Goal: Answer question/provide support: Share knowledge or assist other users

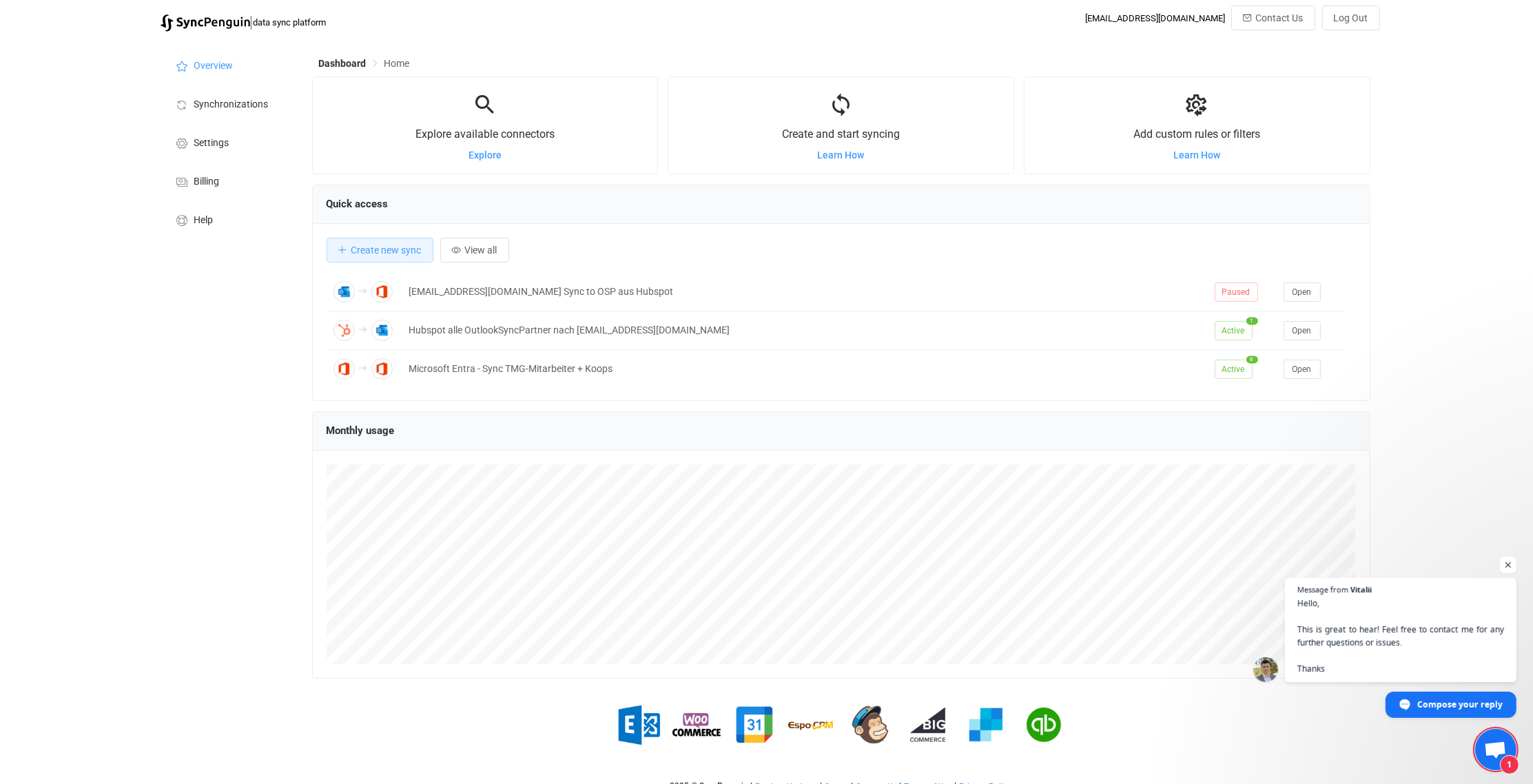
scroll to position [4568, 0]
click at [1501, 739] on span "1" at bounding box center [1495, 749] width 41 height 41
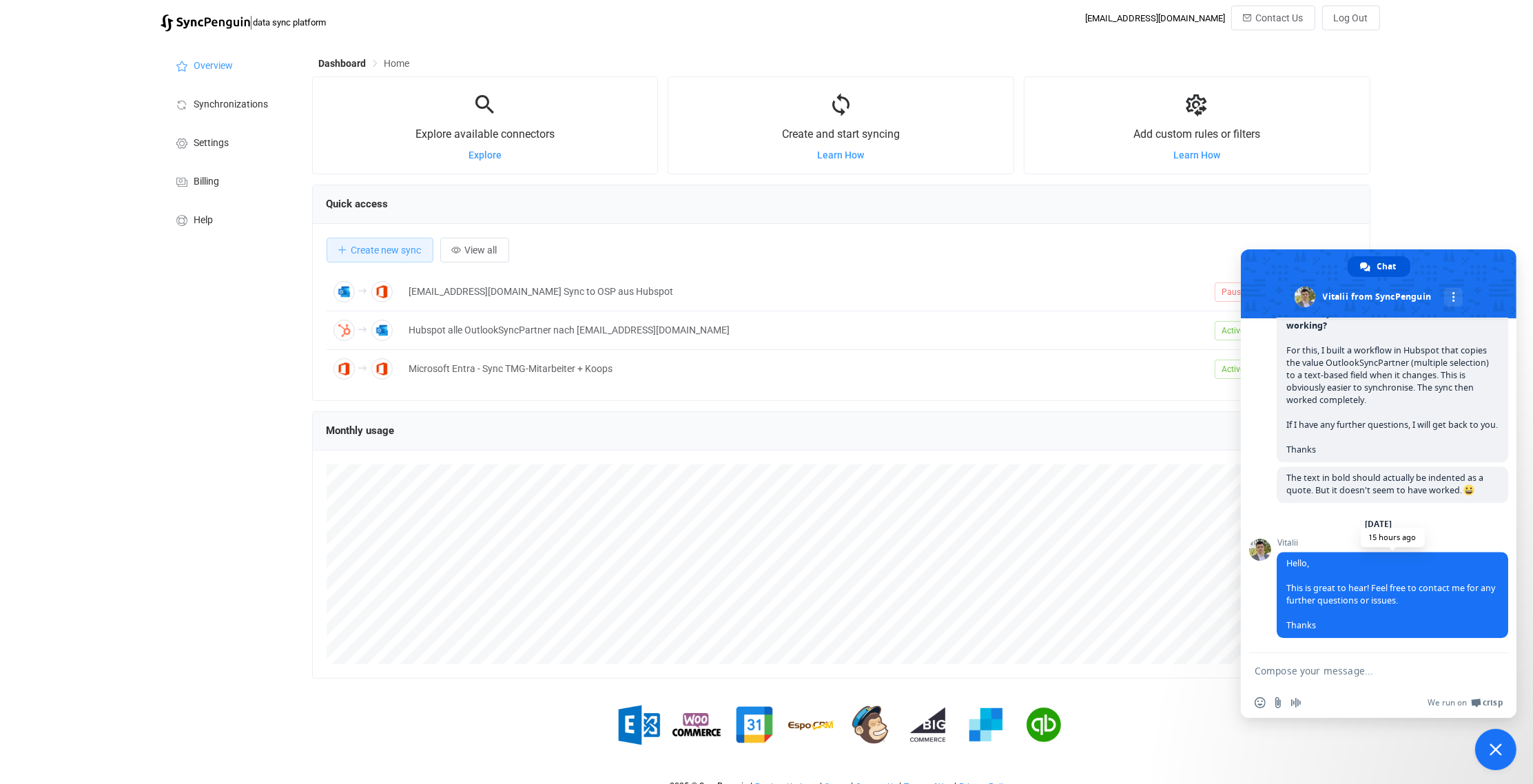
scroll to position [4691, 0]
click at [1495, 753] on span "Close chat" at bounding box center [1496, 749] width 13 height 13
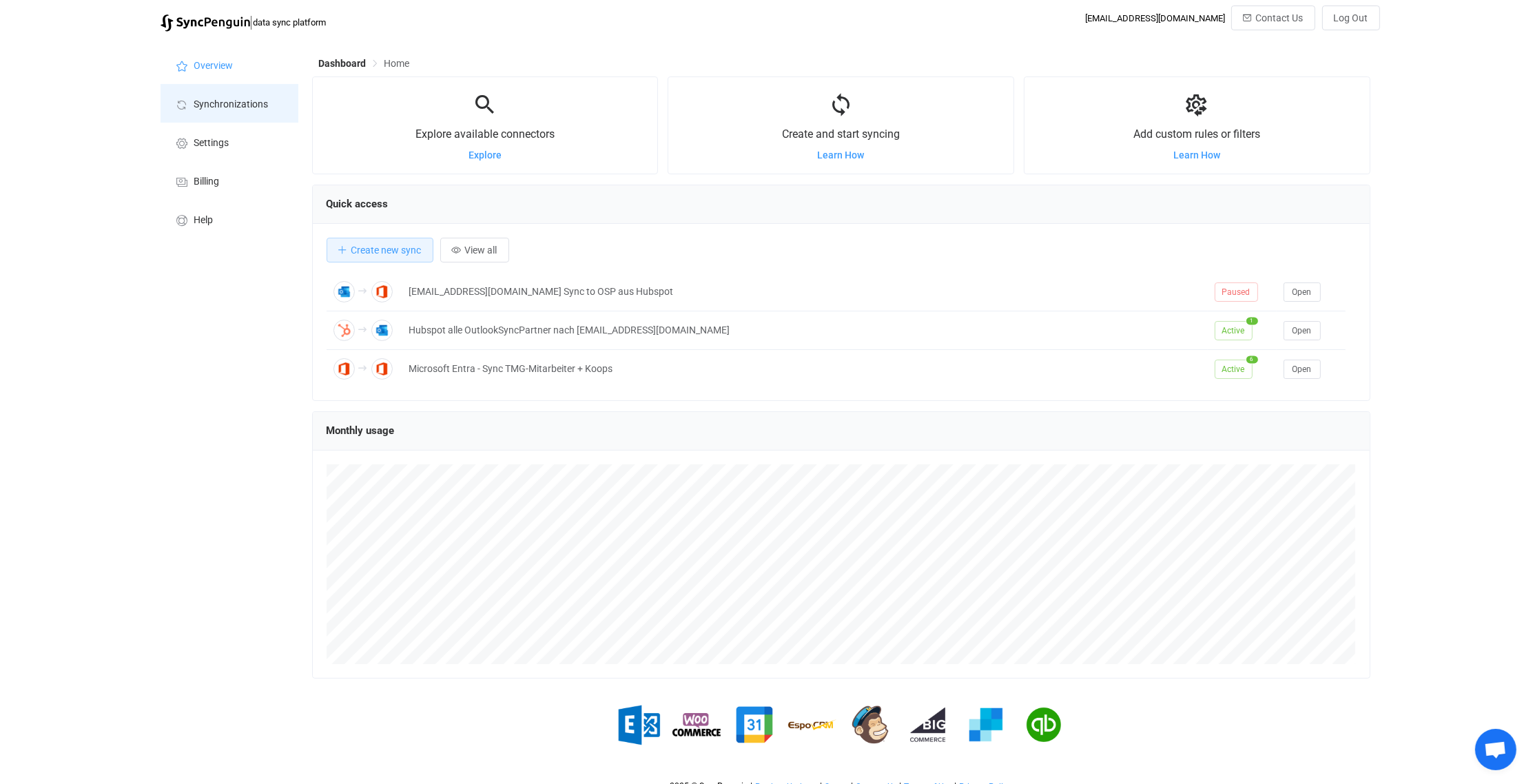
click at [246, 100] on span "Synchronizations" at bounding box center [231, 105] width 75 height 11
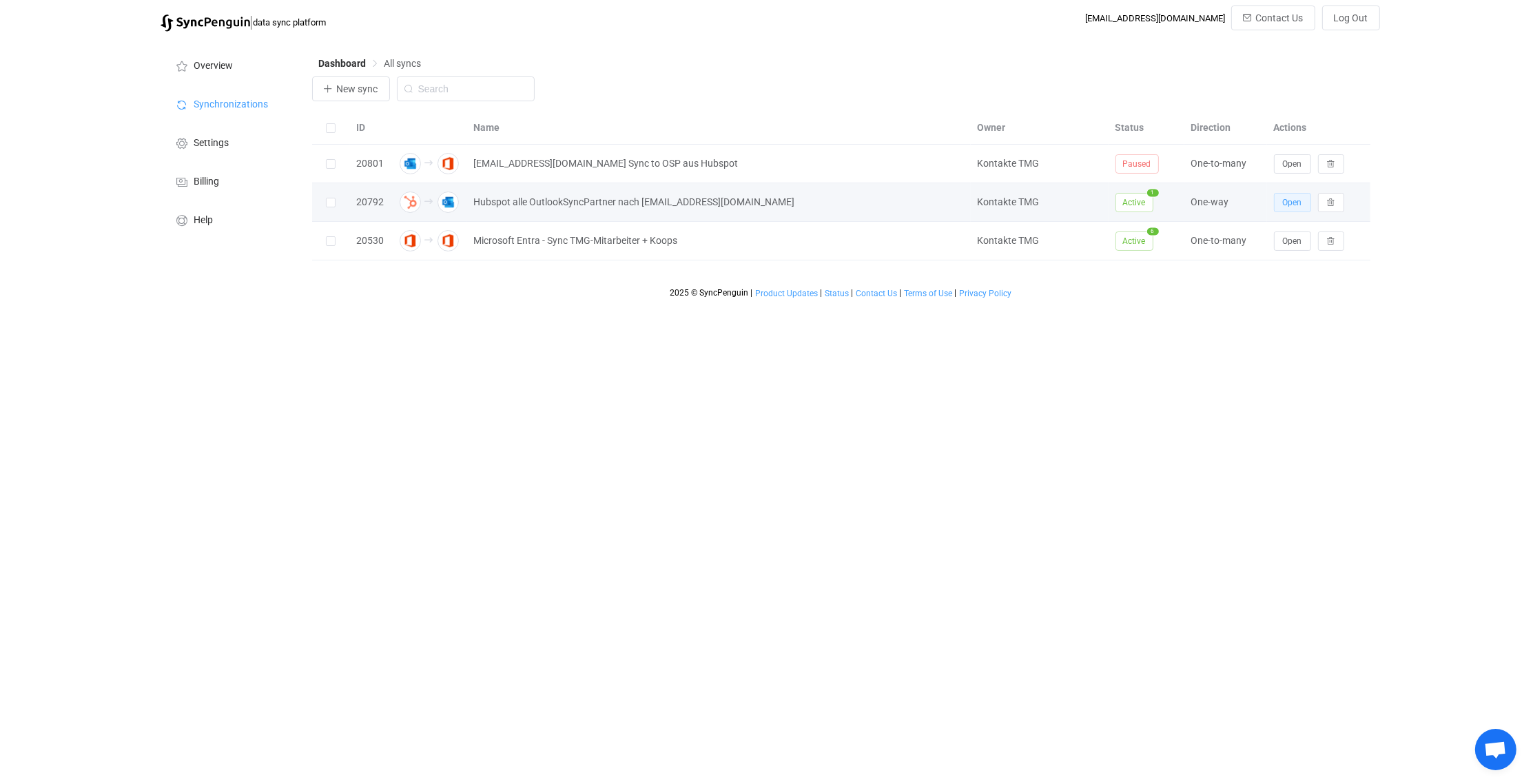
click at [1303, 201] on button "Open" at bounding box center [1292, 202] width 37 height 20
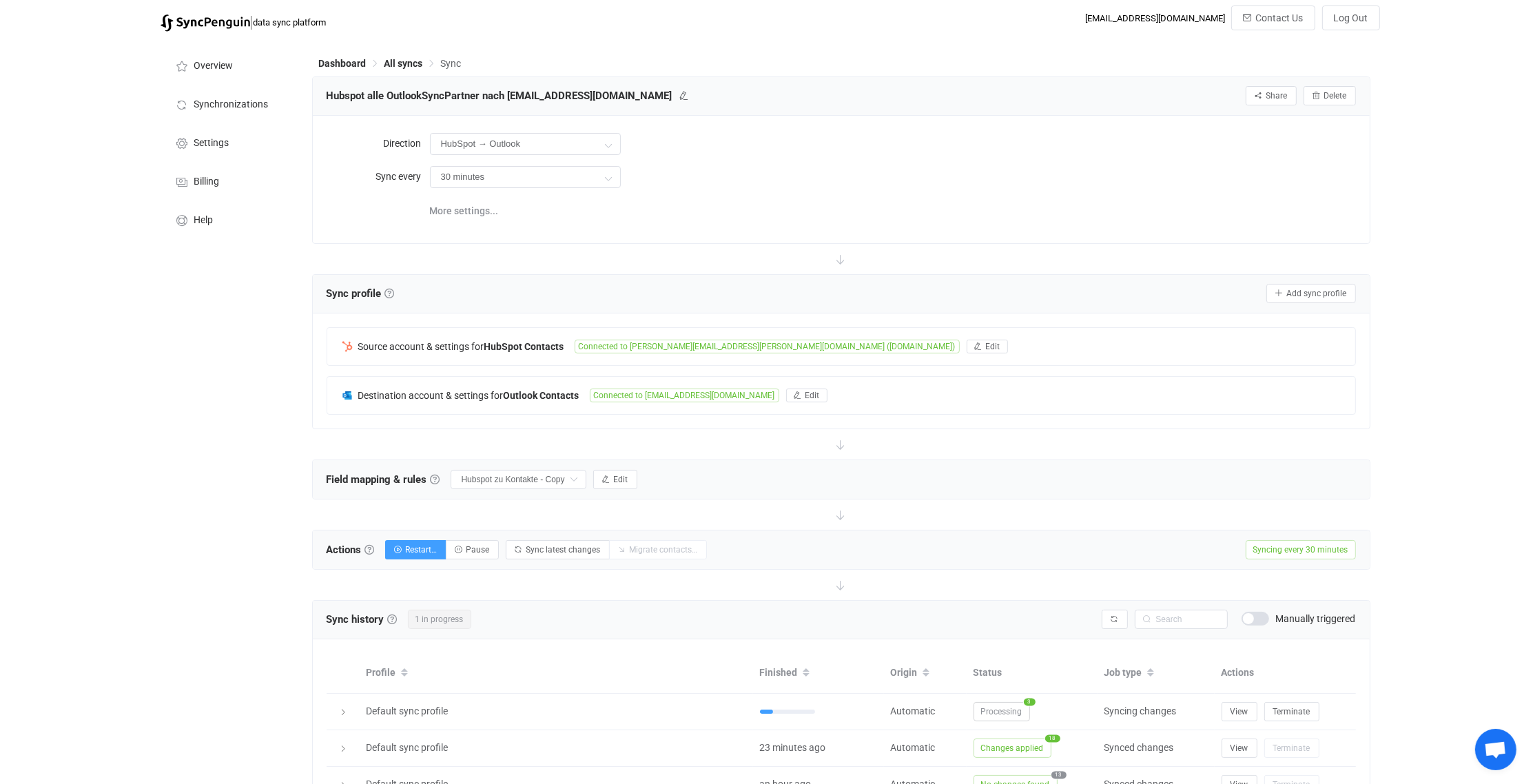
drag, startPoint x: 323, startPoint y: 475, endPoint x: 428, endPoint y: 476, distance: 105.0
click at [428, 476] on div "Field mapping & rules Field mapping & rules By default, all contacts of the con…" at bounding box center [841, 479] width 1057 height 38
drag, startPoint x: 428, startPoint y: 476, endPoint x: 400, endPoint y: 476, distance: 28.0
copy span "Field mapping & rules"
click at [620, 476] on span "Edit" at bounding box center [621, 479] width 15 height 10
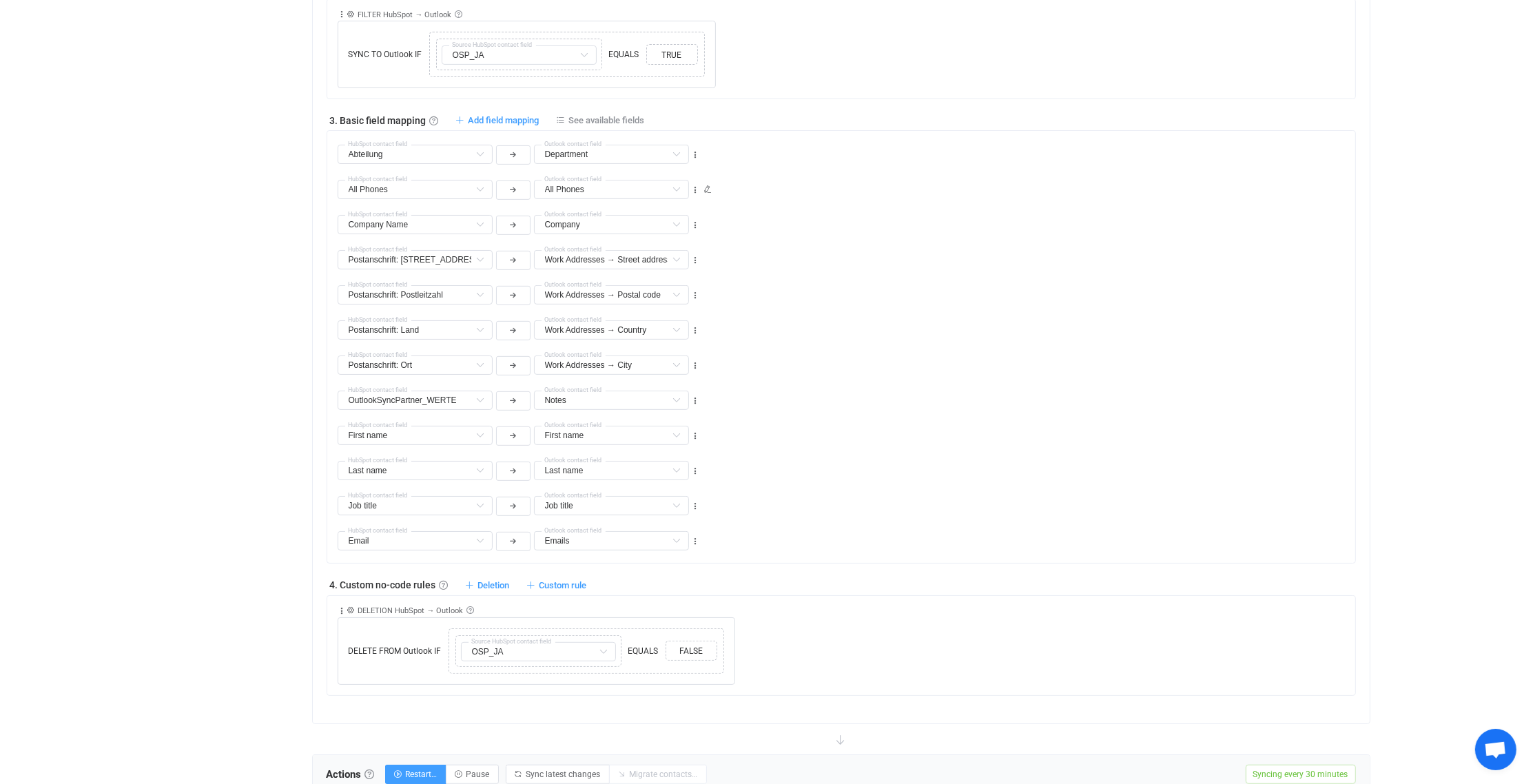
scroll to position [688, 0]
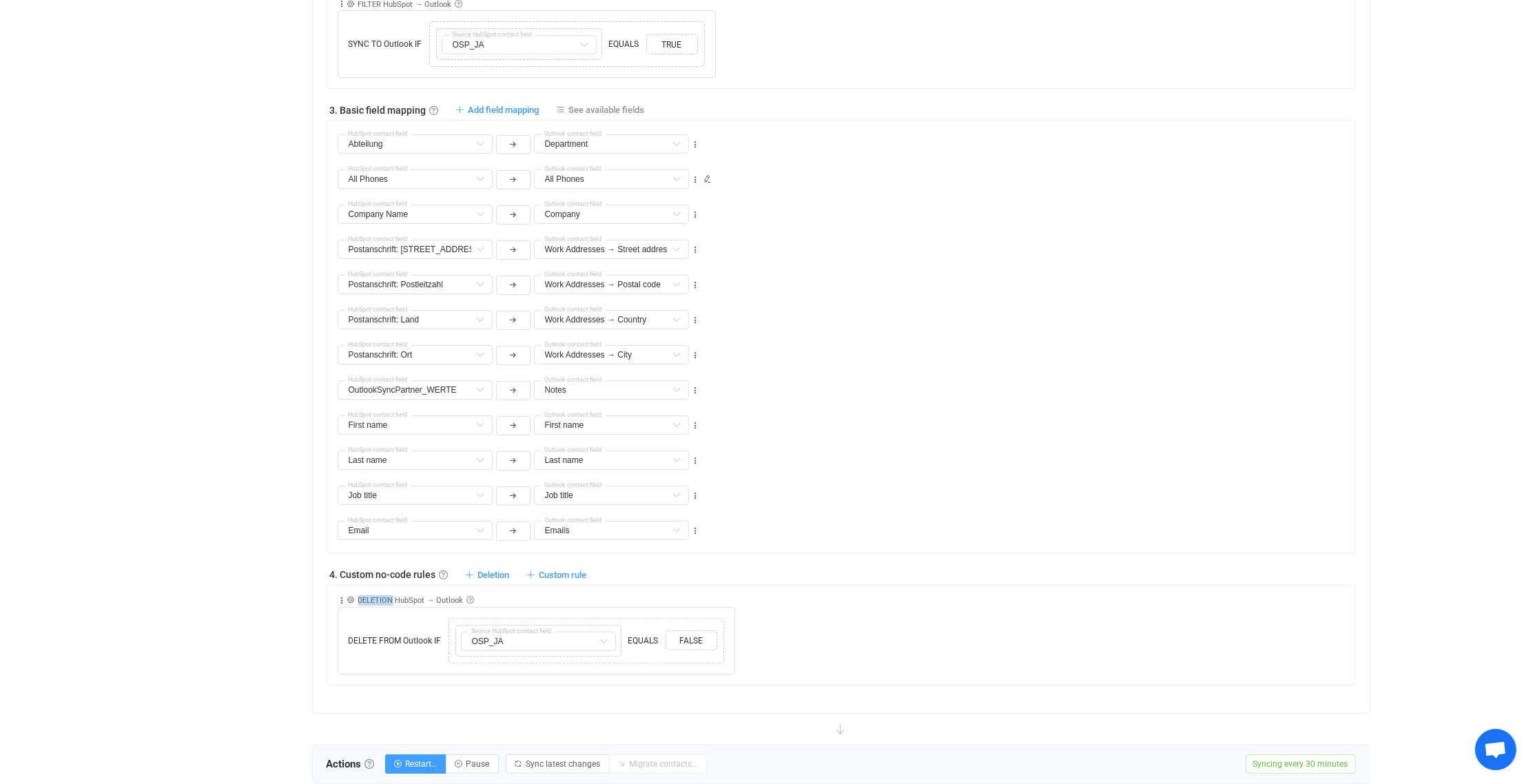
drag, startPoint x: 357, startPoint y: 597, endPoint x: 393, endPoint y: 595, distance: 36.1
click at [393, 596] on span "DELETION HubSpot → Outlook" at bounding box center [410, 600] width 105 height 9
copy span "DELETION"
click at [788, 625] on div "Collapse Move up Move down Delete Rule description DELETION HubSpot → Outlook D…" at bounding box center [846, 629] width 1017 height 89
click at [1487, 757] on span "Open chat" at bounding box center [1495, 751] width 23 height 20
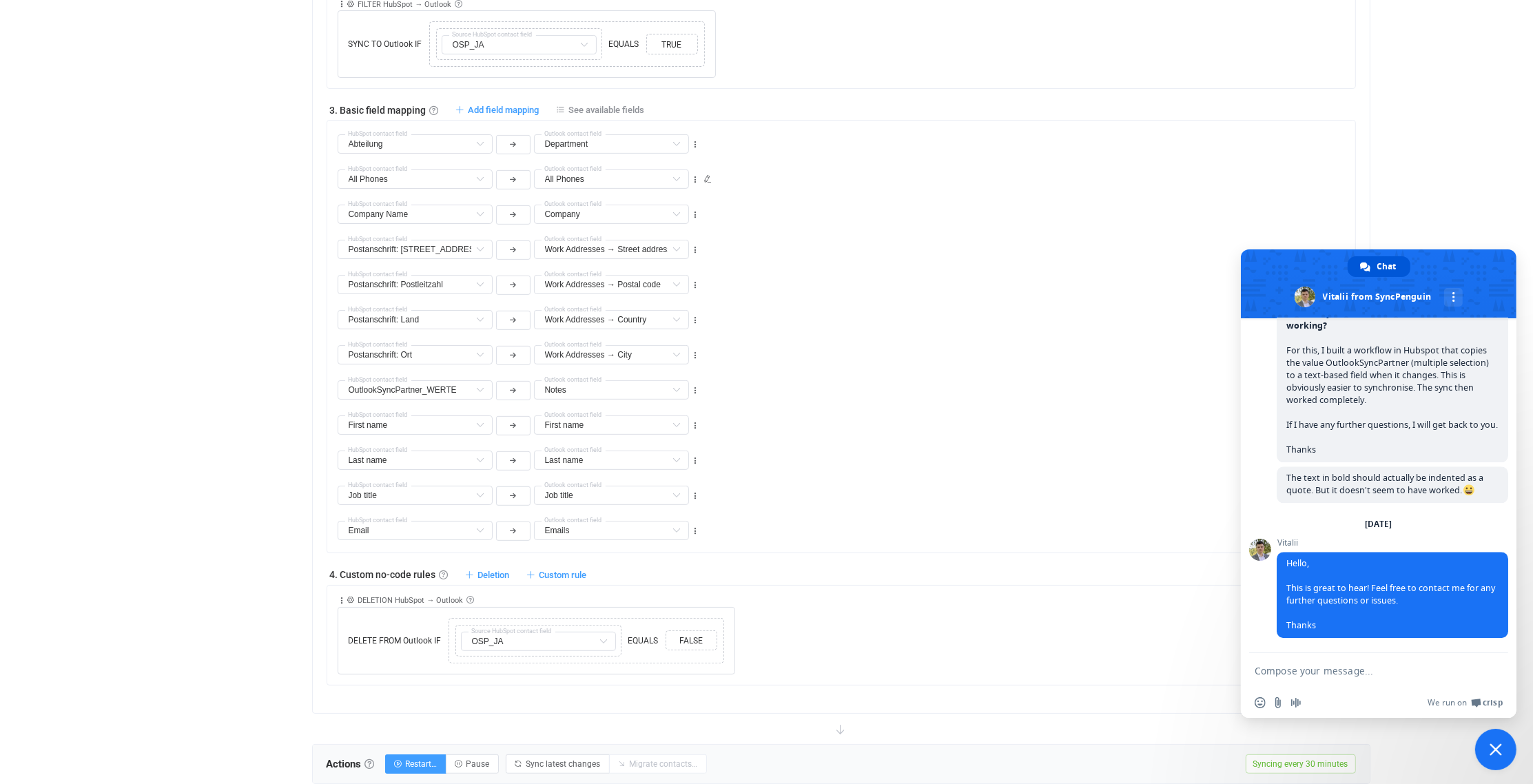
paste textarea "I'd be happy to. Here we go! :-)"
type textarea "I'd be happy to. Here we go! :-)"
click at [1496, 670] on span "Send" at bounding box center [1493, 670] width 10 height 10
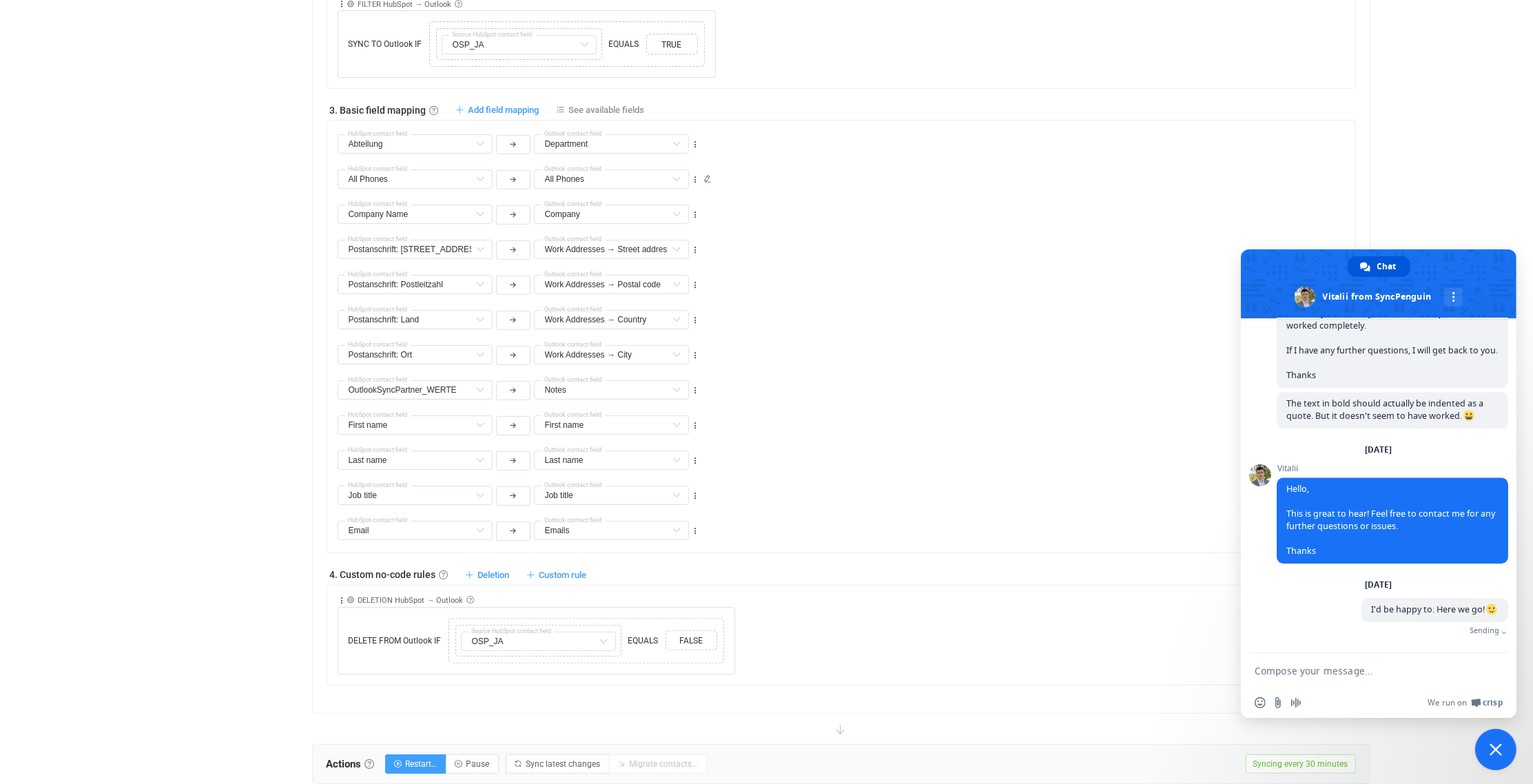
scroll to position [4751, 0]
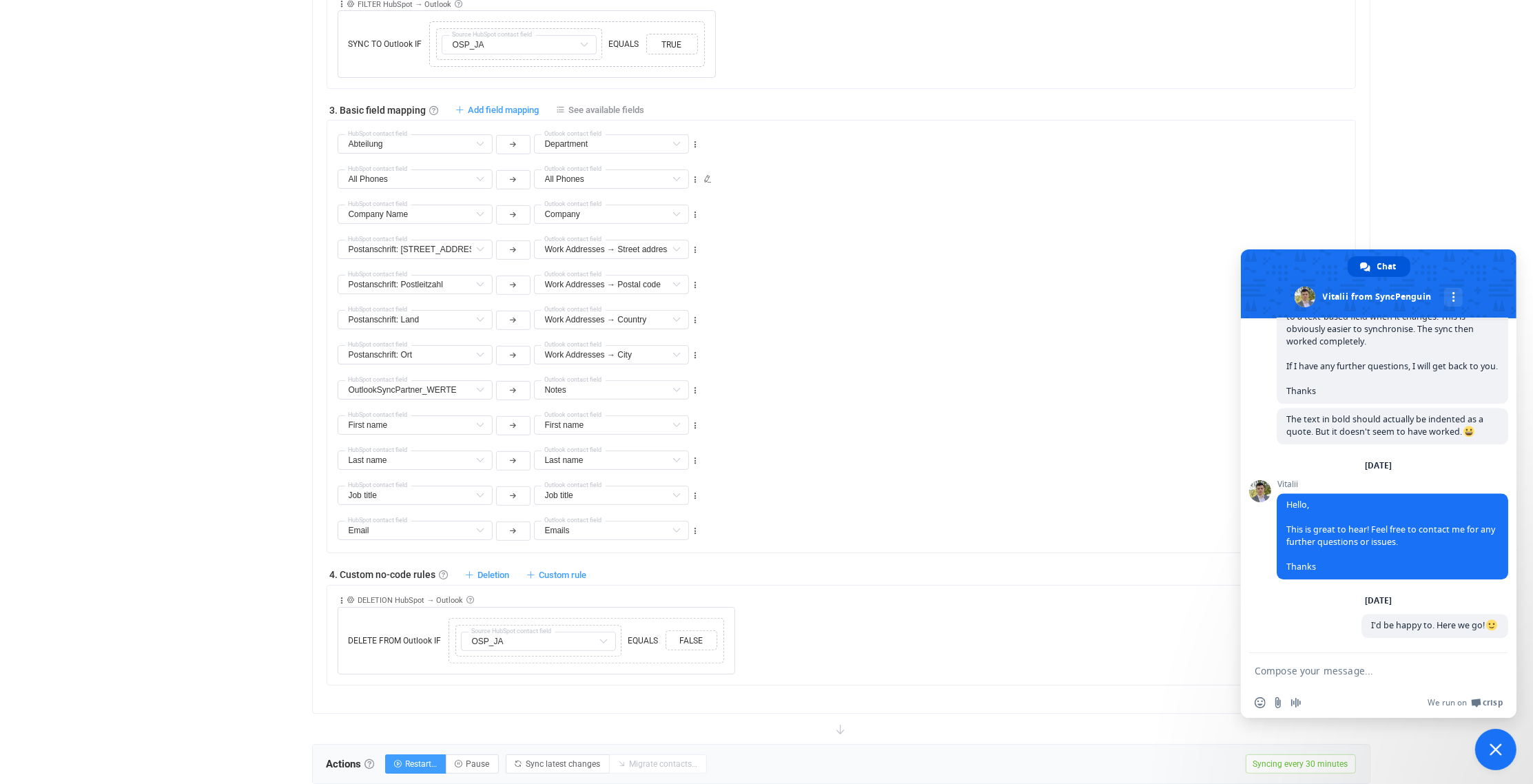
paste textarea "I added a deletion rule in ‘Field mapping & rules’. Unfortunately, it doesn't w…"
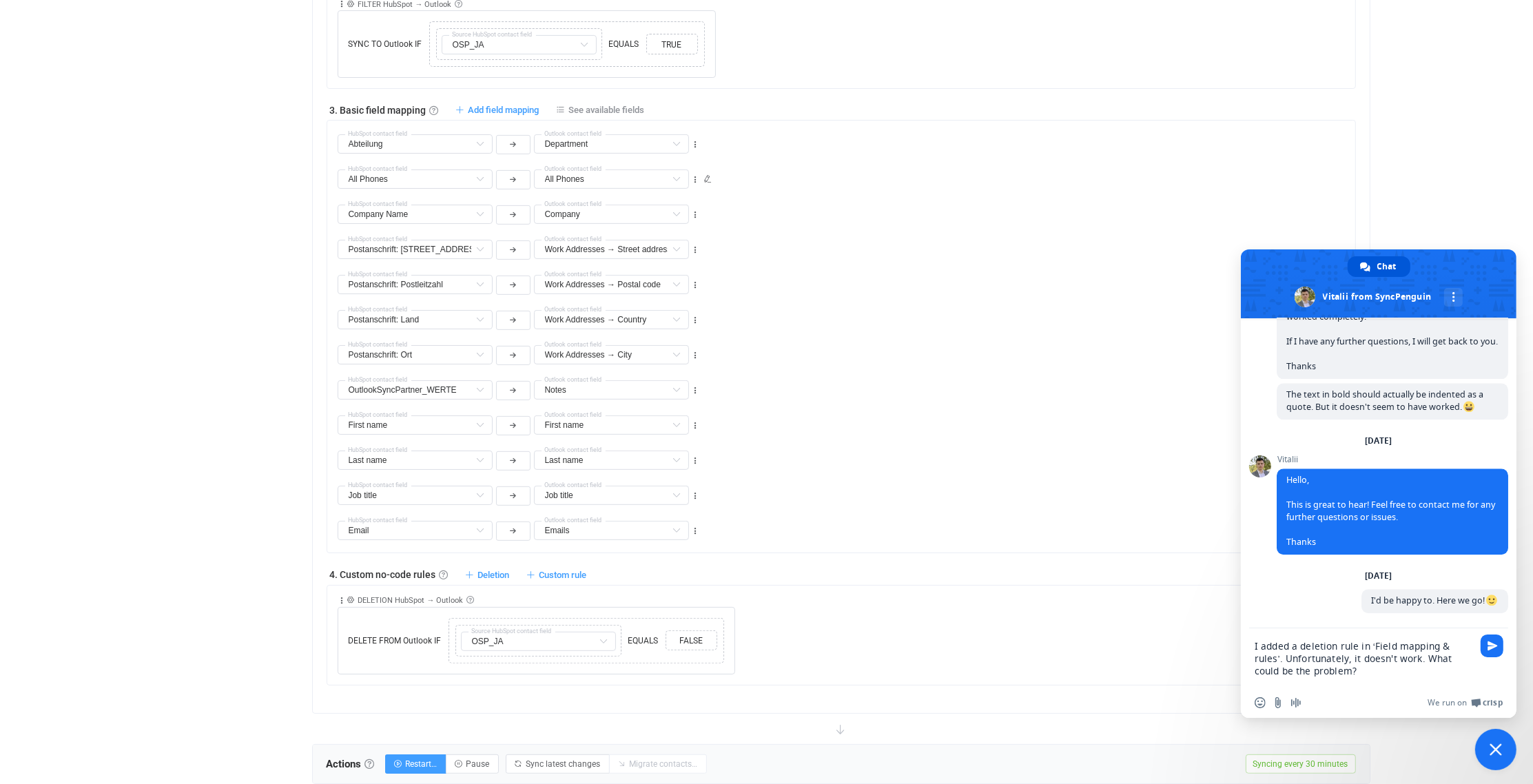
scroll to position [4766, 0]
drag, startPoint x: 1372, startPoint y: 640, endPoint x: 1278, endPoint y: 655, distance: 95.2
click at [1278, 655] on textarea "I added a deletion rule in ‘Field mapping & rules’. Unfortunately, it doesn't w…" at bounding box center [1365, 658] width 220 height 59
click at [1355, 672] on textarea "I added a deletion rule in ‘Field mapping & rules’. Unfortunately, it doesn't w…" at bounding box center [1365, 658] width 220 height 59
click at [1370, 638] on textarea "I added a deletion rule in ‘Field mapping & rules’. Unfortunately, it doesn't w…" at bounding box center [1365, 658] width 220 height 59
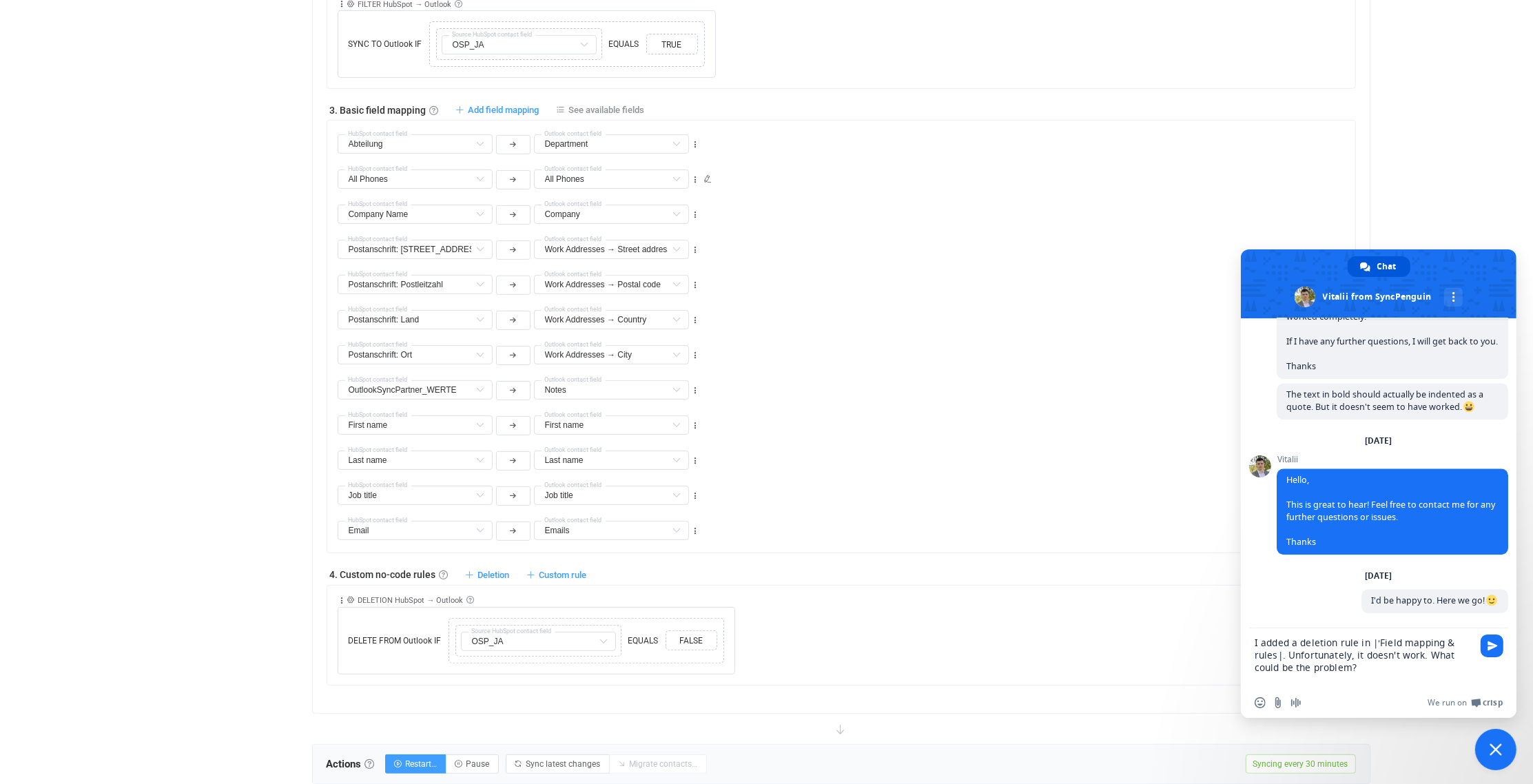
click at [1379, 644] on textarea "I added a deletion rule in |‘Field mapping & rules|. Unfortunately, it doesn't …" at bounding box center [1365, 658] width 220 height 59
click at [1289, 655] on textarea "I added a deletion rule in |Field mapping & rules|. Unfortunately, it doesn't w…" at bounding box center [1365, 658] width 220 height 59
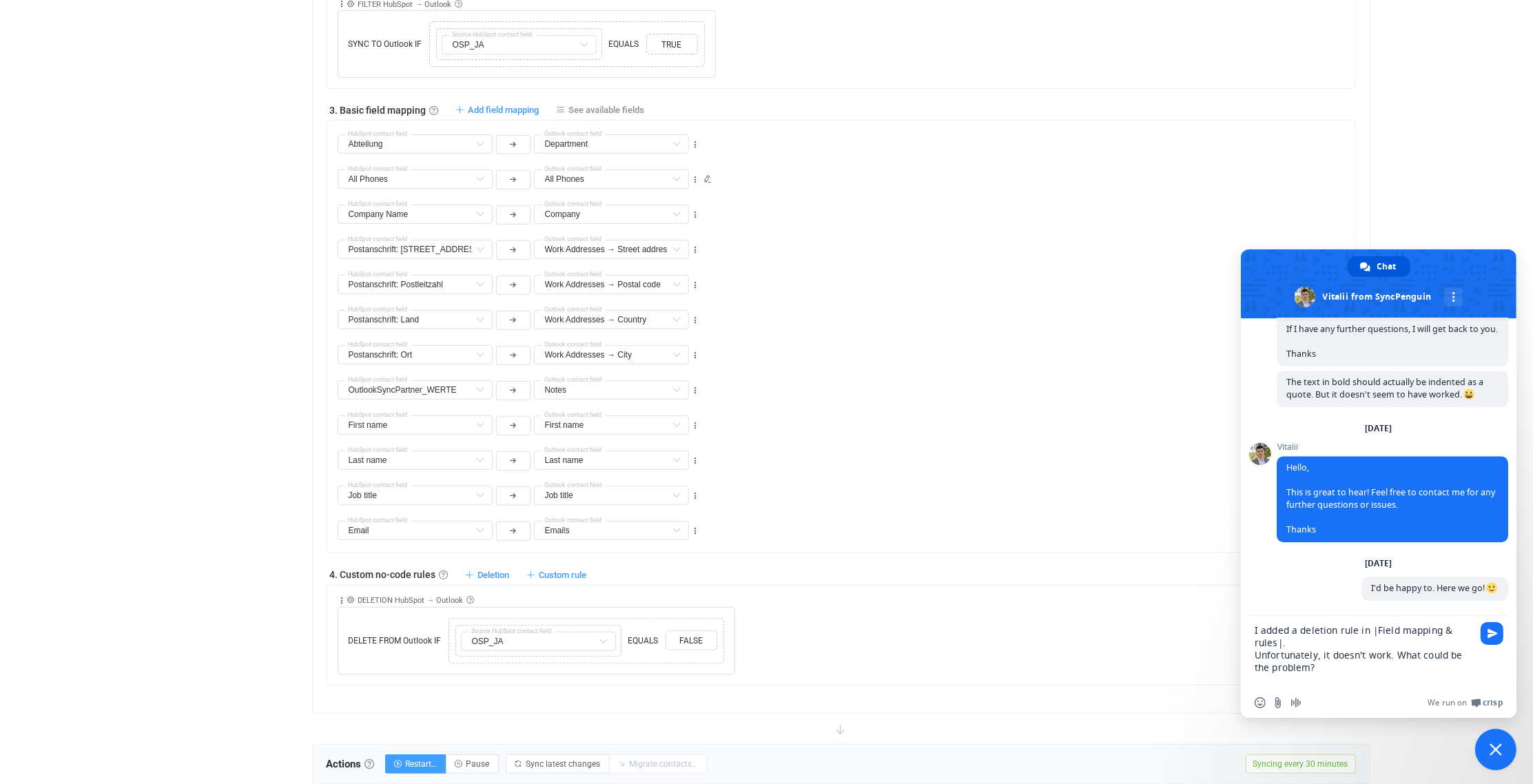
scroll to position [0, 0]
click at [1349, 674] on textarea "I added a deletion rule in |Field mapping & rules|. Unfortunately, it doesn't w…" at bounding box center [1365, 651] width 220 height 72
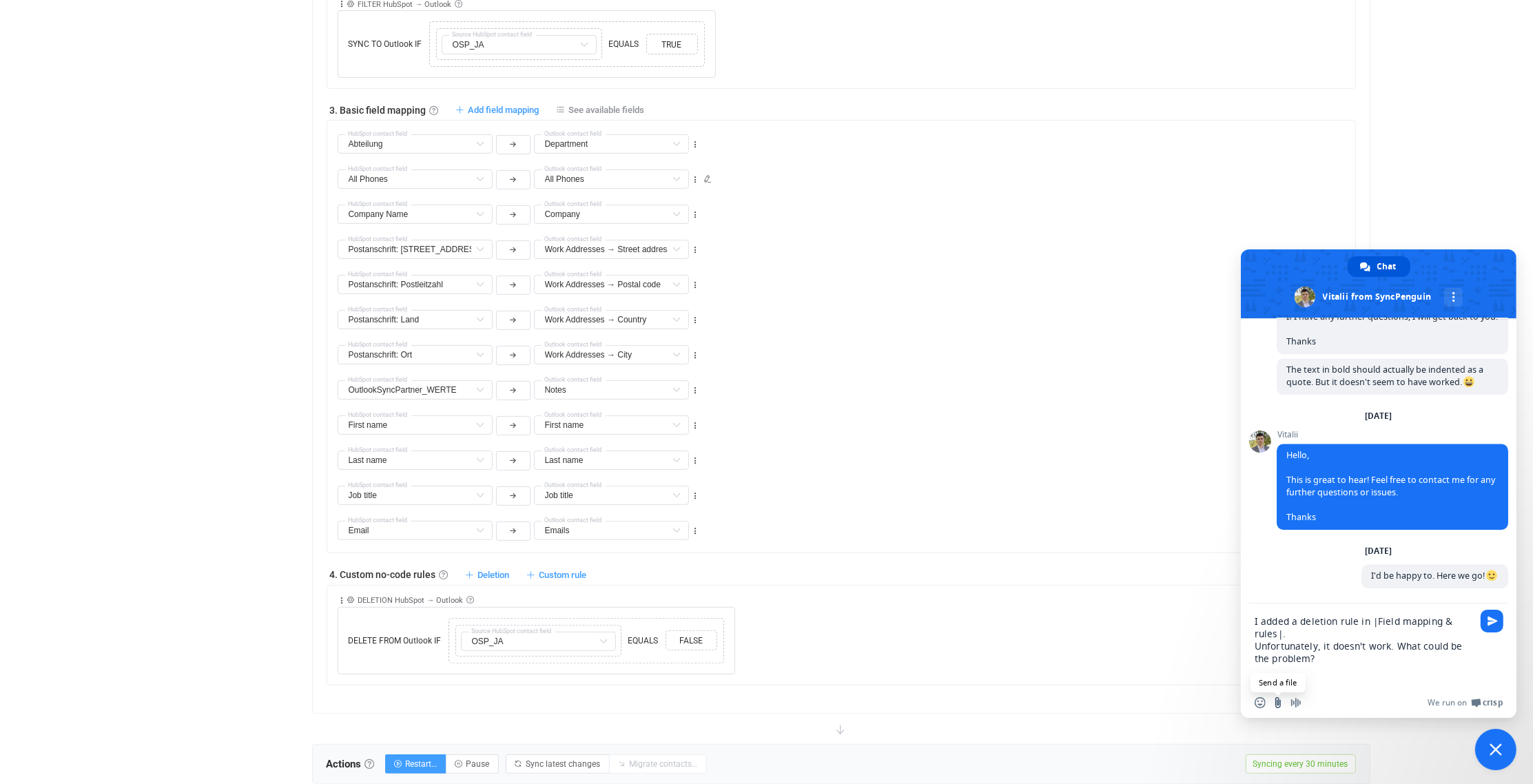
type textarea "I added a deletion rule in |Field mapping & rules|. Unfortunately, it doesn't w…"
click at [1278, 702] on input "Send a file" at bounding box center [1278, 702] width 11 height 11
type input "C:\fakepath\Screen Shot [DATE] 10.35 AM.PNG"
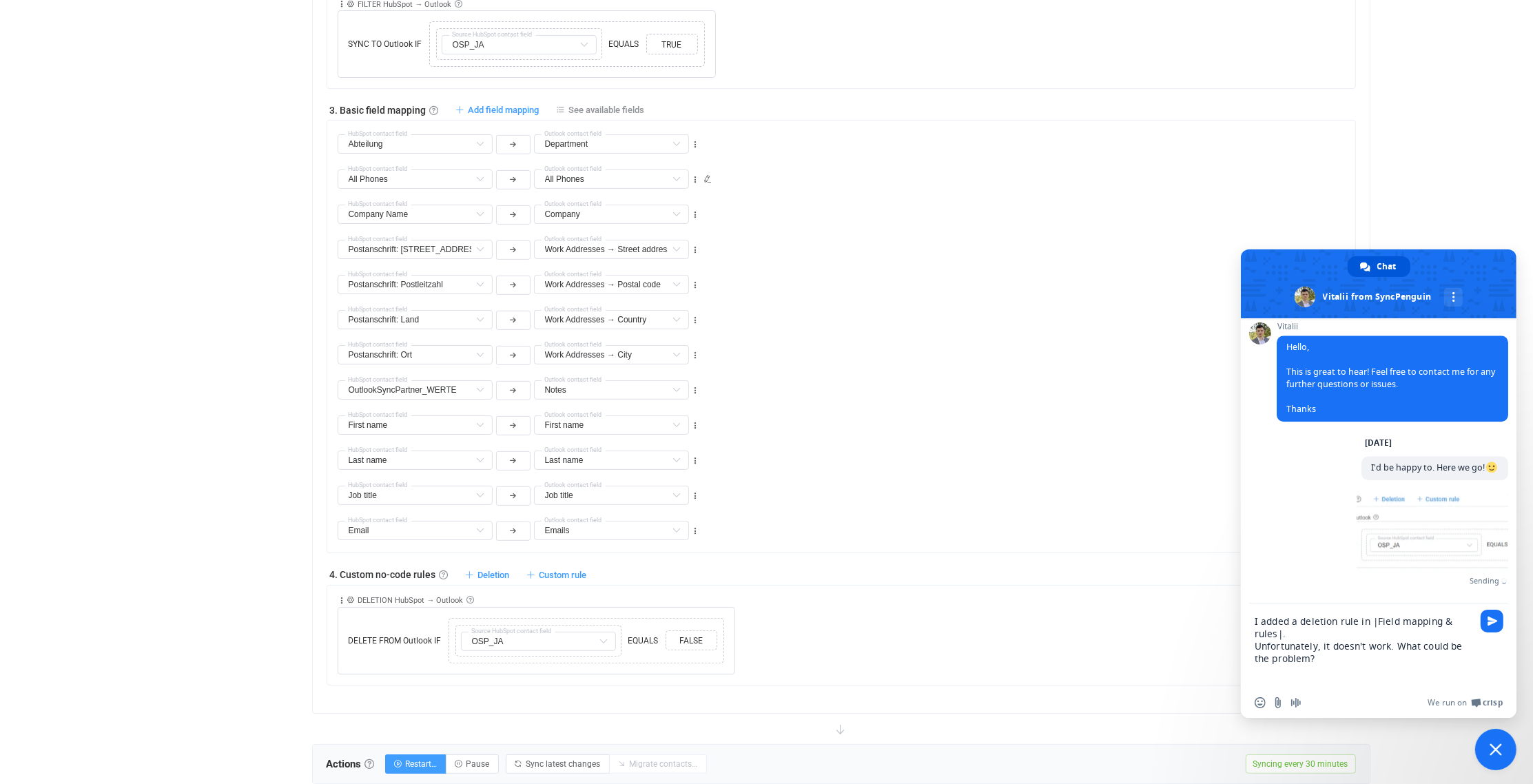
scroll to position [4887, 0]
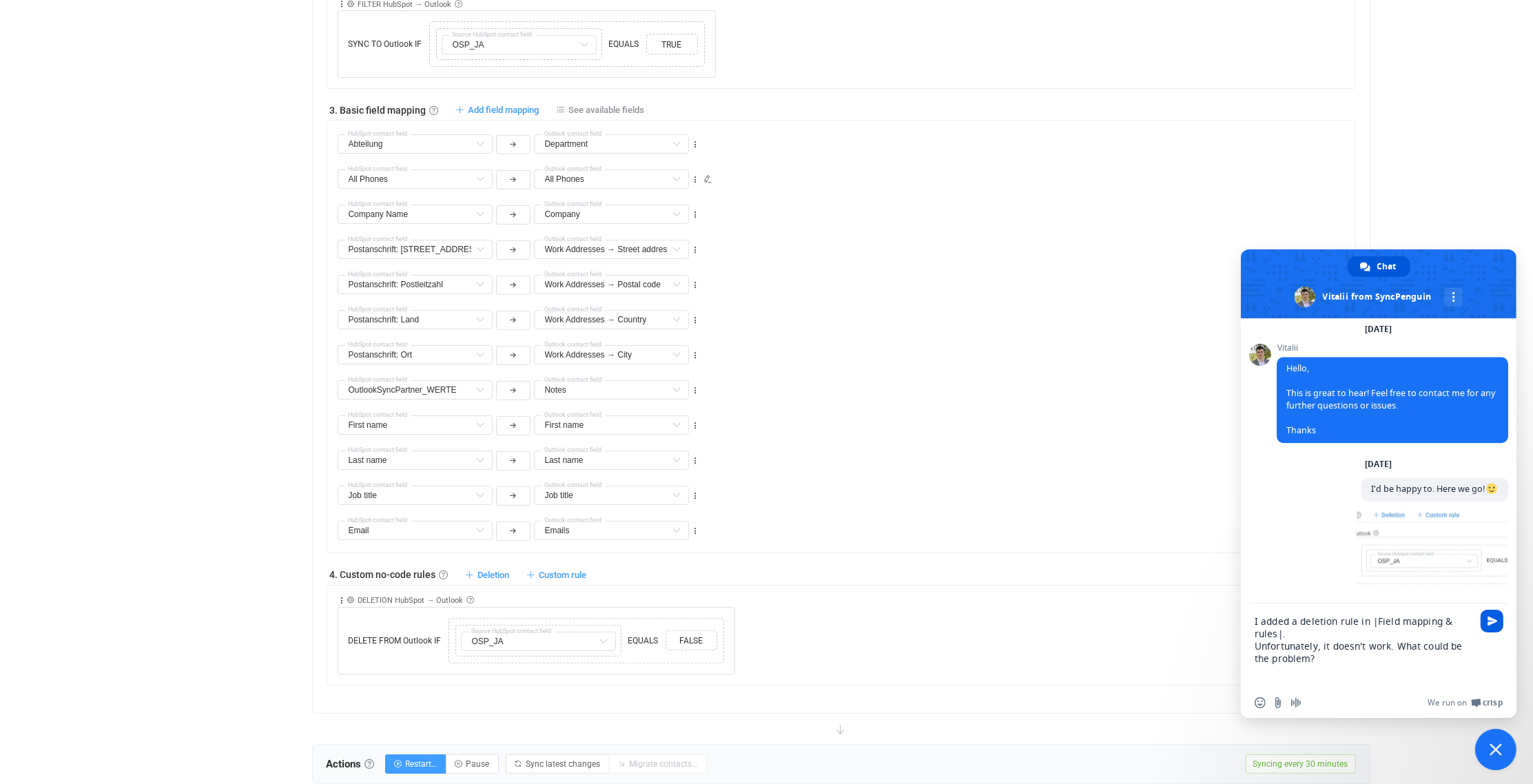
click at [1497, 620] on span "Send" at bounding box center [1493, 621] width 10 height 10
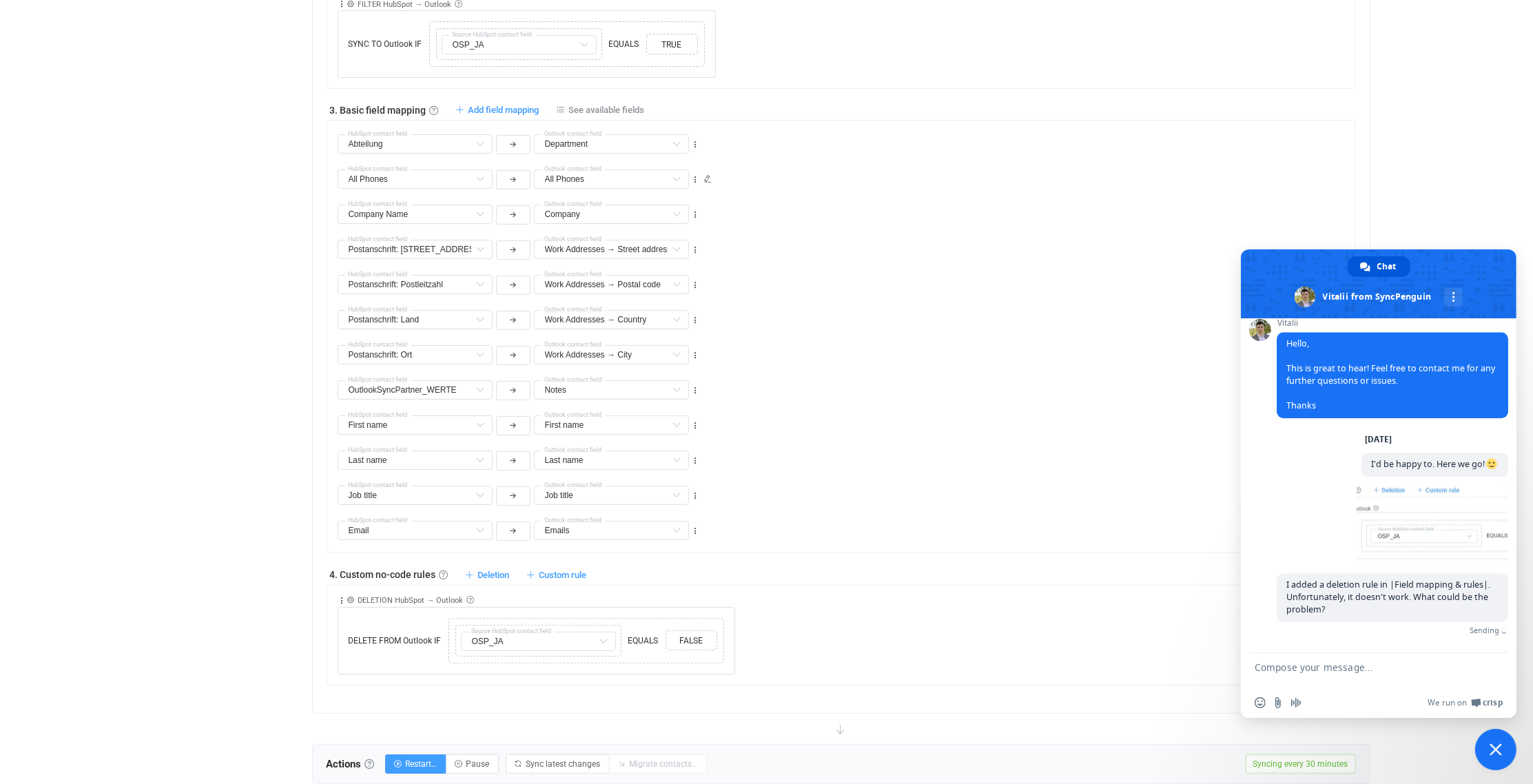
scroll to position [3, 0]
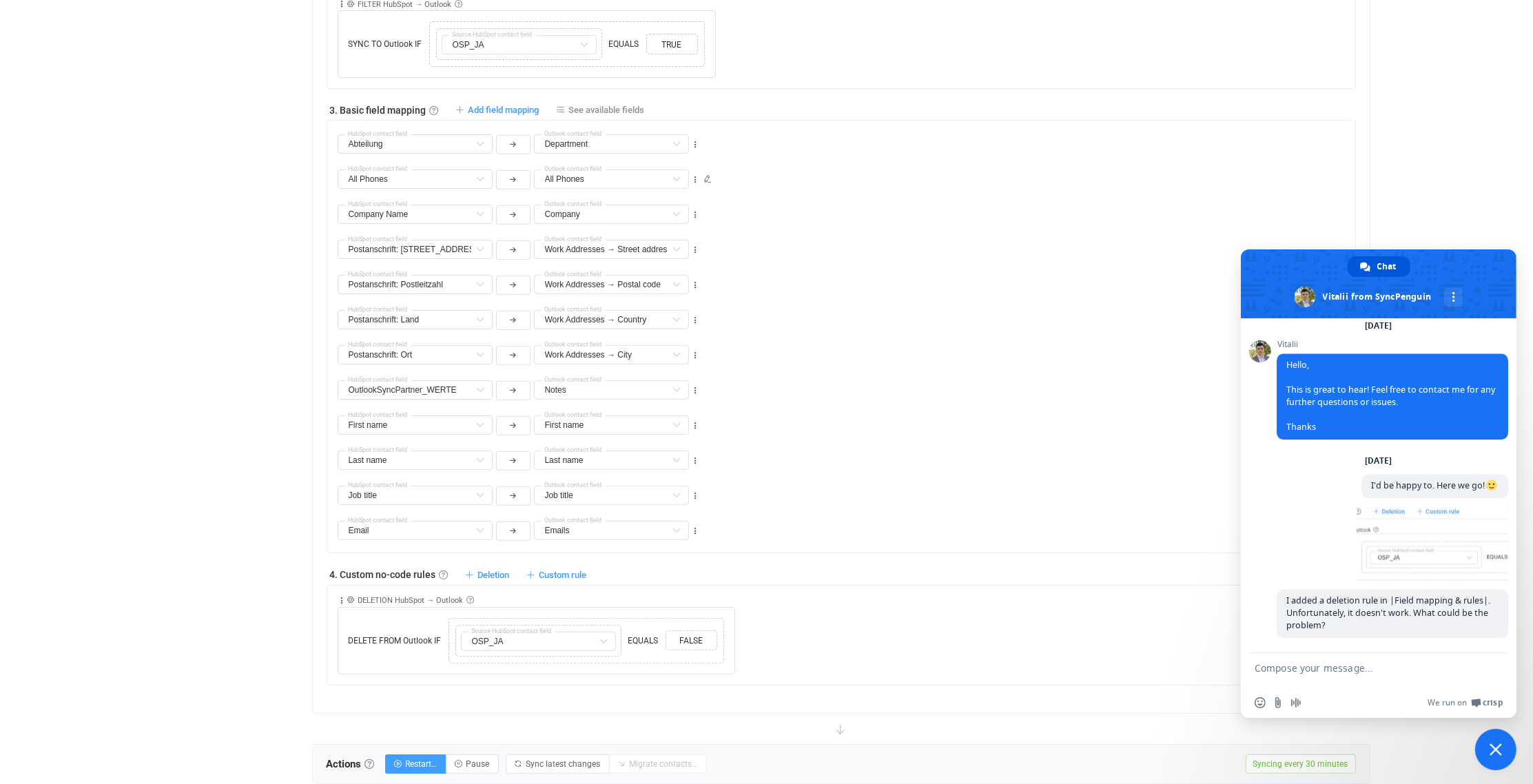
click at [863, 570] on div "4. Custom no-code rules Custom no-code rules Further adjust filters or field ma…" at bounding box center [841, 574] width 1029 height 14
click at [1255, 663] on textarea "Compose your message..." at bounding box center [1365, 670] width 220 height 34
type textarea "D"
paste textarea "The software checks whether there are any changes to all contact details. I del…"
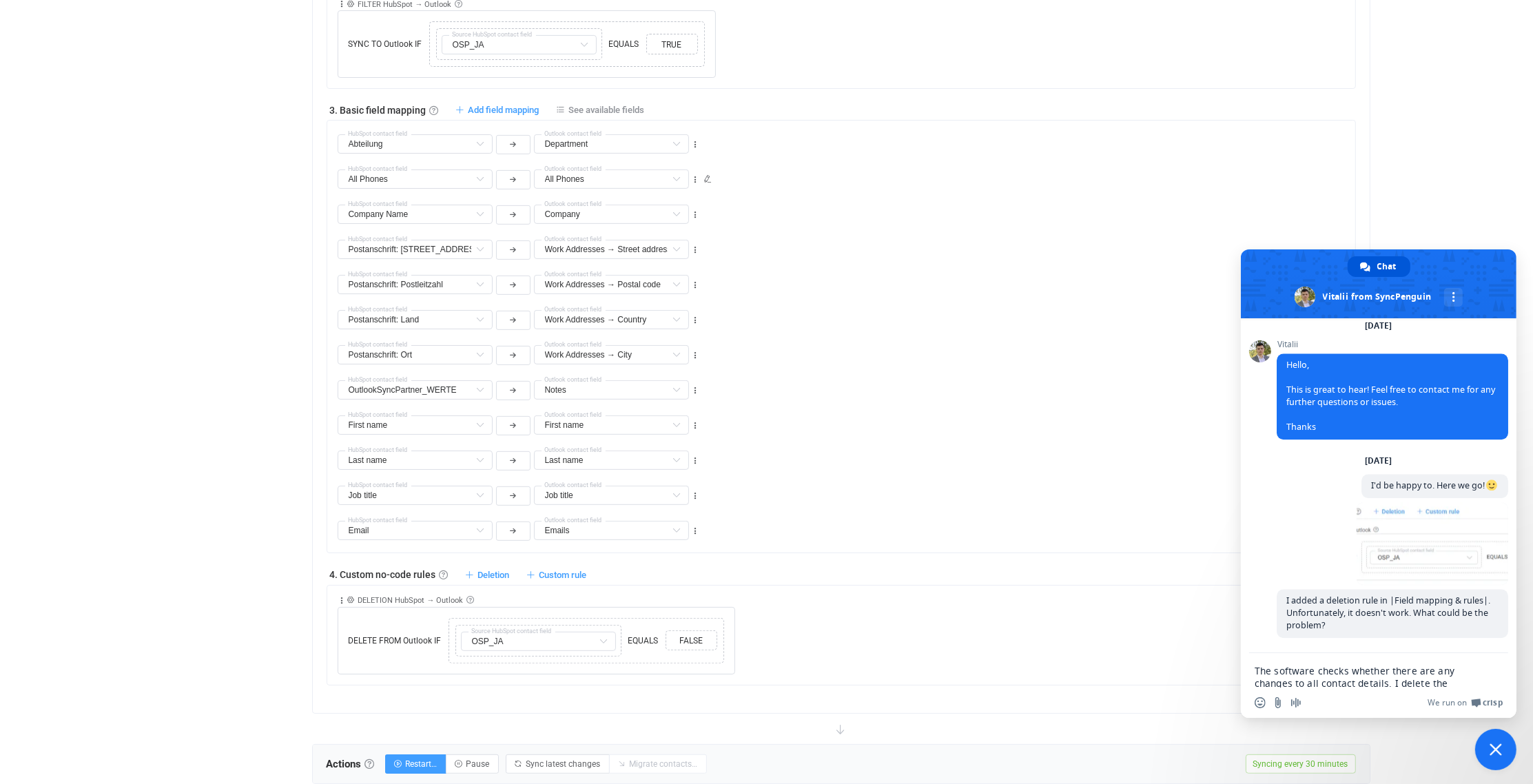
scroll to position [4927, 0]
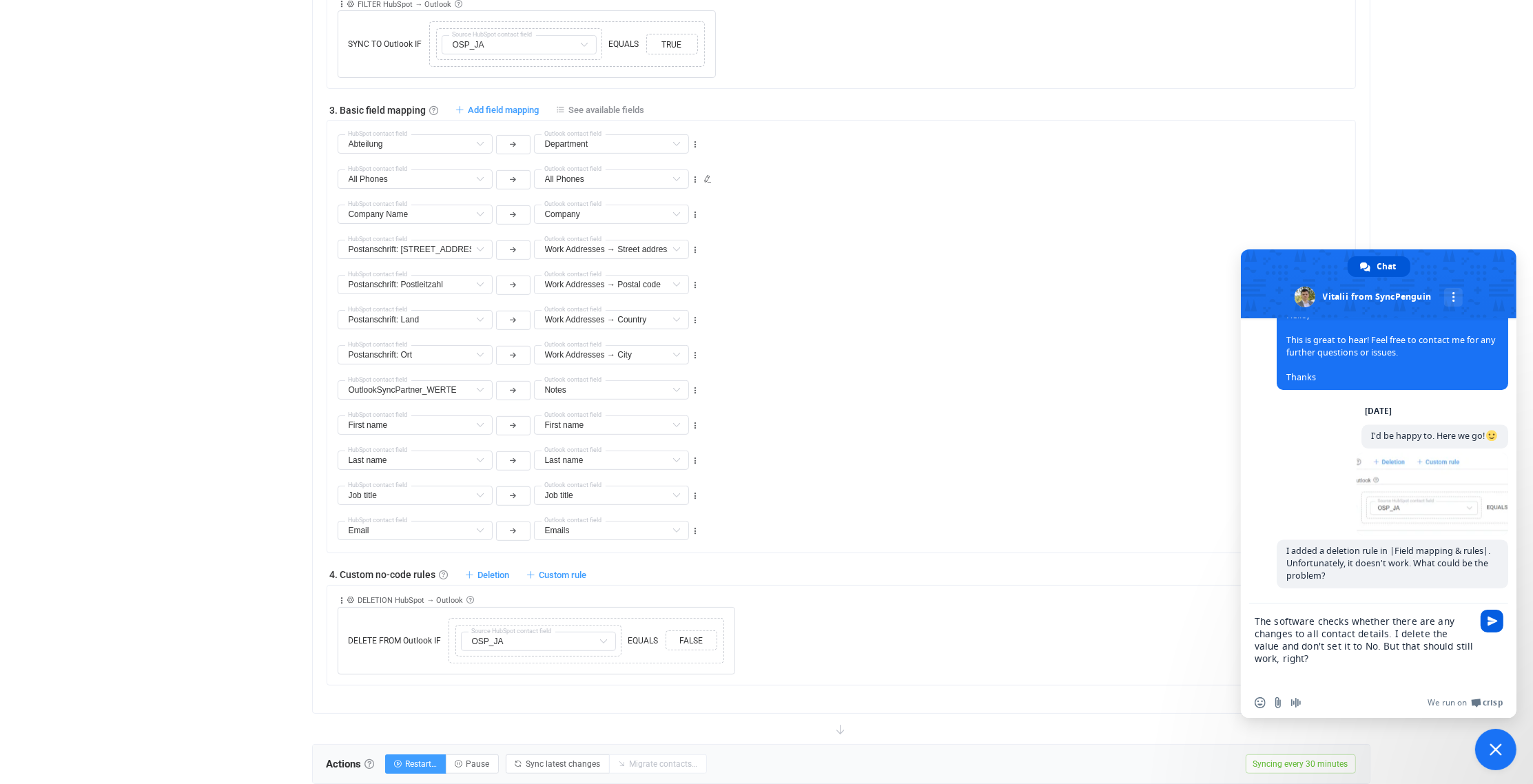
type textarea "The software checks whether there are any changes to all contact details. I del…"
click at [1497, 614] on span "Send" at bounding box center [1492, 621] width 23 height 23
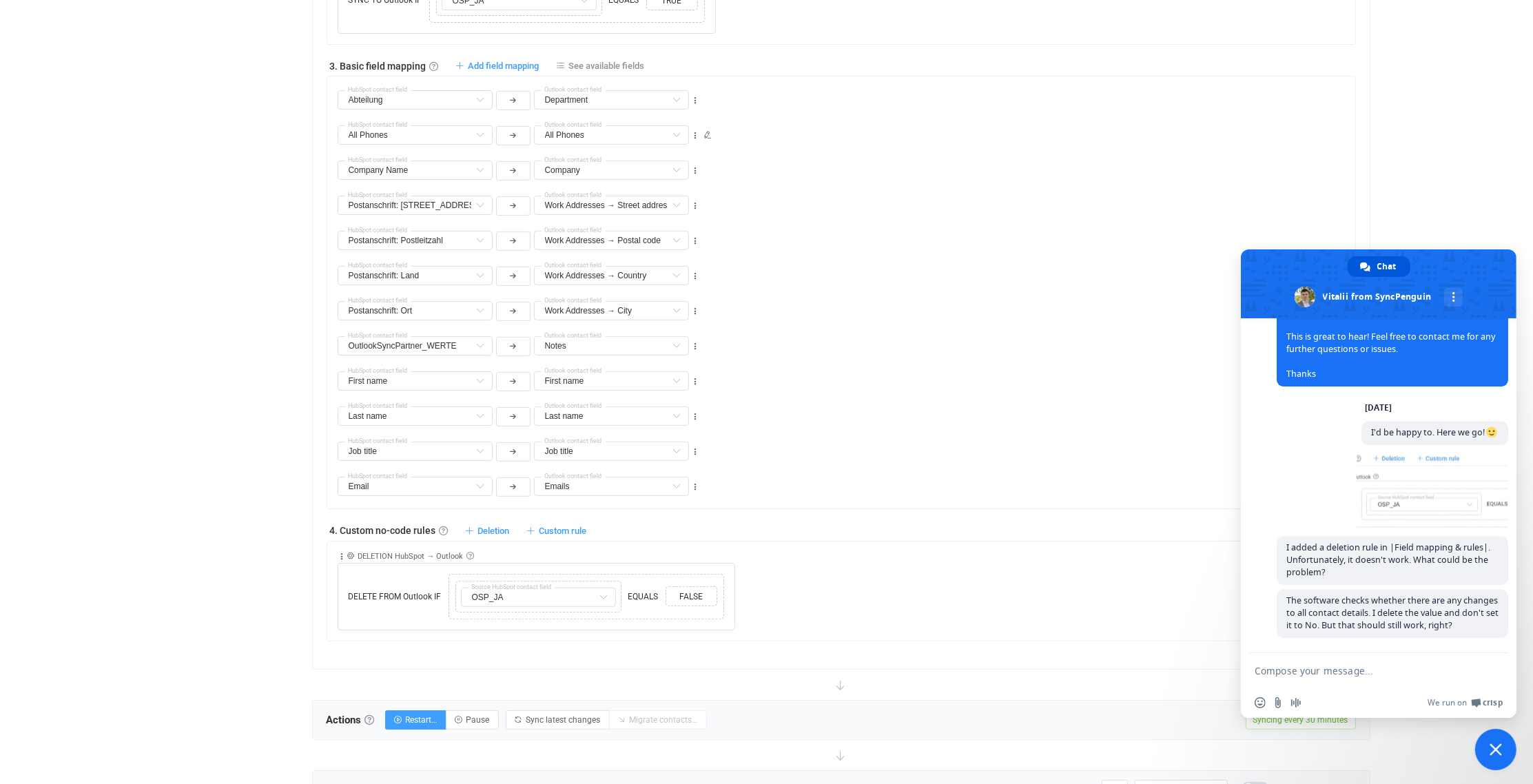
scroll to position [757, 0]
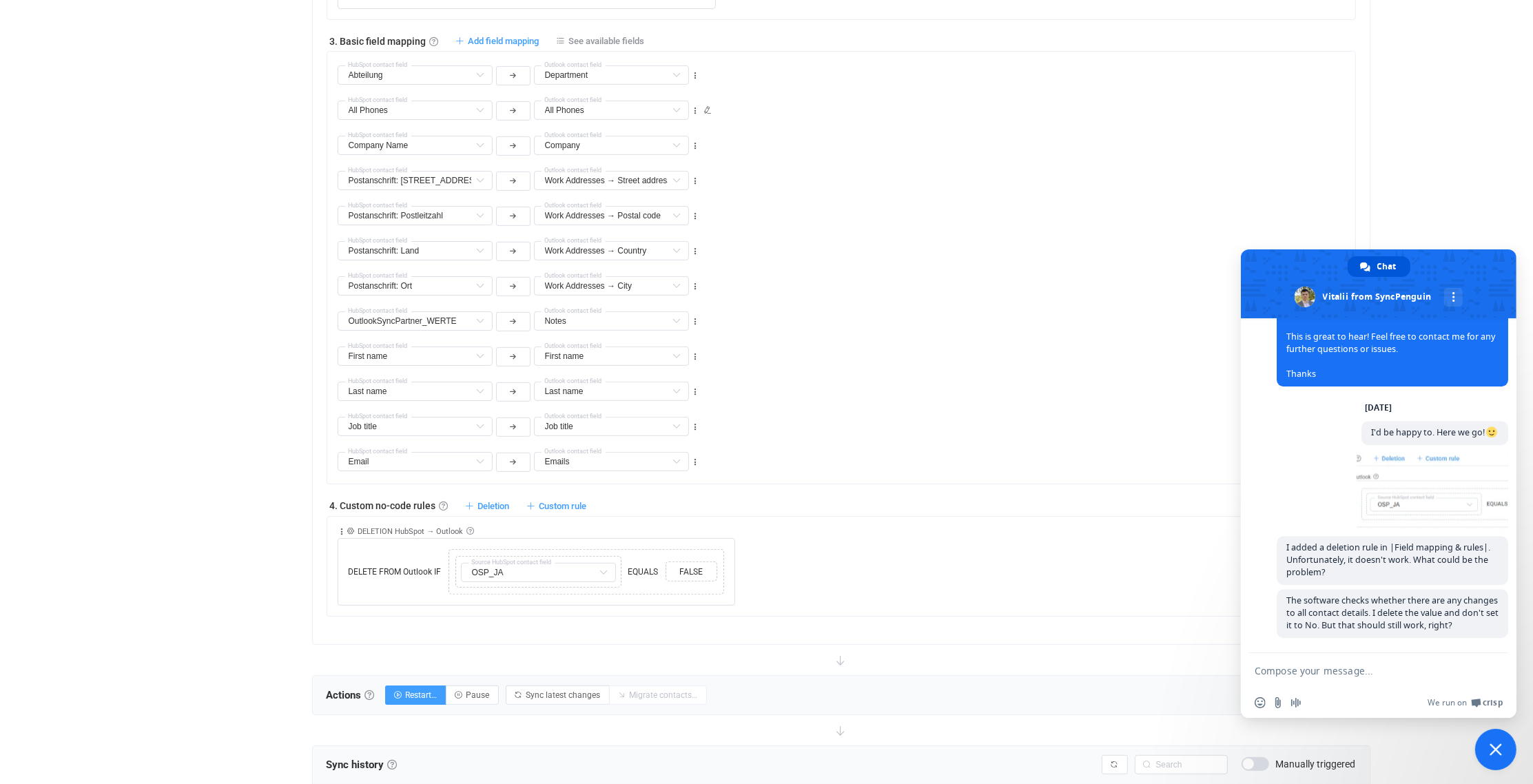
click at [1500, 753] on span "Close chat" at bounding box center [1496, 749] width 13 height 13
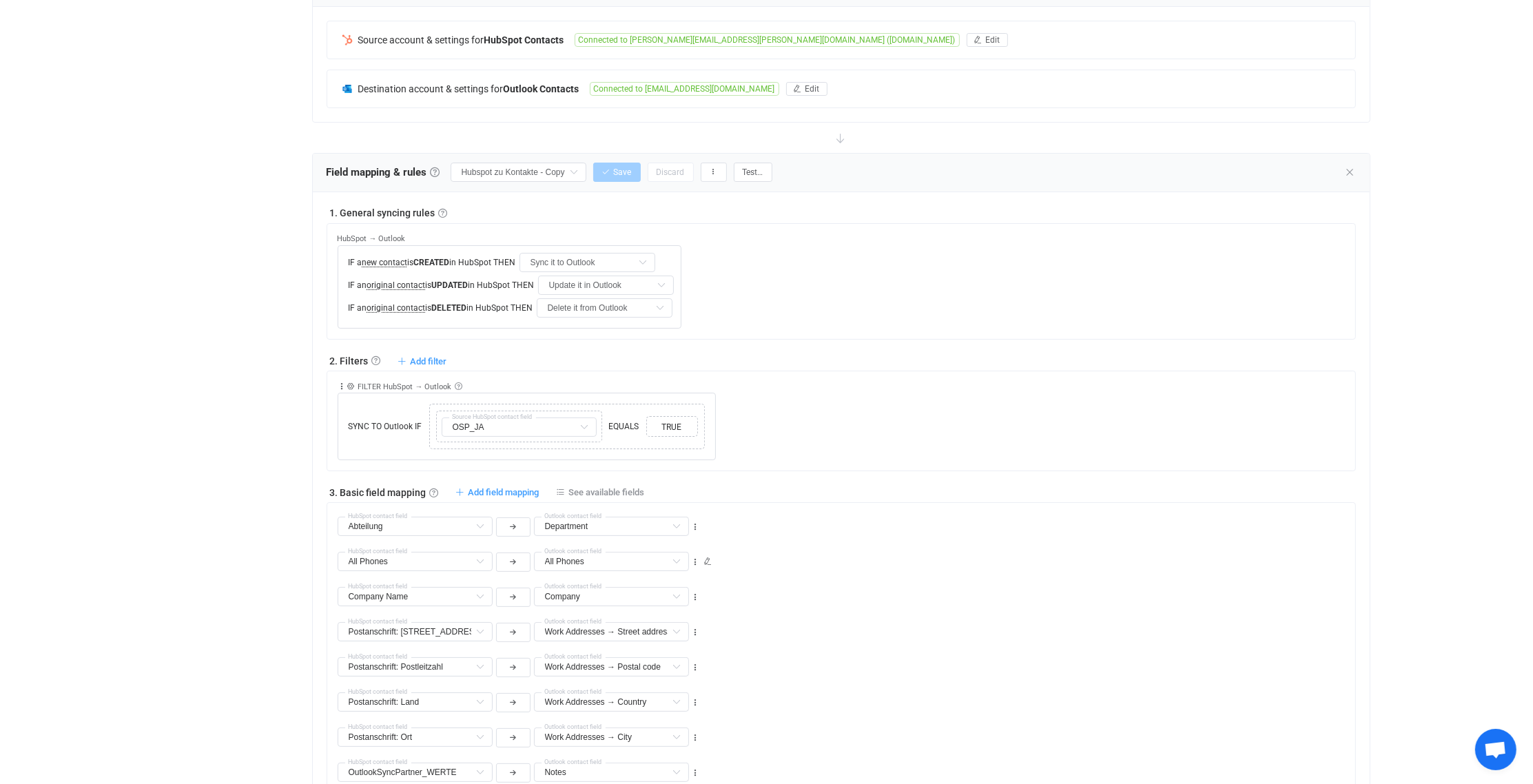
scroll to position [276, 0]
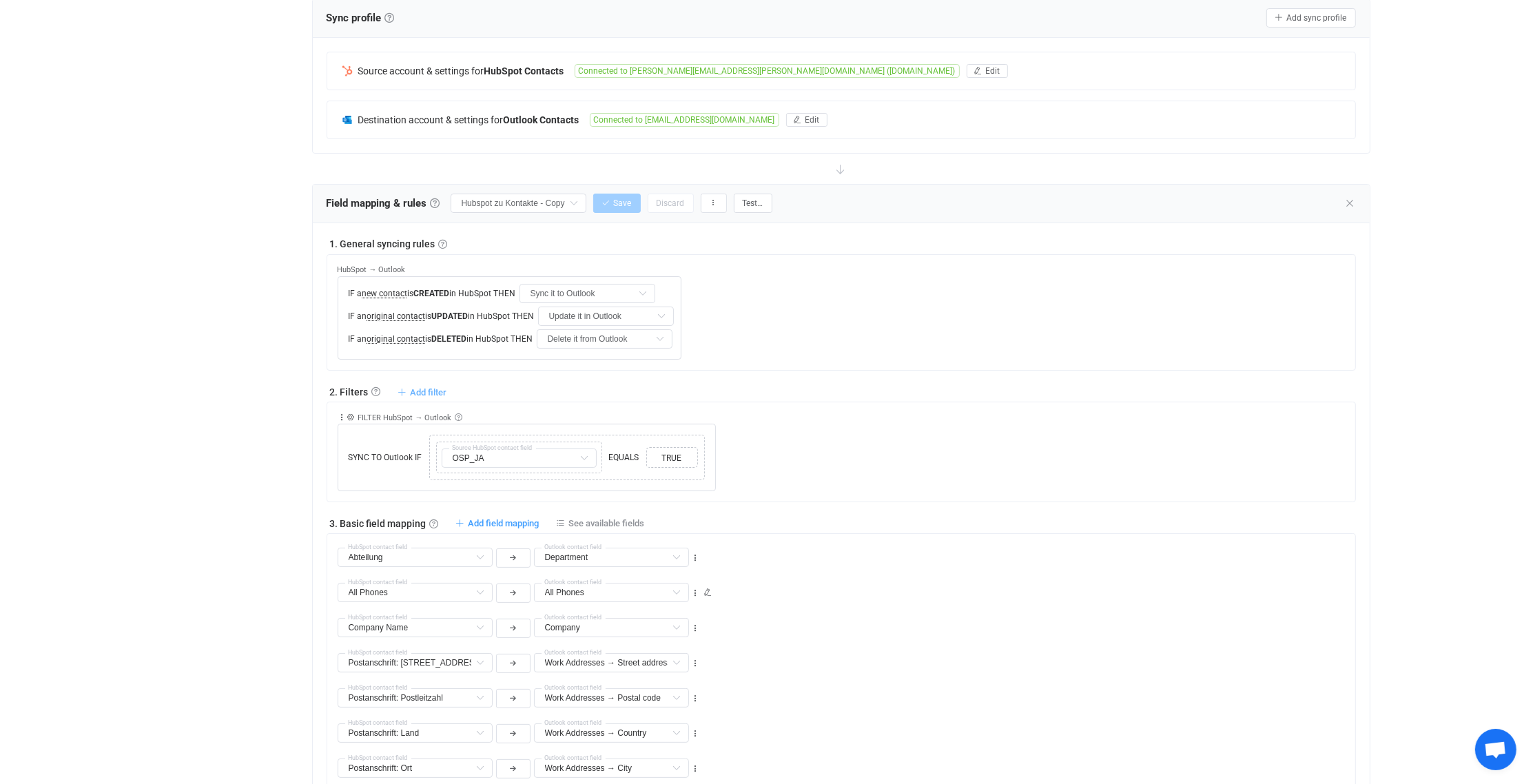
click at [421, 389] on span "Add filter" at bounding box center [429, 392] width 36 height 10
click at [357, 439] on li "Sync contact to Outlook if …" at bounding box center [358, 448] width 173 height 25
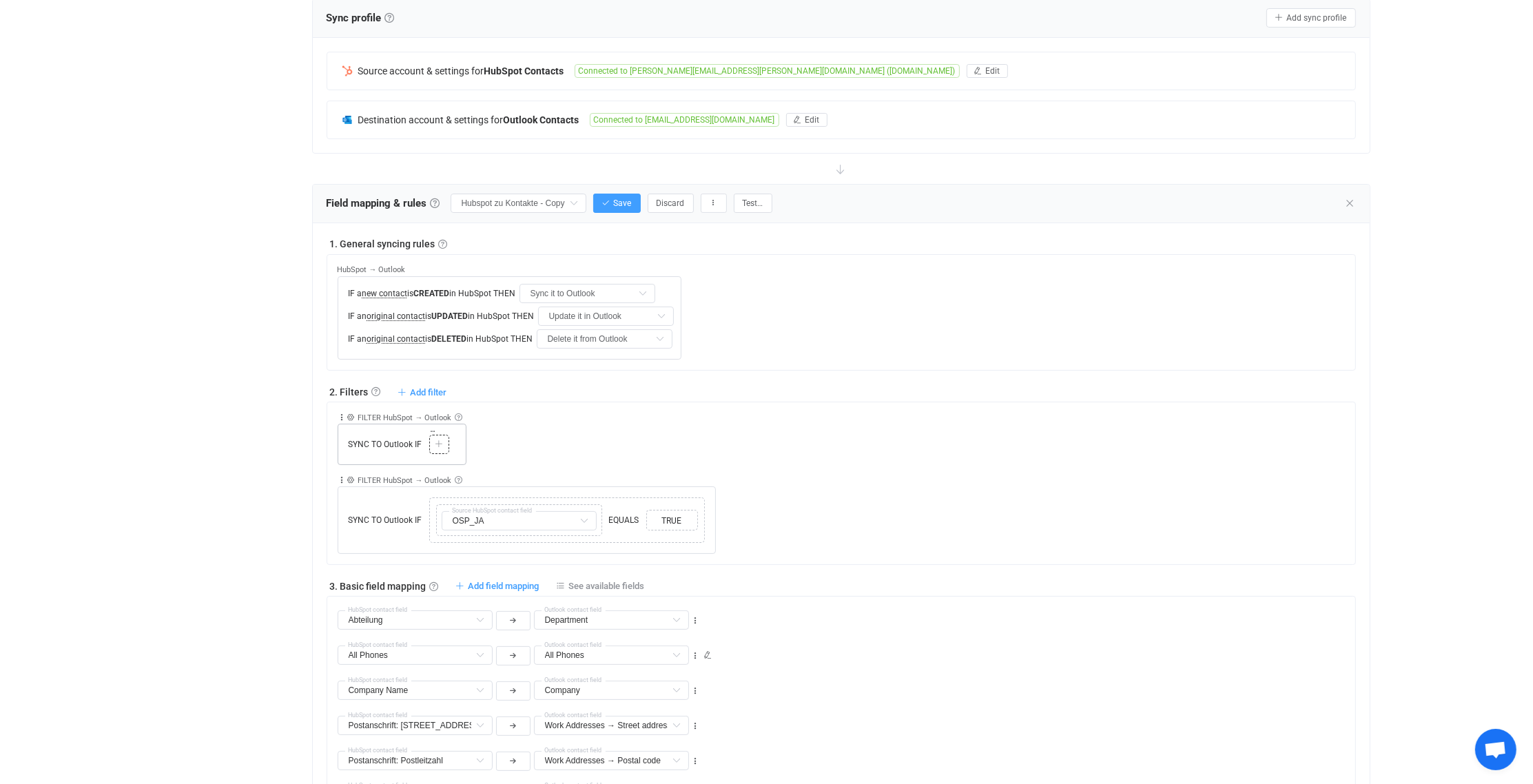
click at [436, 442] on icon at bounding box center [439, 444] width 8 height 8
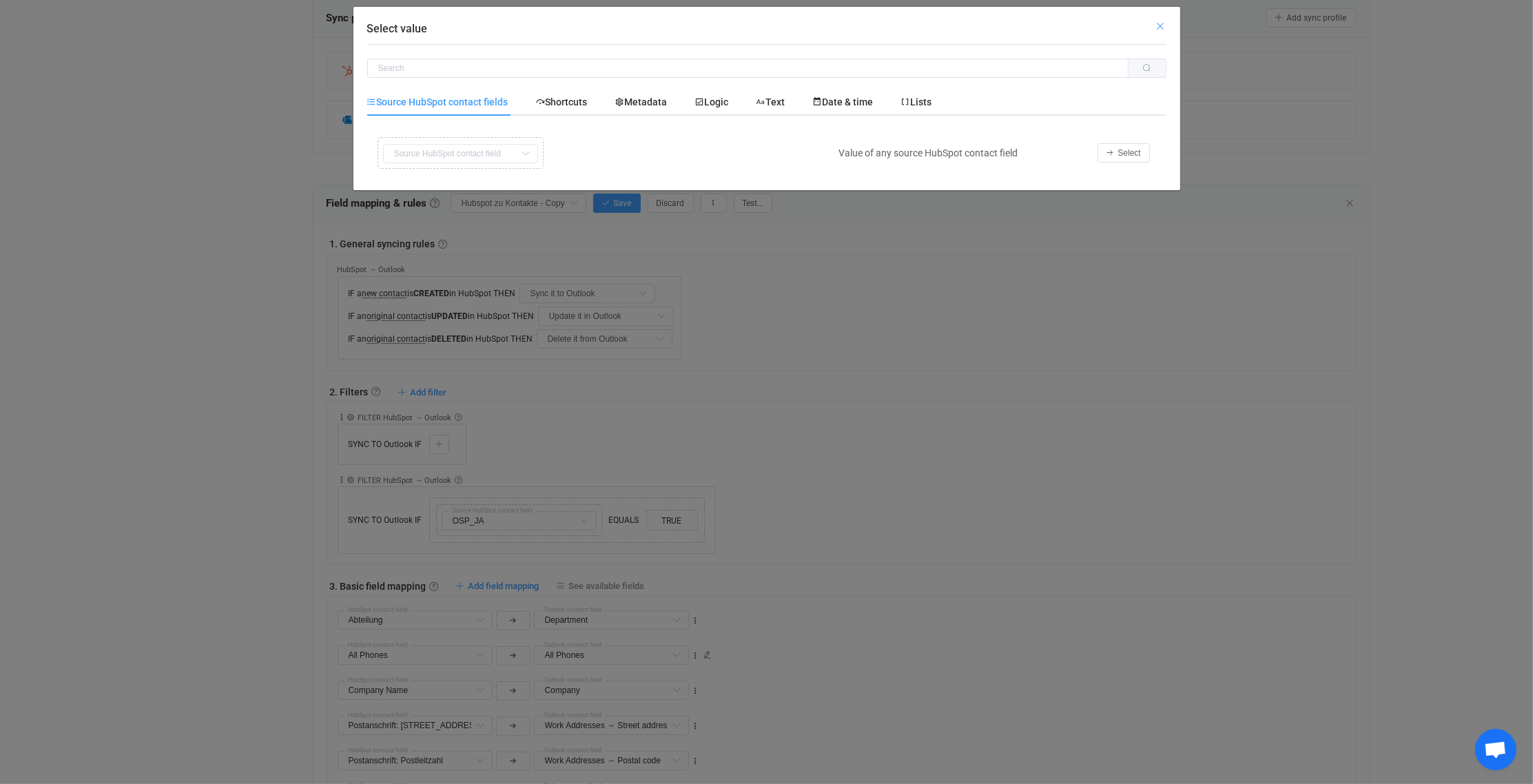
click at [1162, 23] on icon "Close" at bounding box center [1161, 27] width 11 height 11
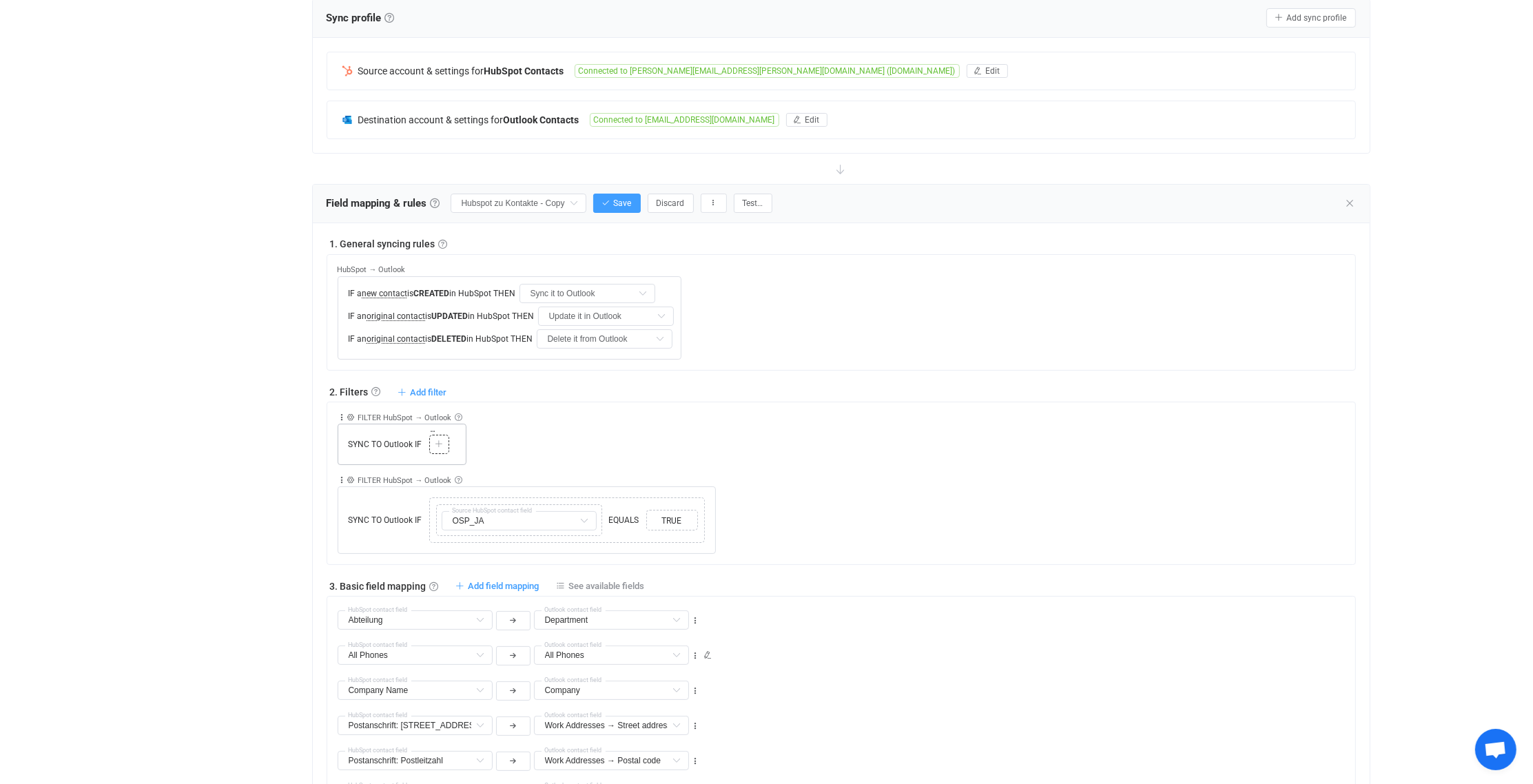
click at [437, 440] on icon at bounding box center [439, 444] width 8 height 8
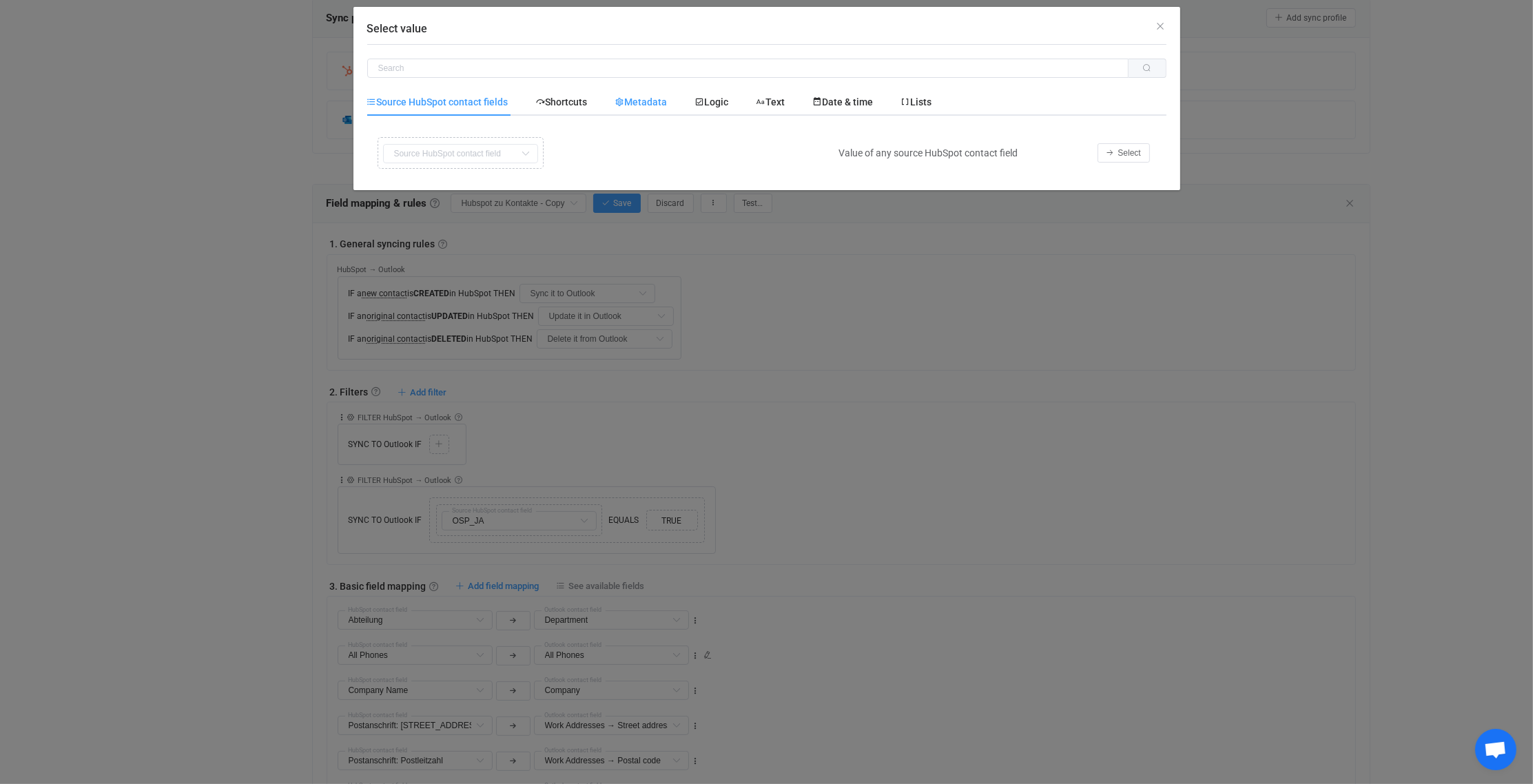
click at [647, 103] on span "Metadata" at bounding box center [641, 102] width 52 height 11
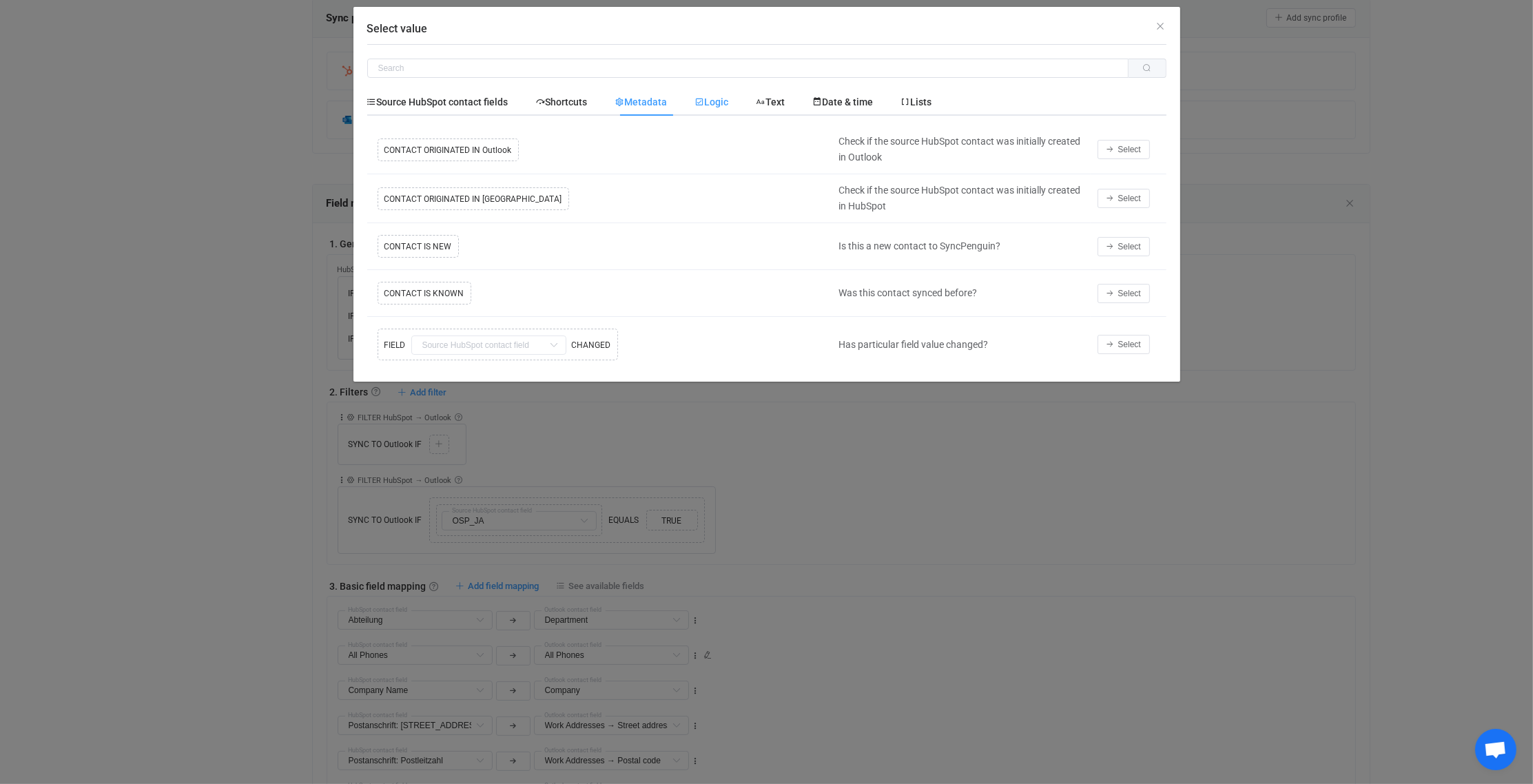
click at [718, 100] on span "Logic" at bounding box center [712, 102] width 33 height 11
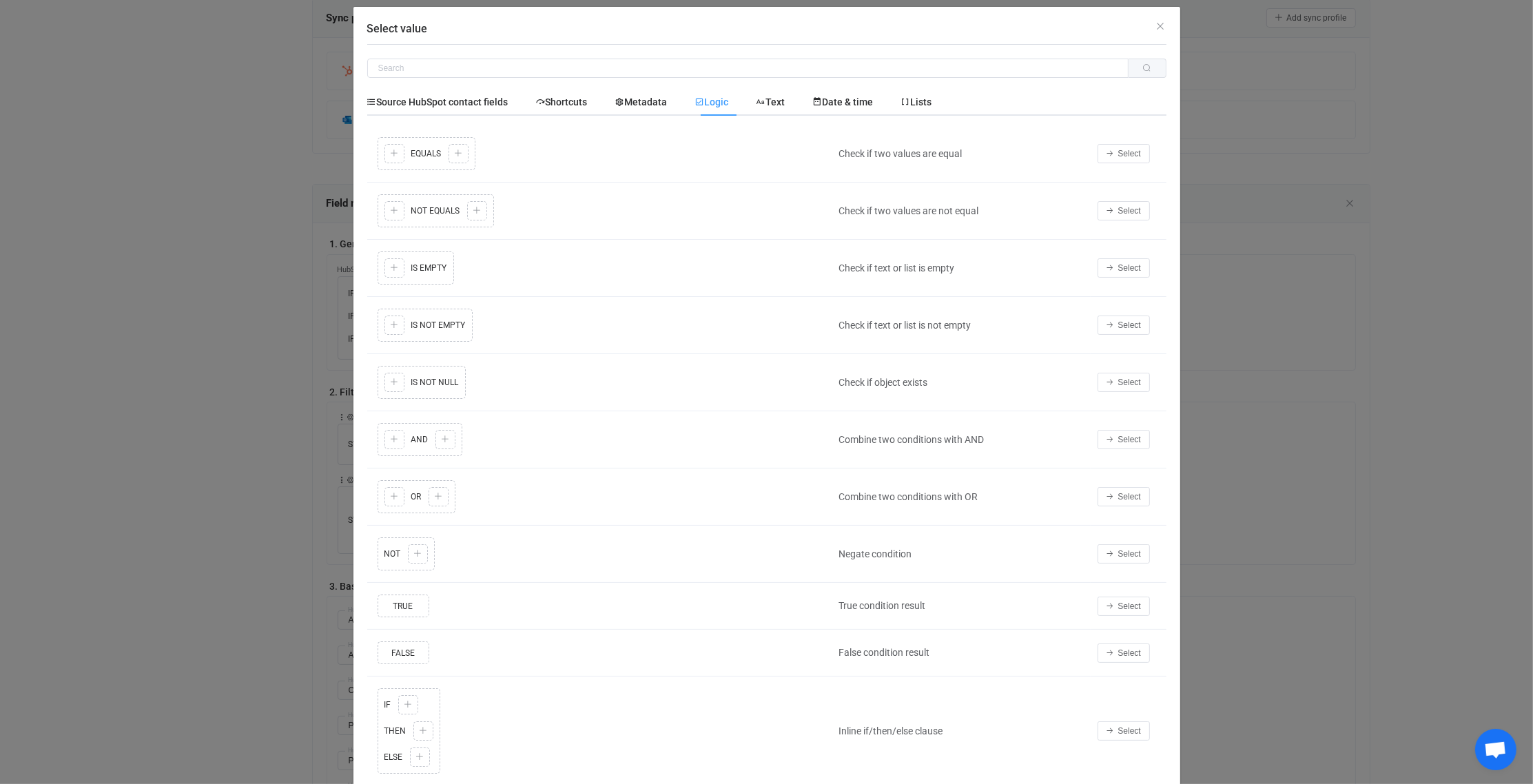
click at [425, 436] on div "Copy Cut Replace TYPE MISMATCH Copy Cut Paste TYPE MISMATCH Select value AND Co…" at bounding box center [599, 439] width 451 height 40
click at [1126, 435] on span "Select" at bounding box center [1130, 439] width 23 height 10
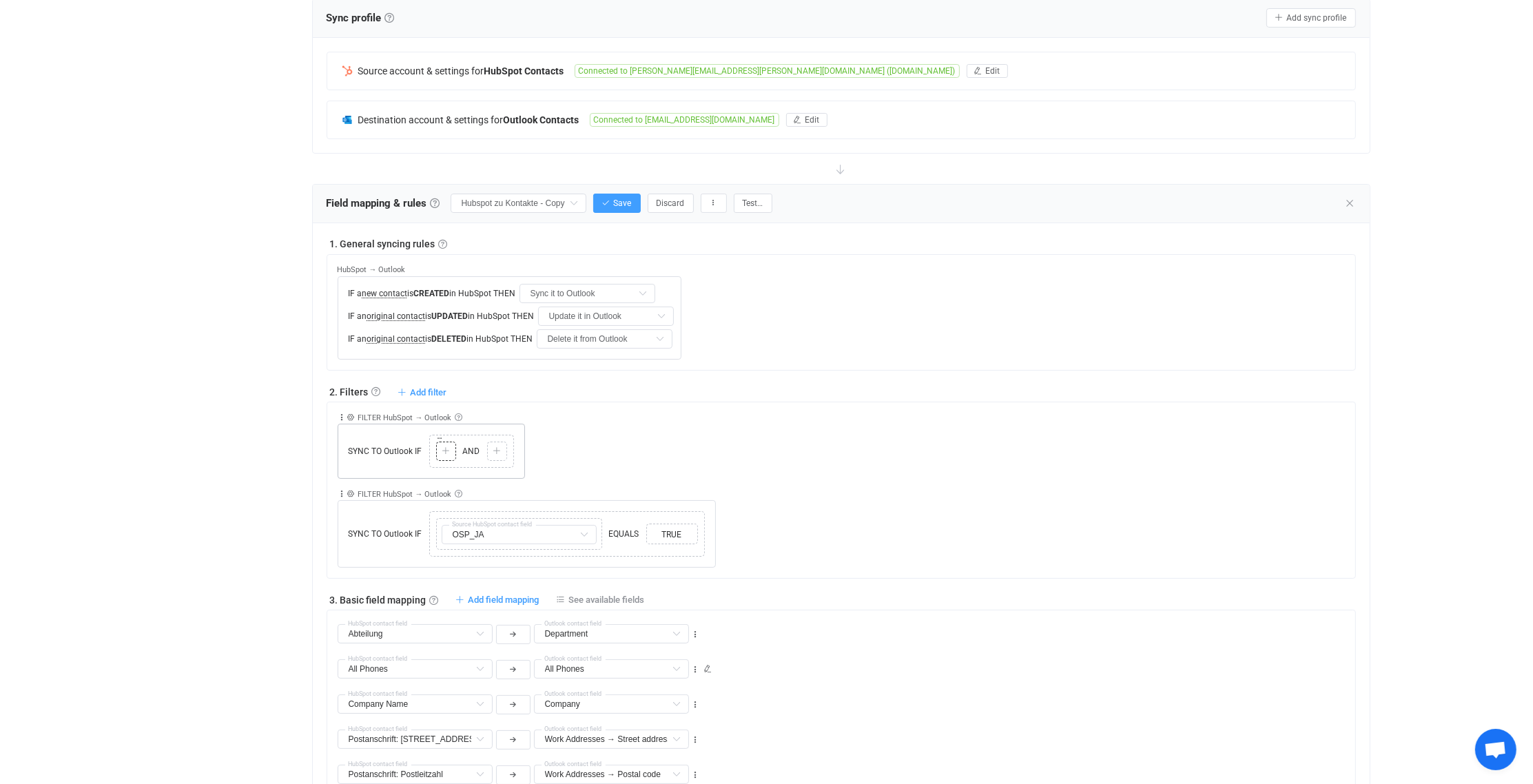
click at [443, 447] on icon at bounding box center [446, 451] width 8 height 8
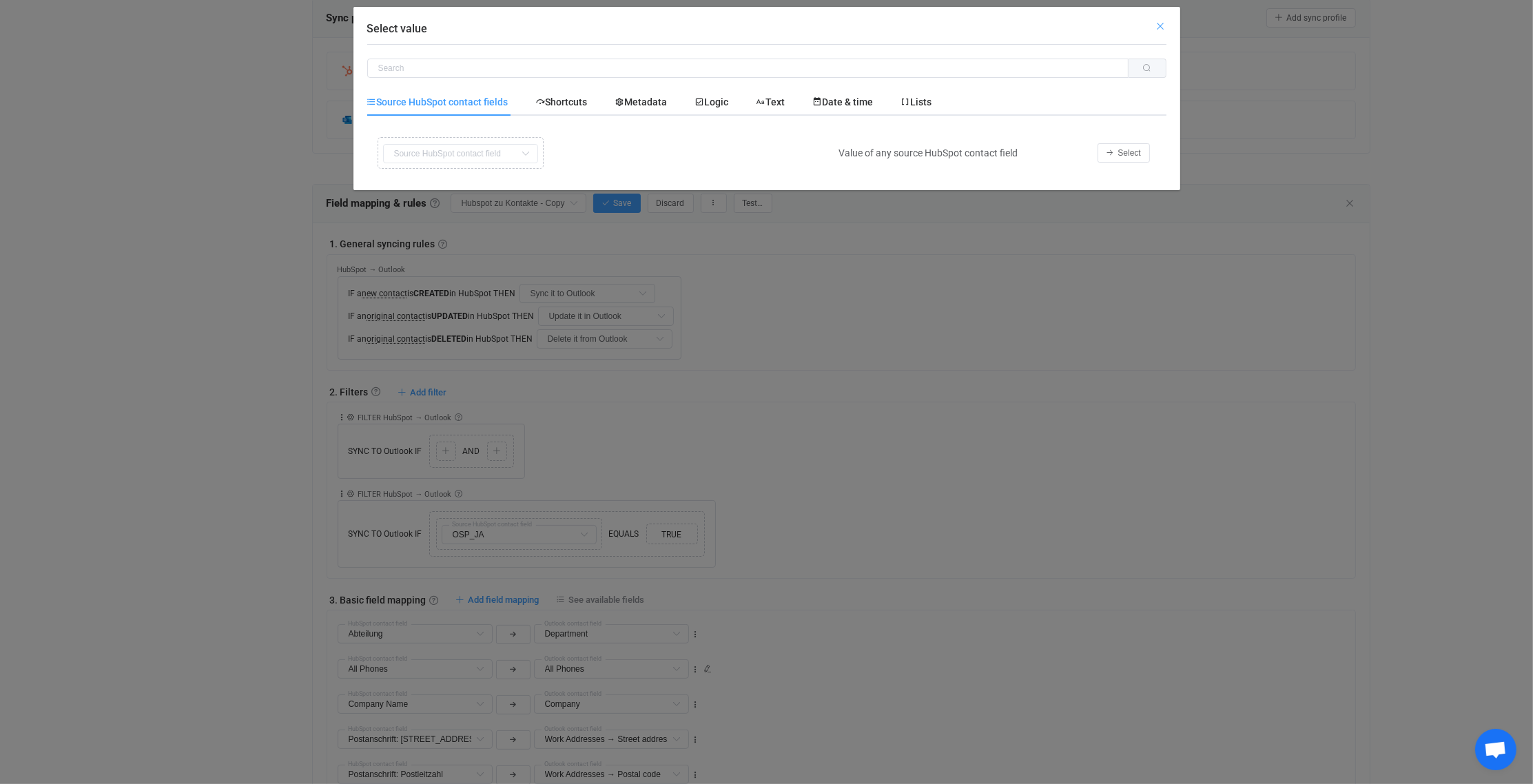
click at [1162, 26] on icon "Close" at bounding box center [1161, 27] width 11 height 11
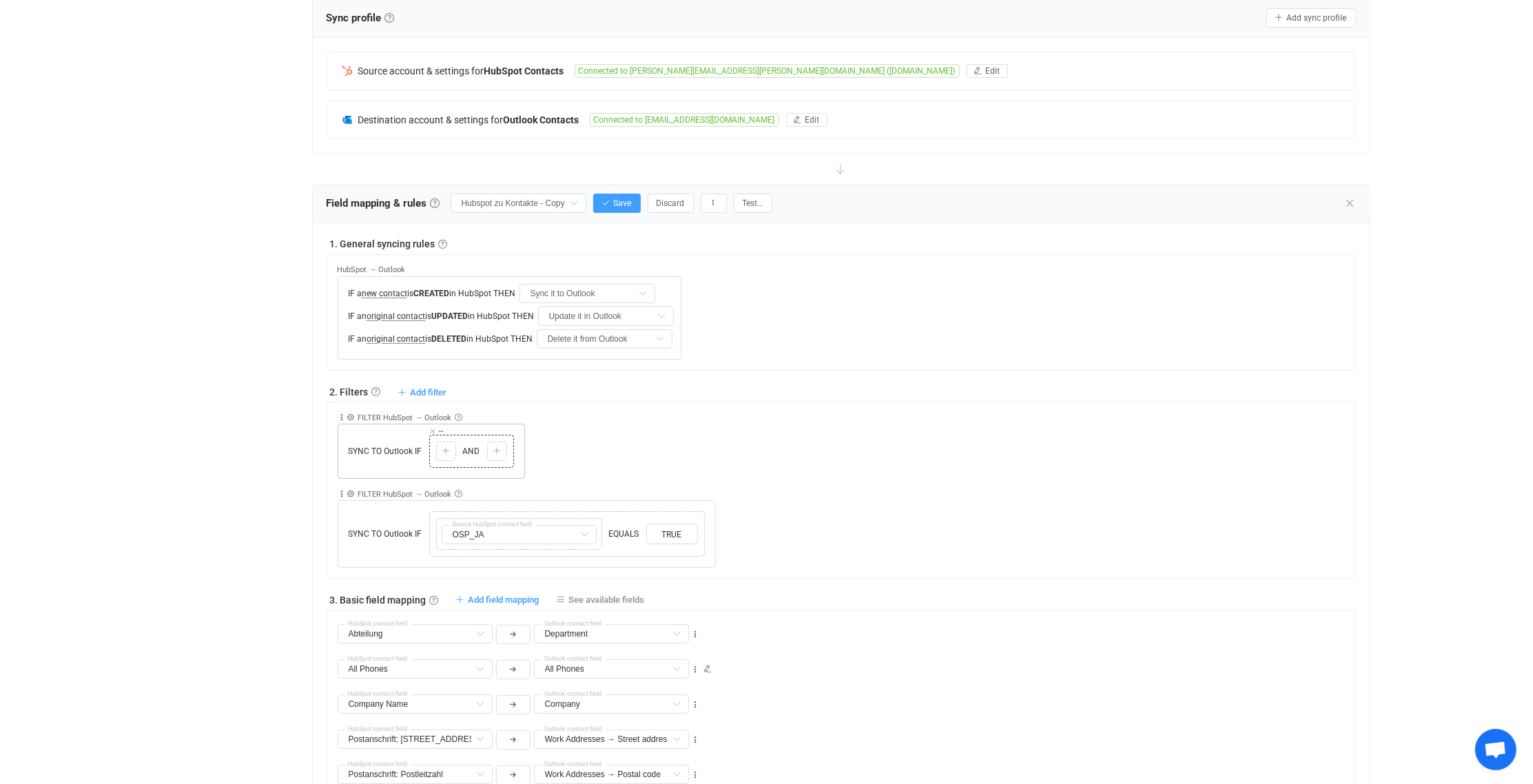
click at [433, 428] on icon at bounding box center [433, 431] width 7 height 7
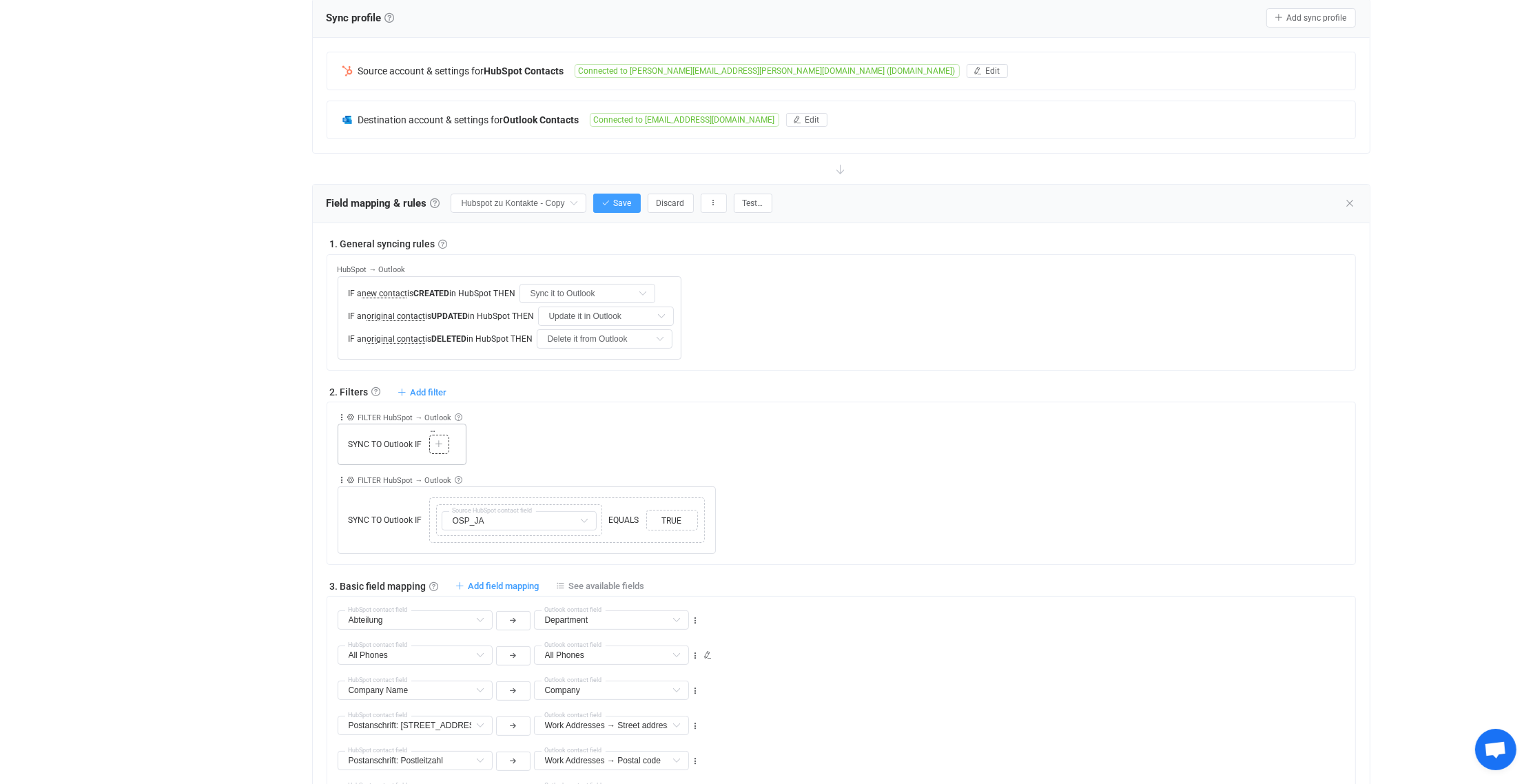
click at [438, 444] on icon at bounding box center [439, 444] width 8 height 8
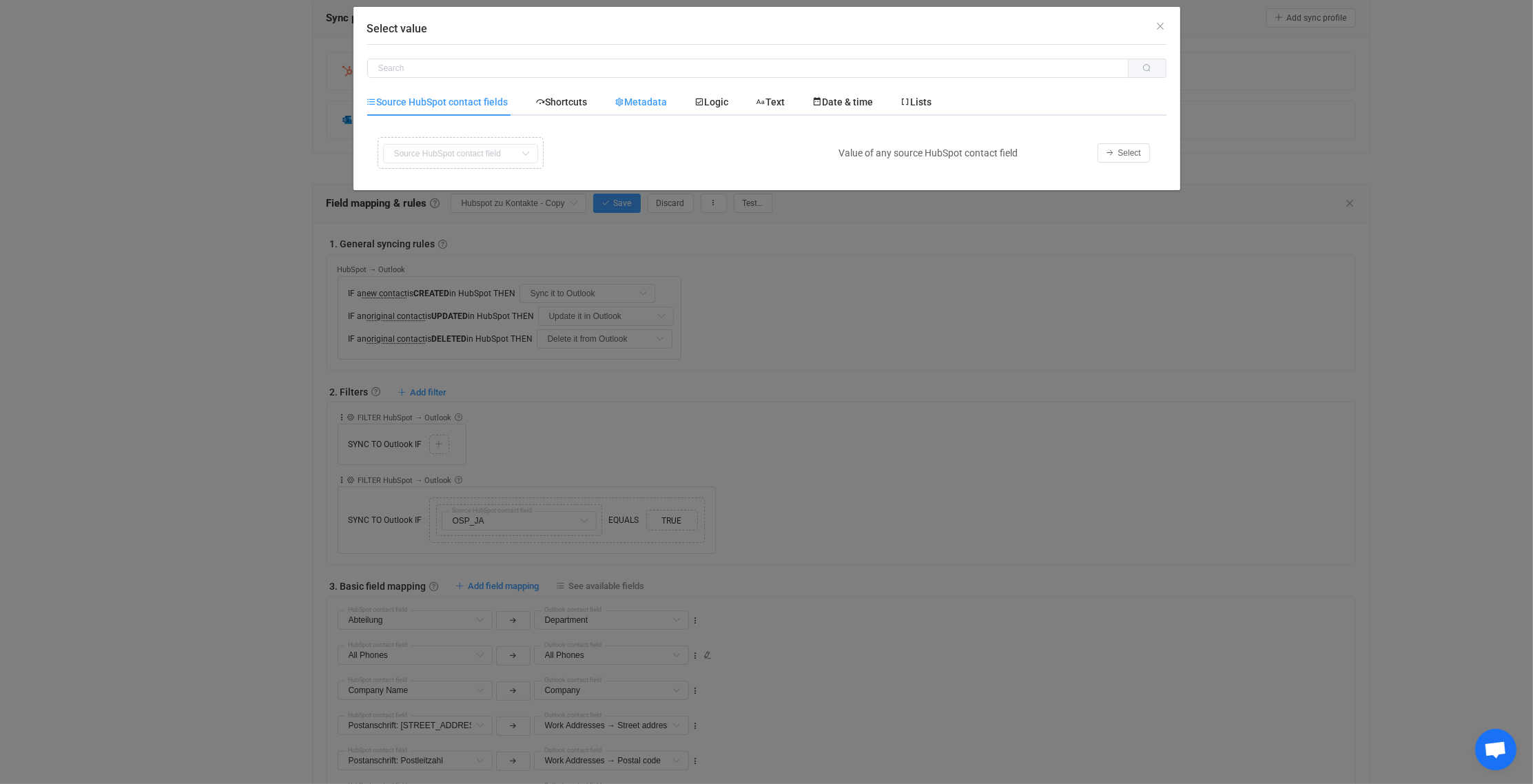
click at [661, 102] on span "Metadata" at bounding box center [641, 102] width 52 height 11
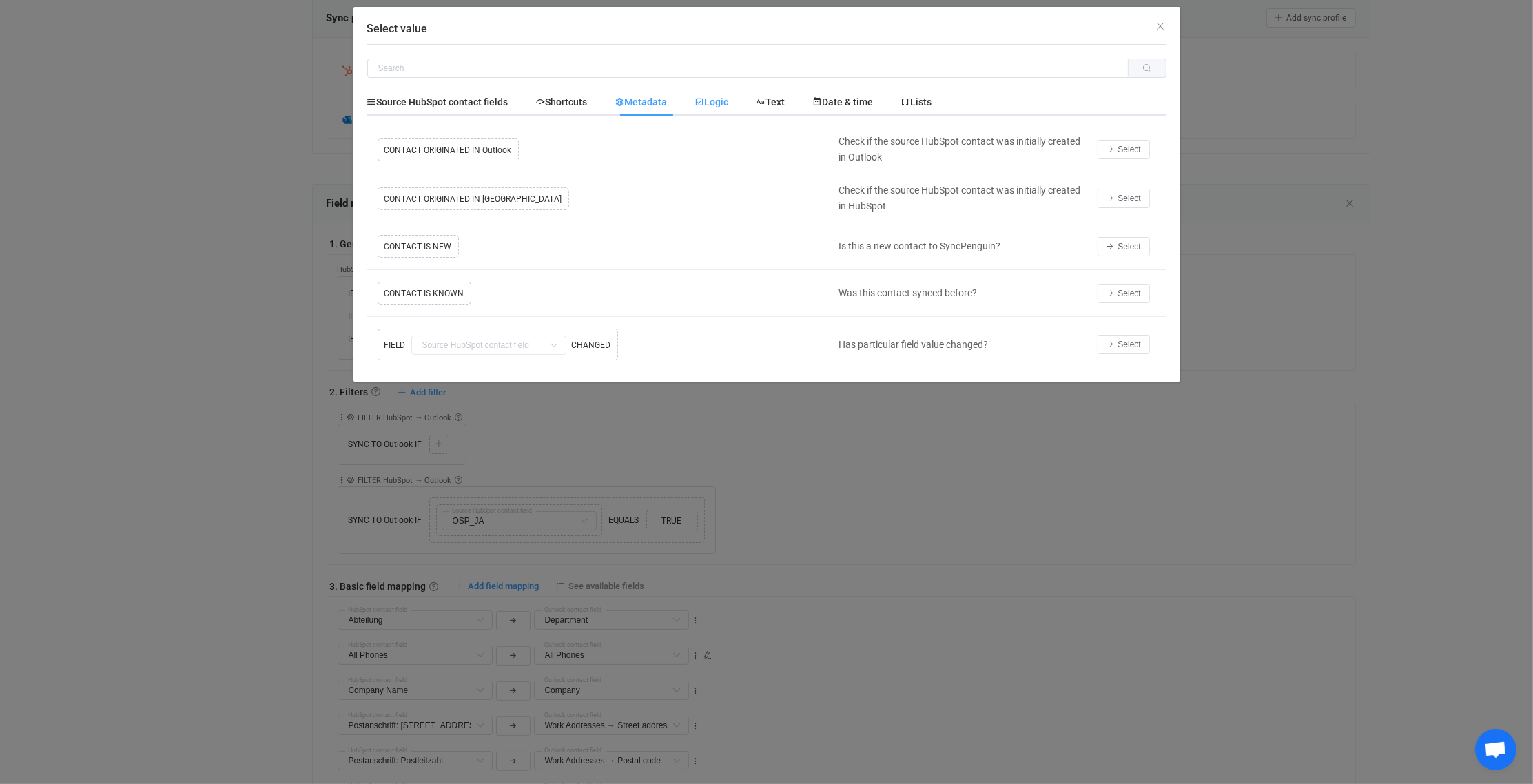
click at [712, 105] on span "Logic" at bounding box center [712, 102] width 33 height 11
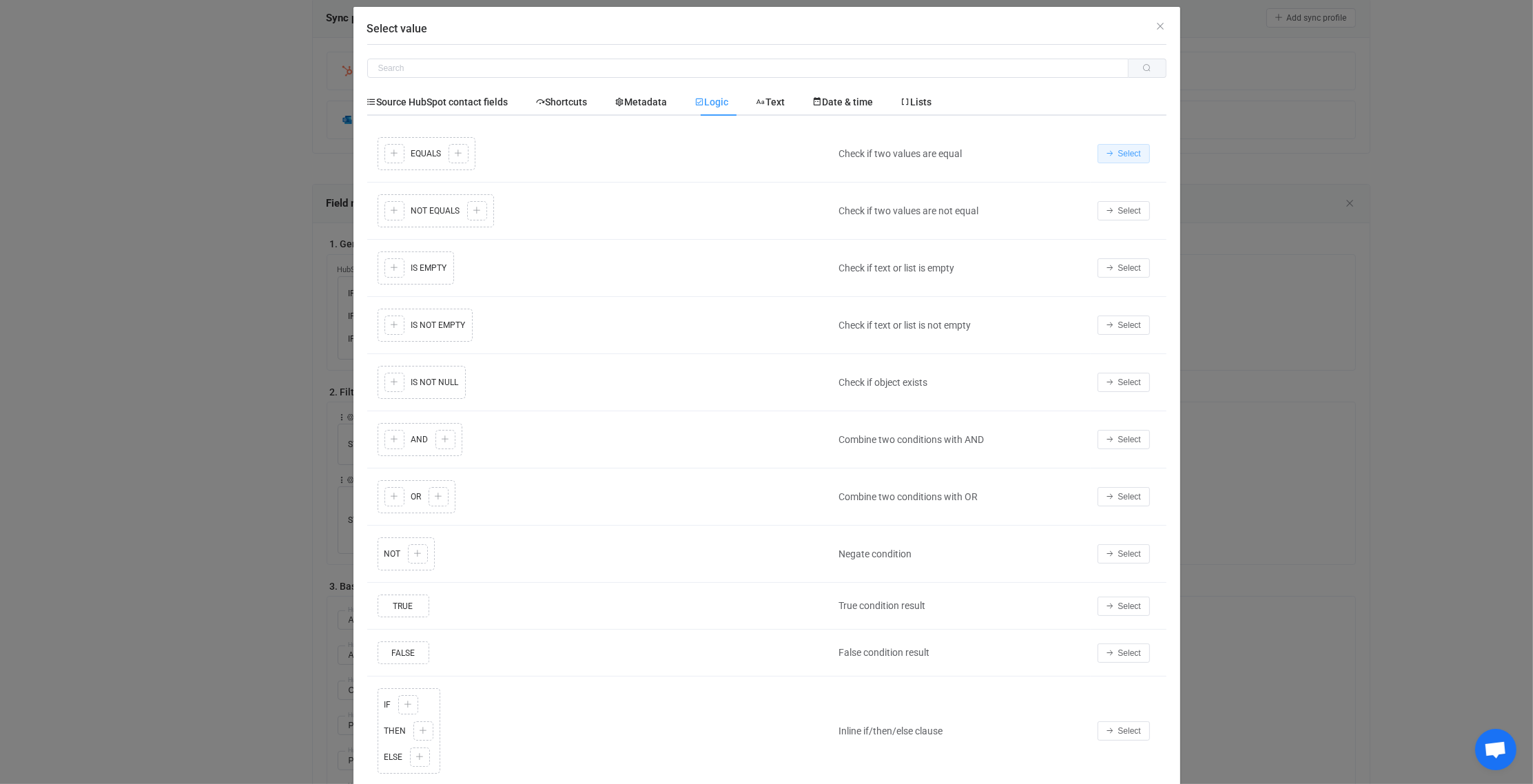
click at [1128, 152] on span "Select" at bounding box center [1130, 153] width 23 height 10
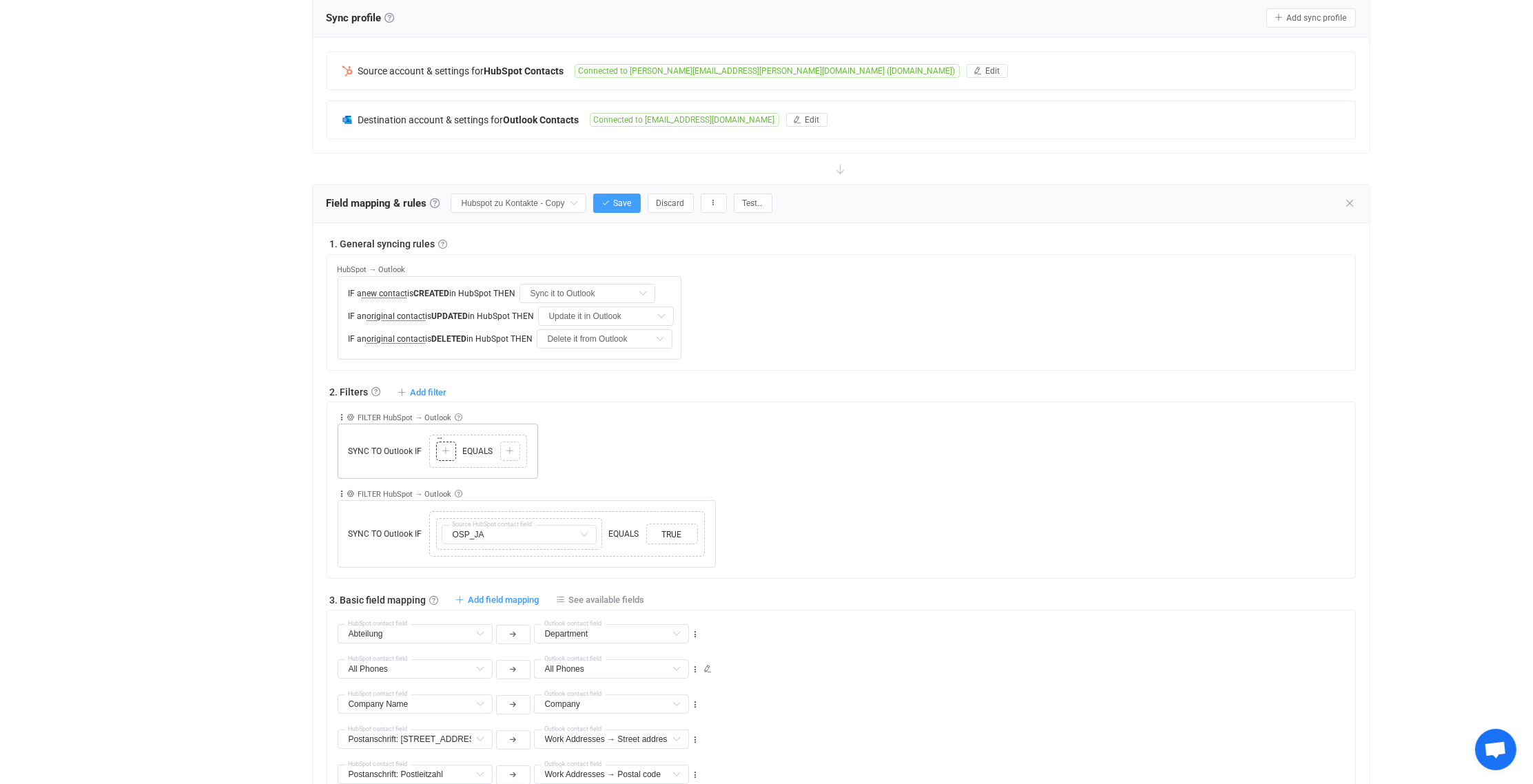
click at [442, 448] on icon at bounding box center [446, 451] width 8 height 8
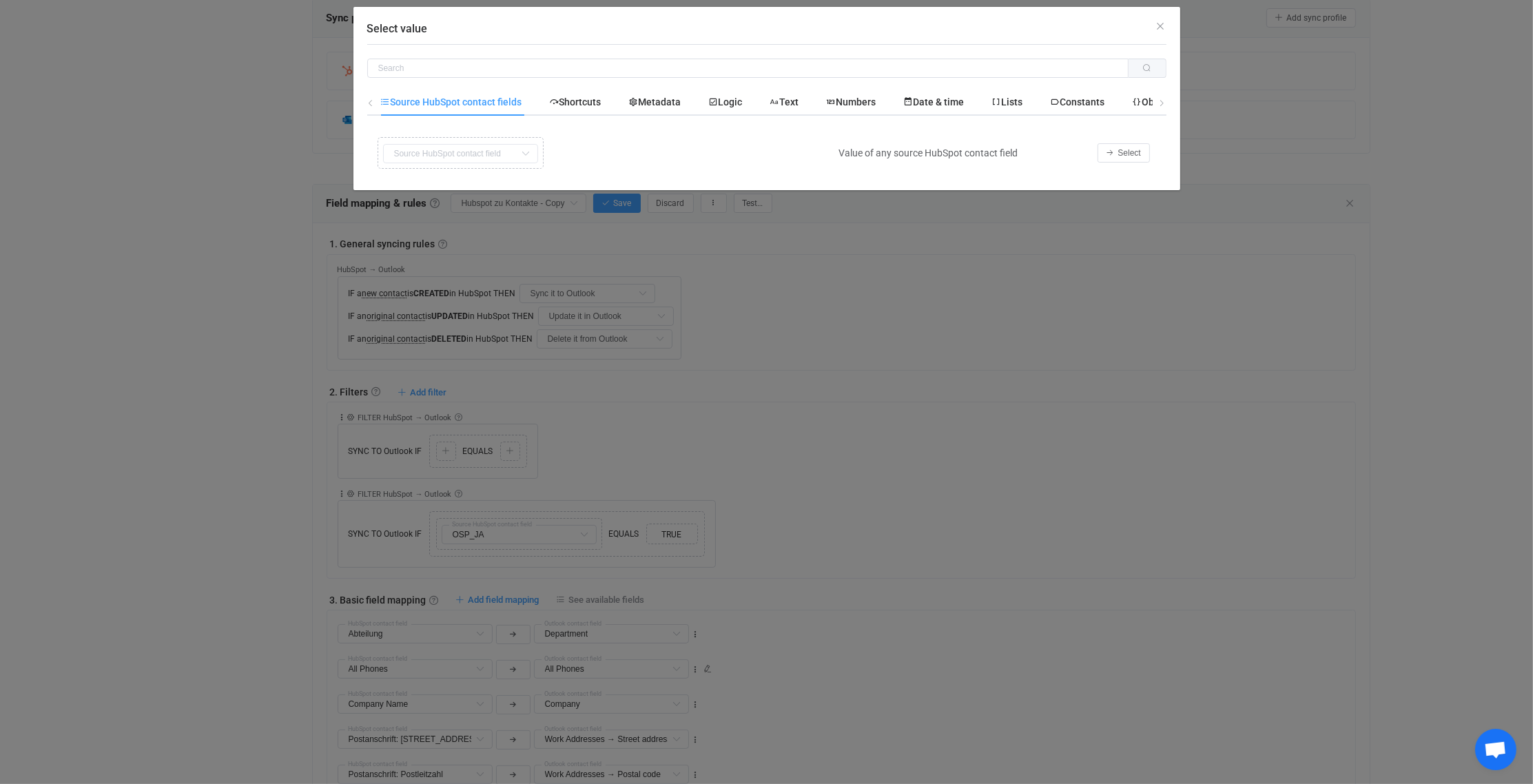
click at [1162, 100] on icon "Select value" at bounding box center [1162, 103] width 8 height 8
click at [1135, 99] on span "Objects" at bounding box center [1114, 102] width 43 height 11
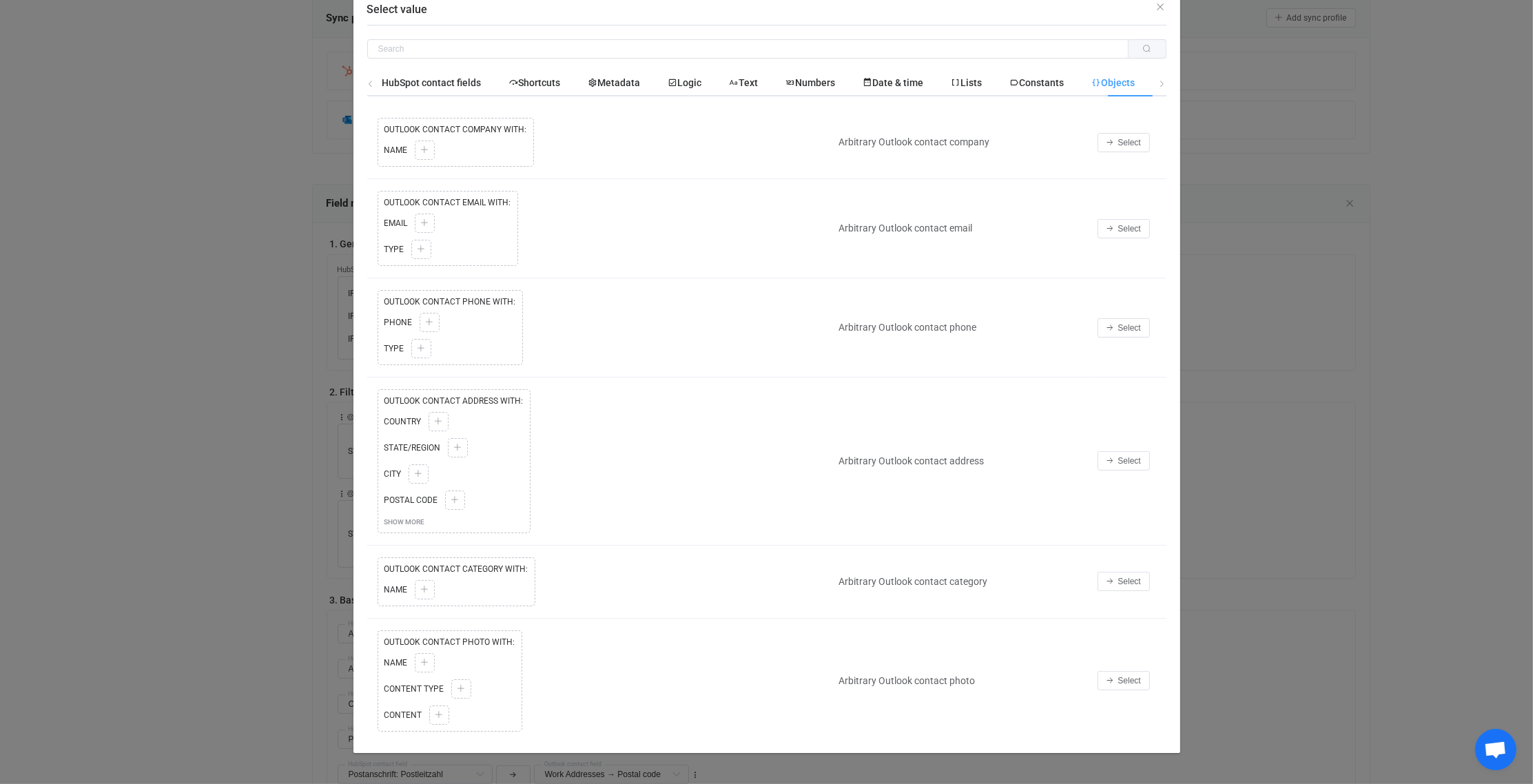
scroll to position [0, 0]
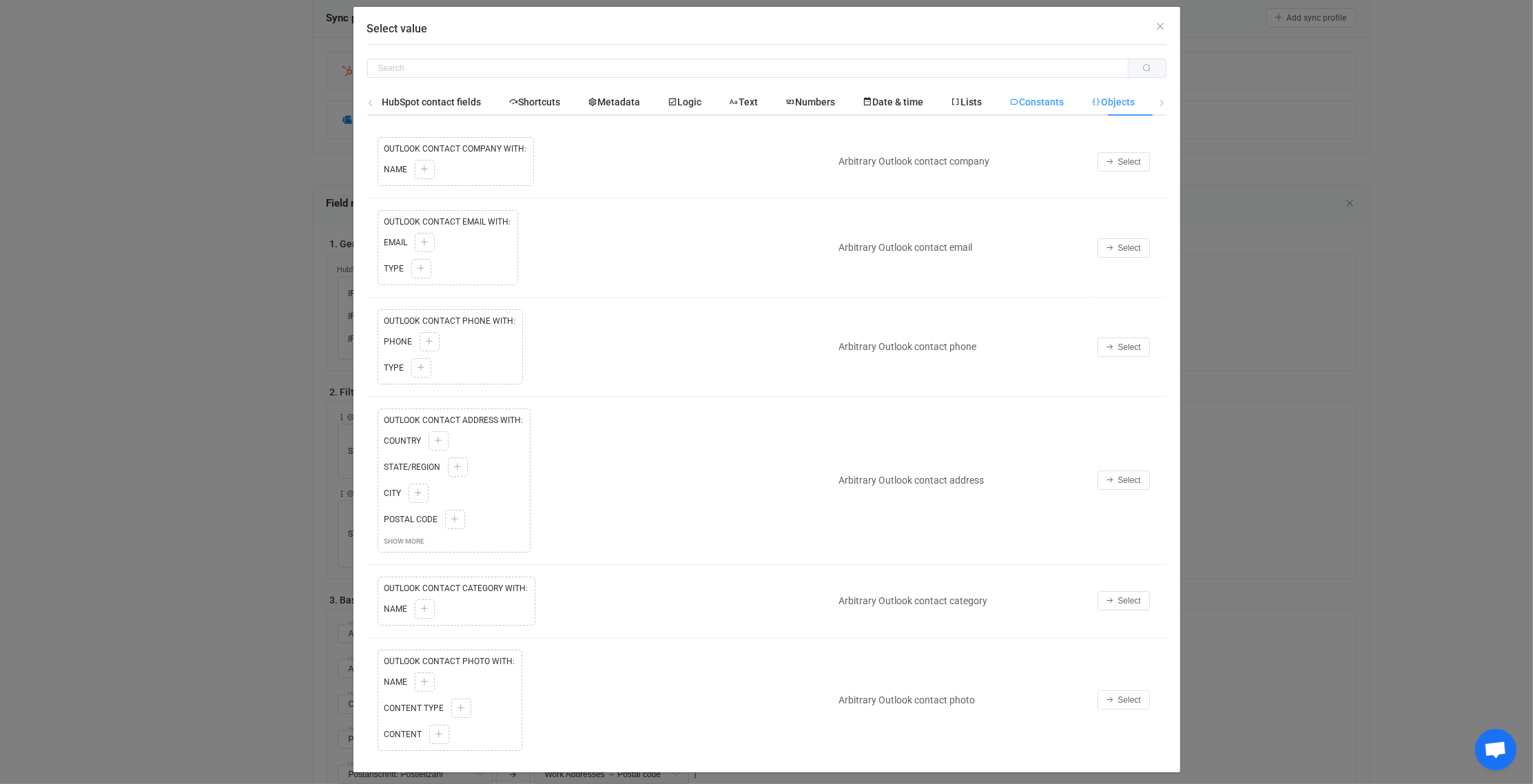
click at [1065, 100] on span "Constants" at bounding box center [1038, 102] width 54 height 11
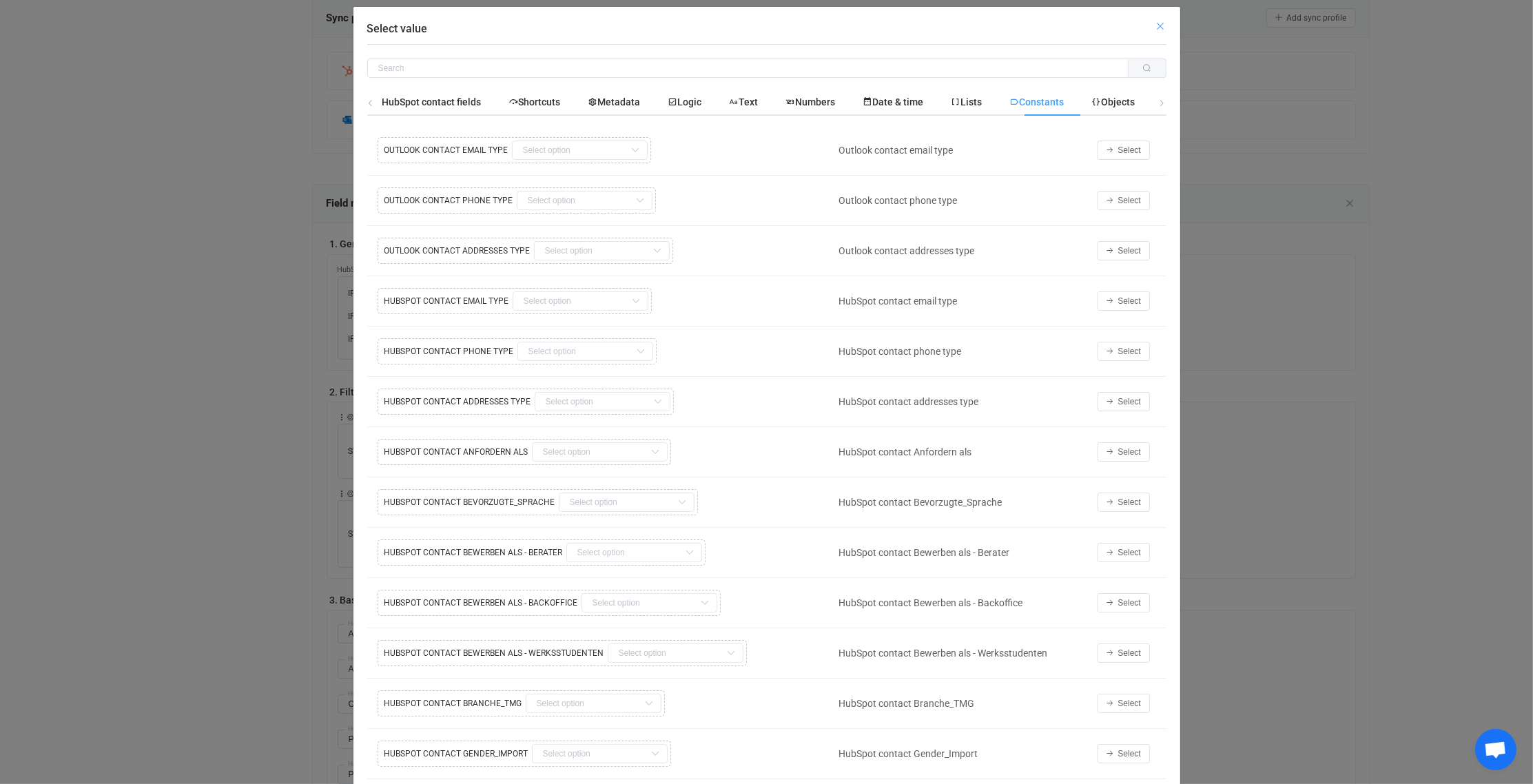
click at [1156, 25] on icon "Close" at bounding box center [1161, 27] width 11 height 11
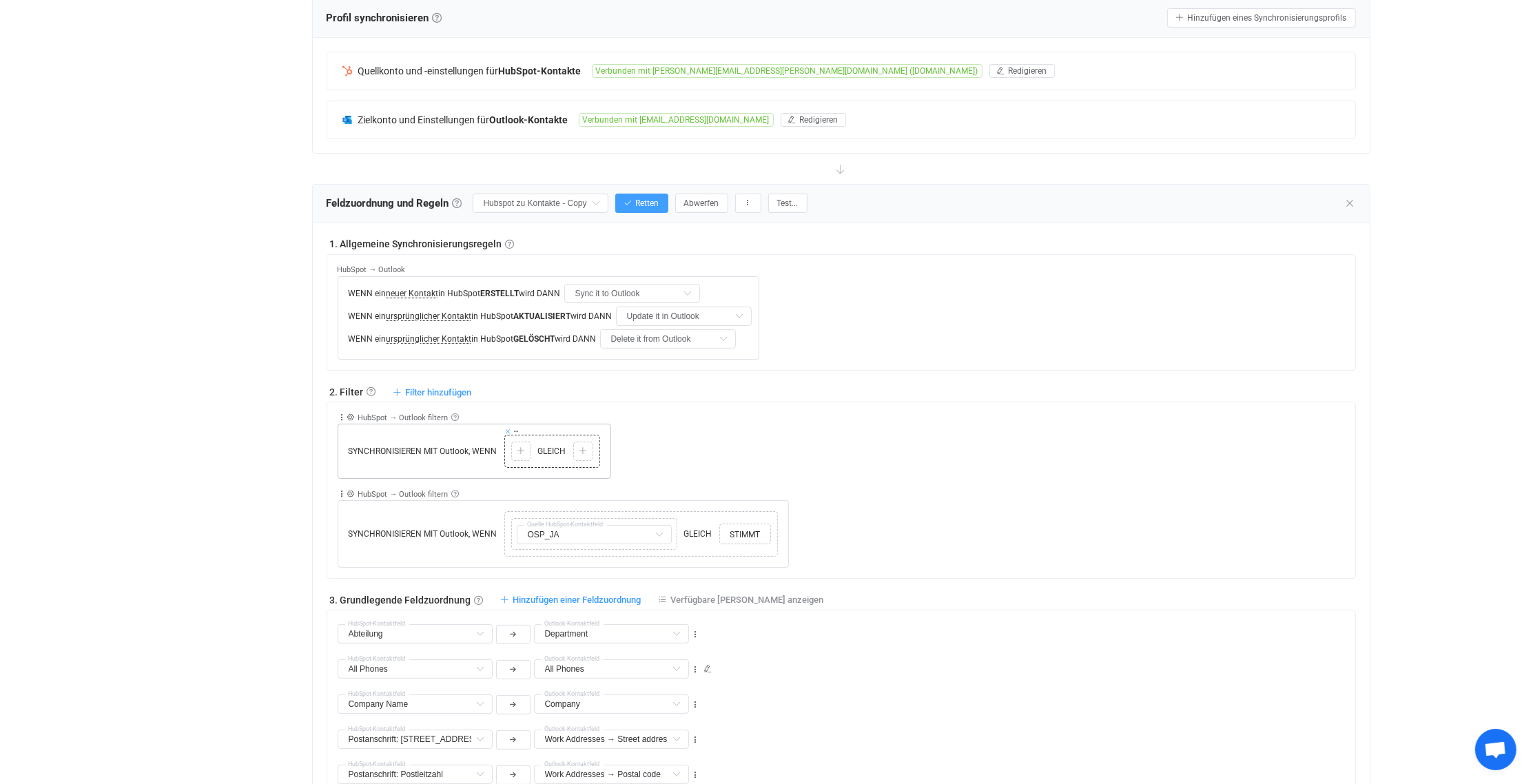
click at [507, 429] on icon at bounding box center [509, 431] width 7 height 7
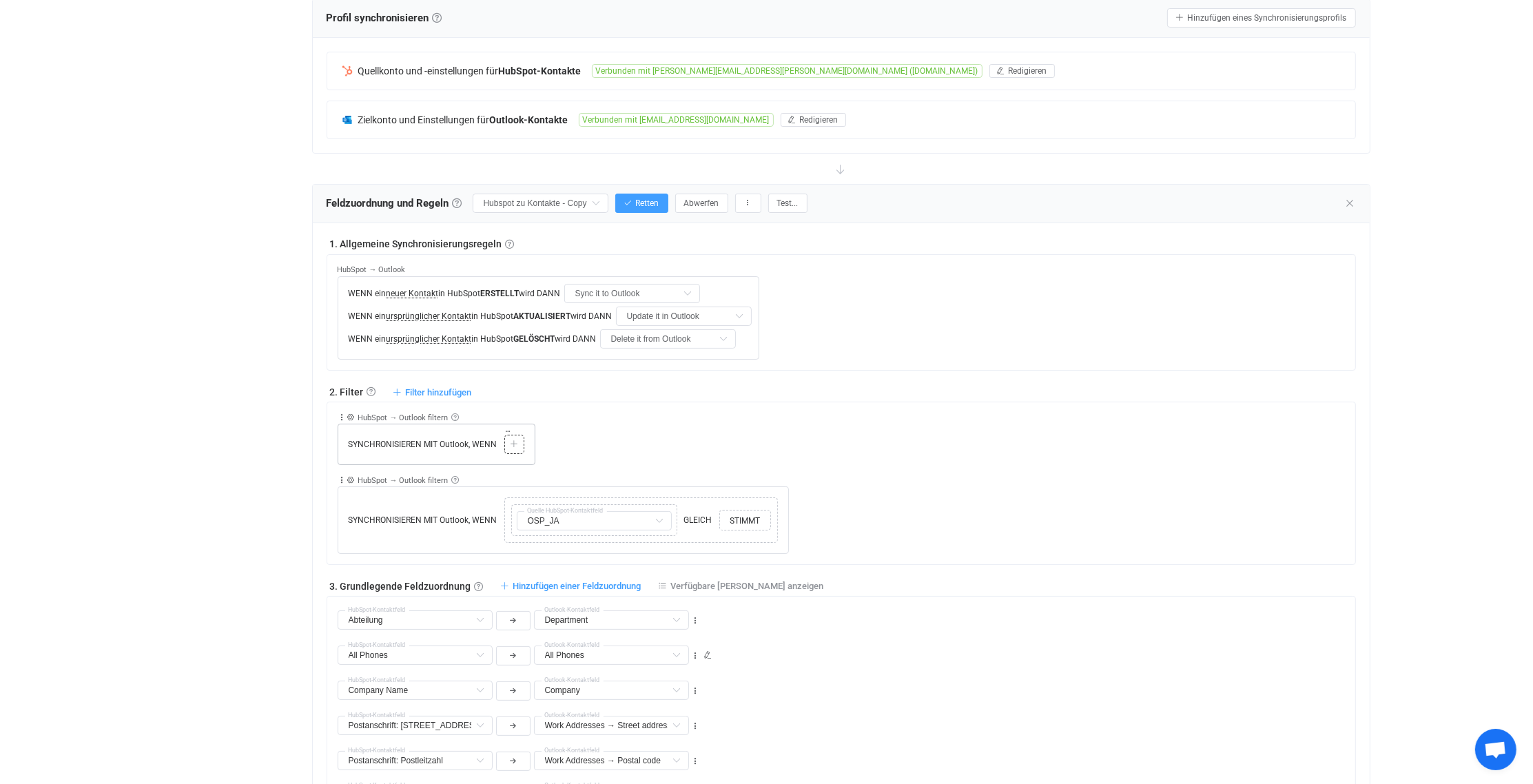
click at [516, 441] on icon at bounding box center [514, 444] width 8 height 8
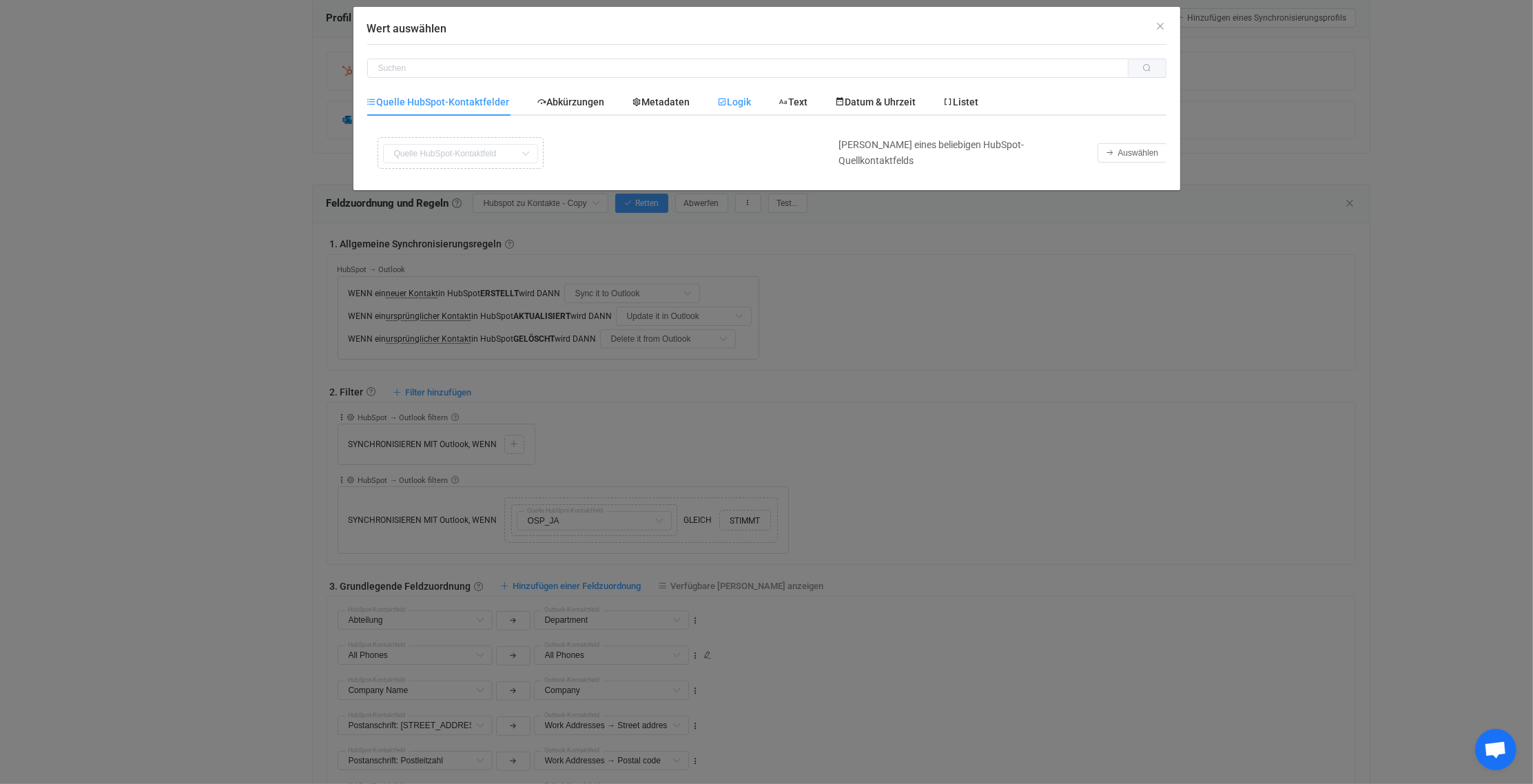
click at [735, 105] on font "Logik" at bounding box center [740, 102] width 24 height 11
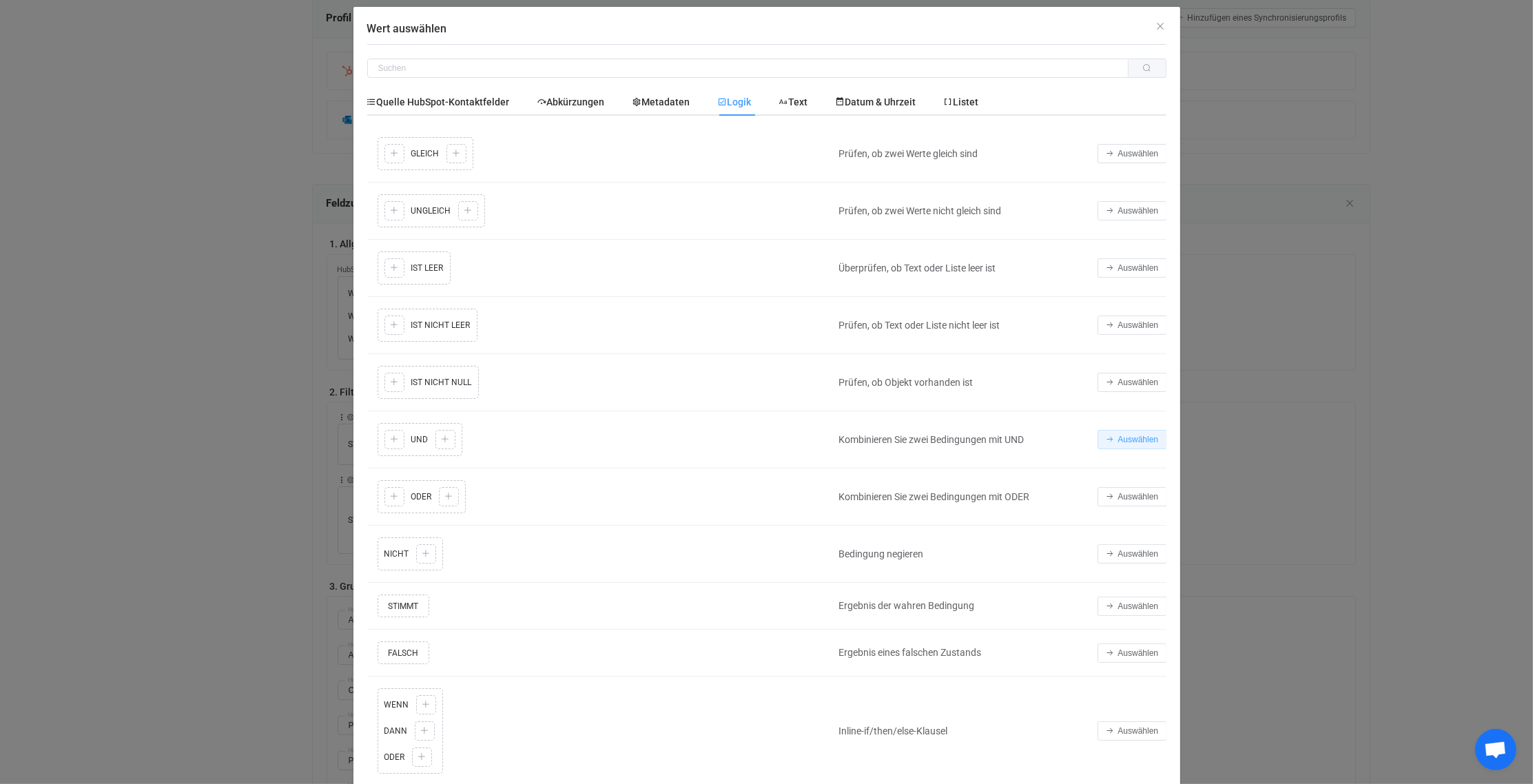
click at [1128, 435] on span "Auswählen" at bounding box center [1139, 439] width 40 height 10
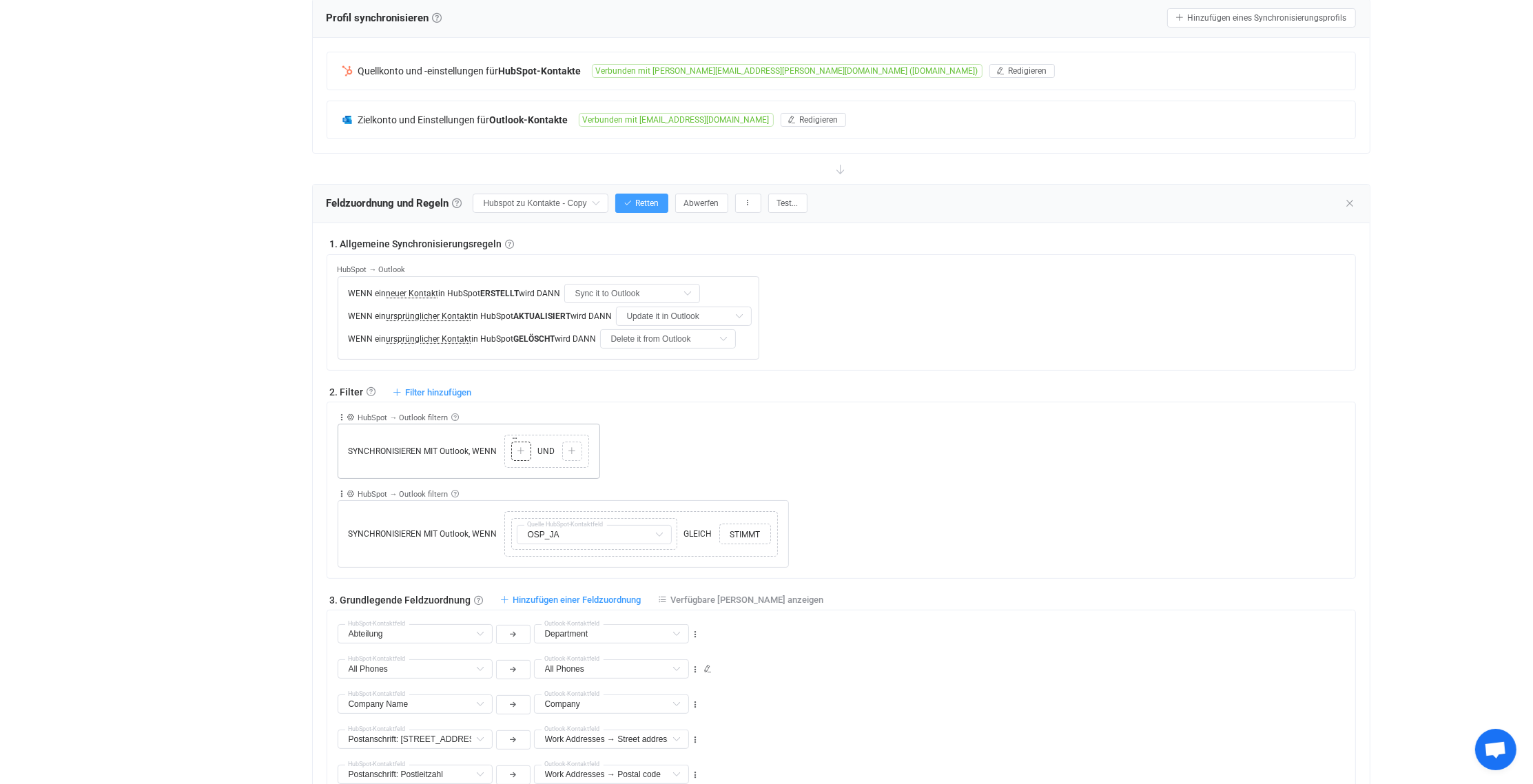
click at [523, 447] on icon at bounding box center [521, 451] width 8 height 8
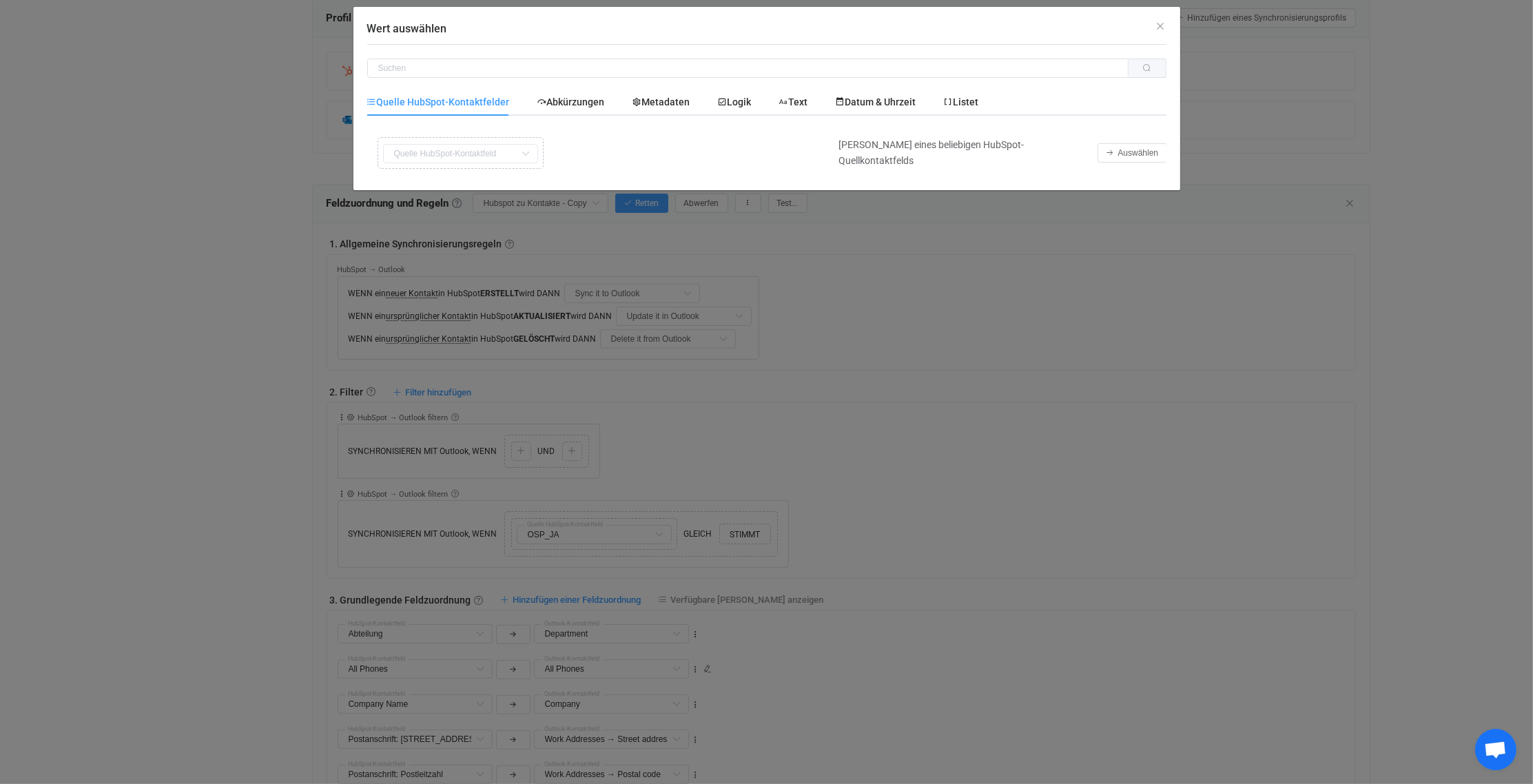
click at [873, 21] on div "Wert auswählen" at bounding box center [767, 25] width 827 height 37
click at [1161, 24] on icon "Schließen" at bounding box center [1161, 27] width 11 height 11
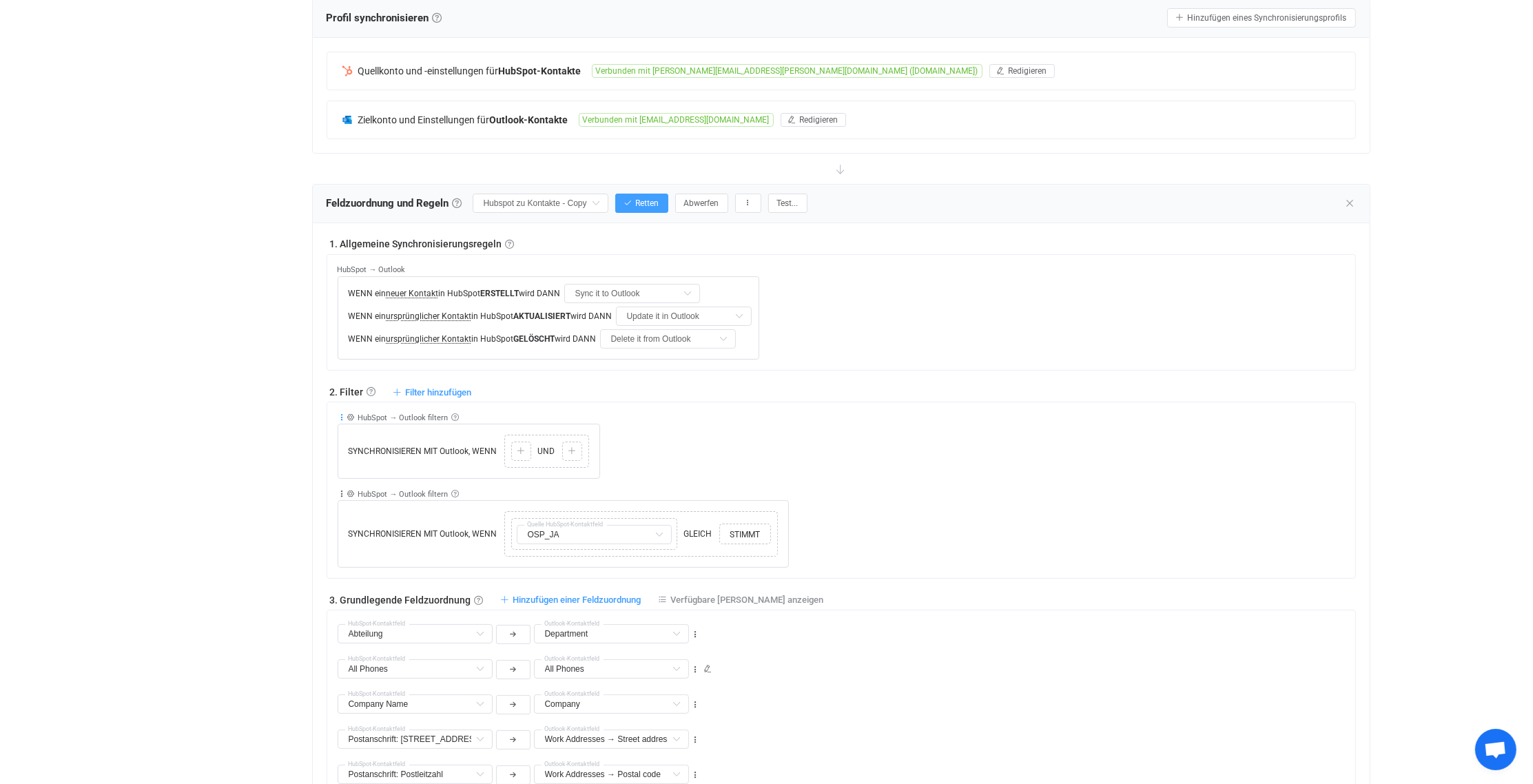
click at [342, 414] on icon at bounding box center [343, 417] width 10 height 10
click at [315, 522] on font "Löschen" at bounding box center [299, 523] width 36 height 11
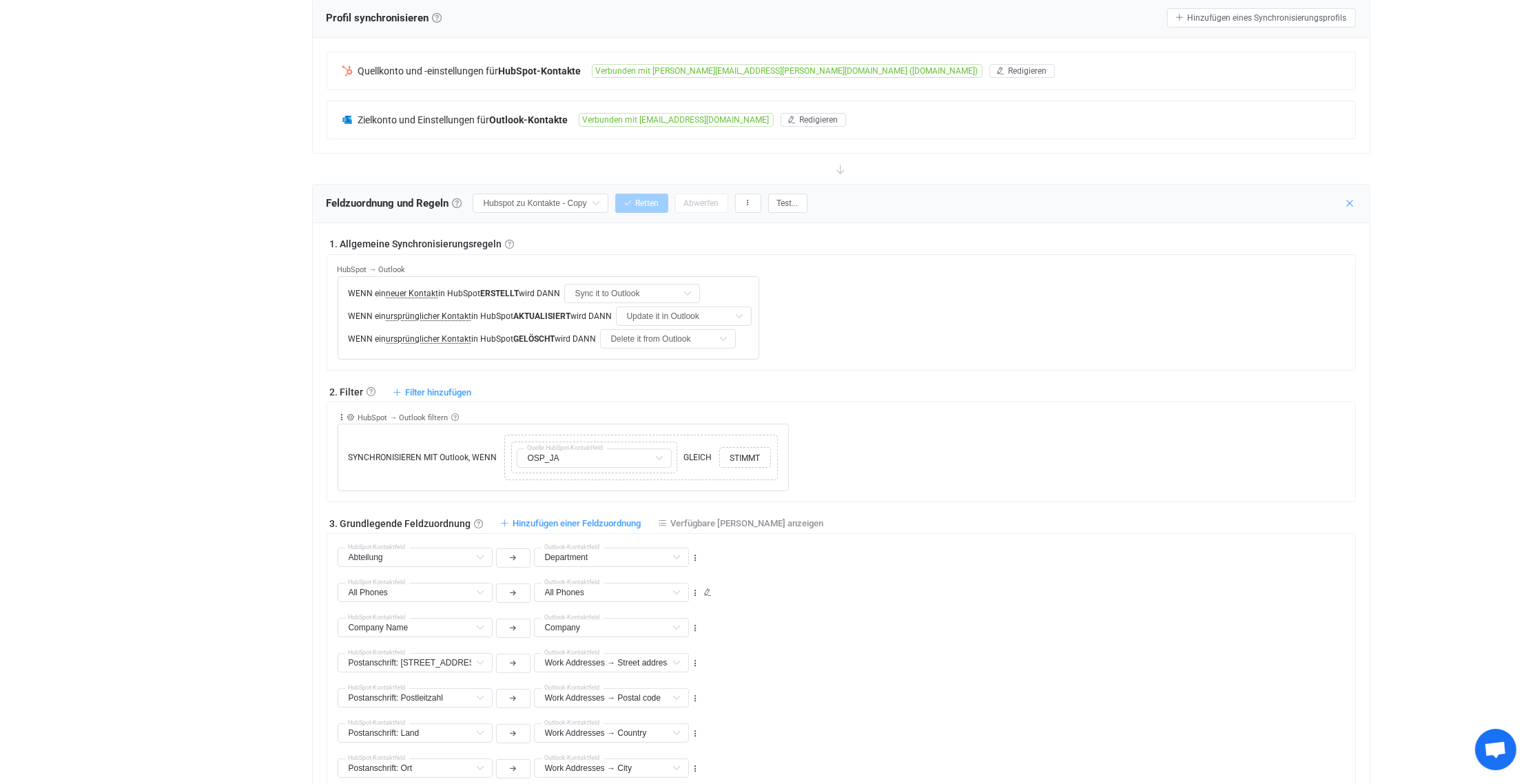
click at [1350, 199] on icon at bounding box center [1351, 203] width 11 height 11
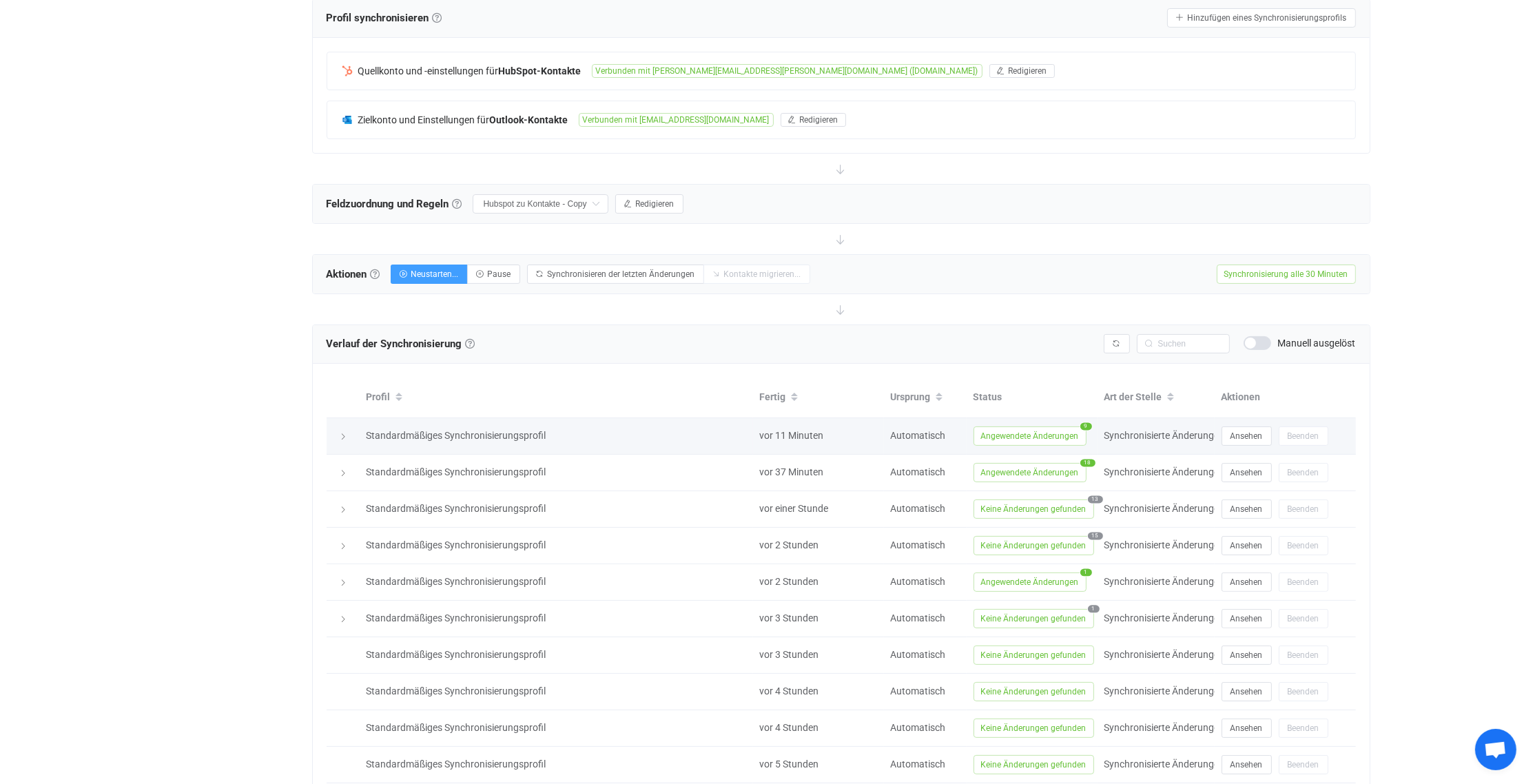
click at [345, 432] on icon at bounding box center [344, 437] width 8 height 8
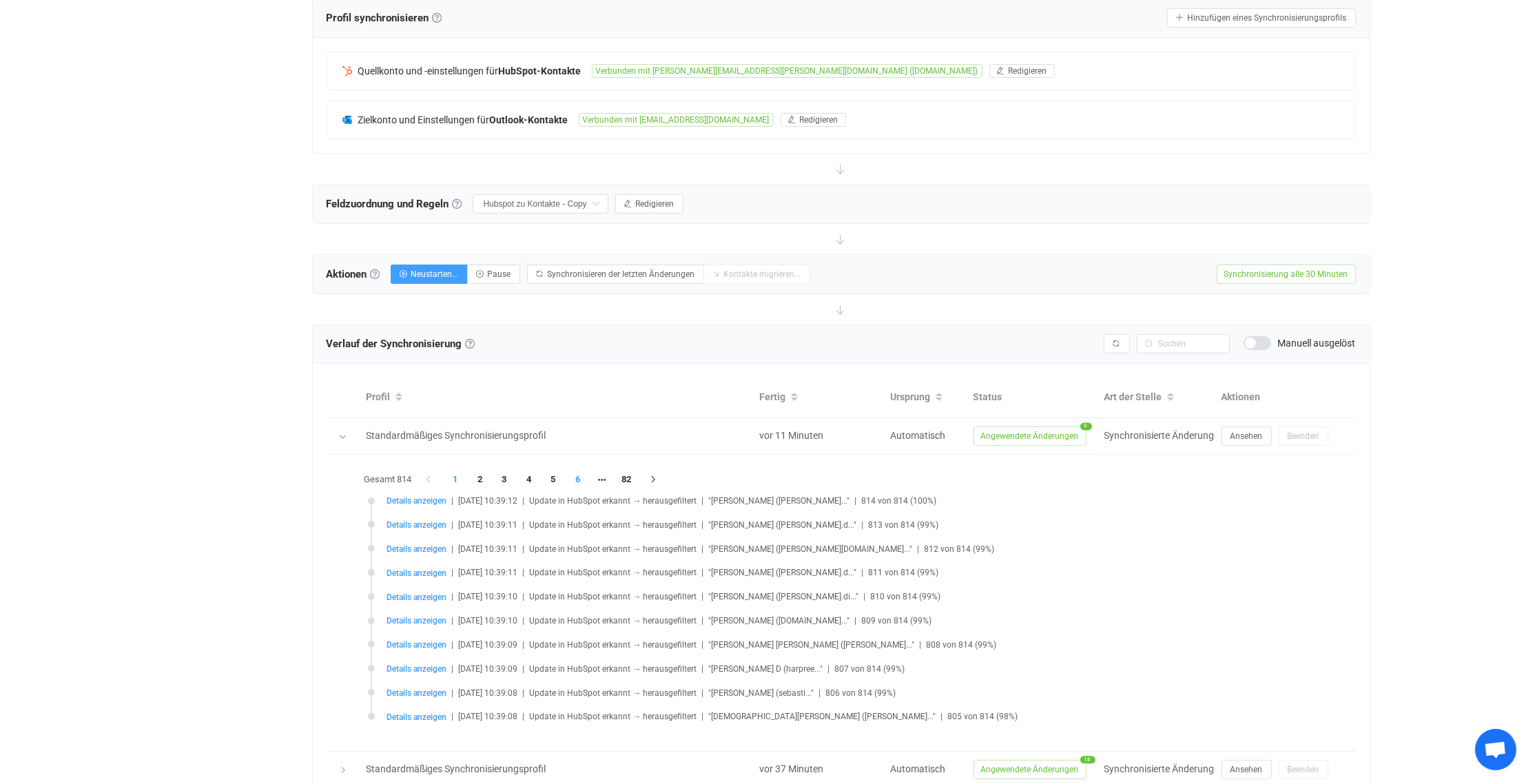
click at [574, 478] on li "6" at bounding box center [578, 479] width 25 height 20
click at [426, 499] on span "Details anzeigen" at bounding box center [417, 501] width 60 height 10
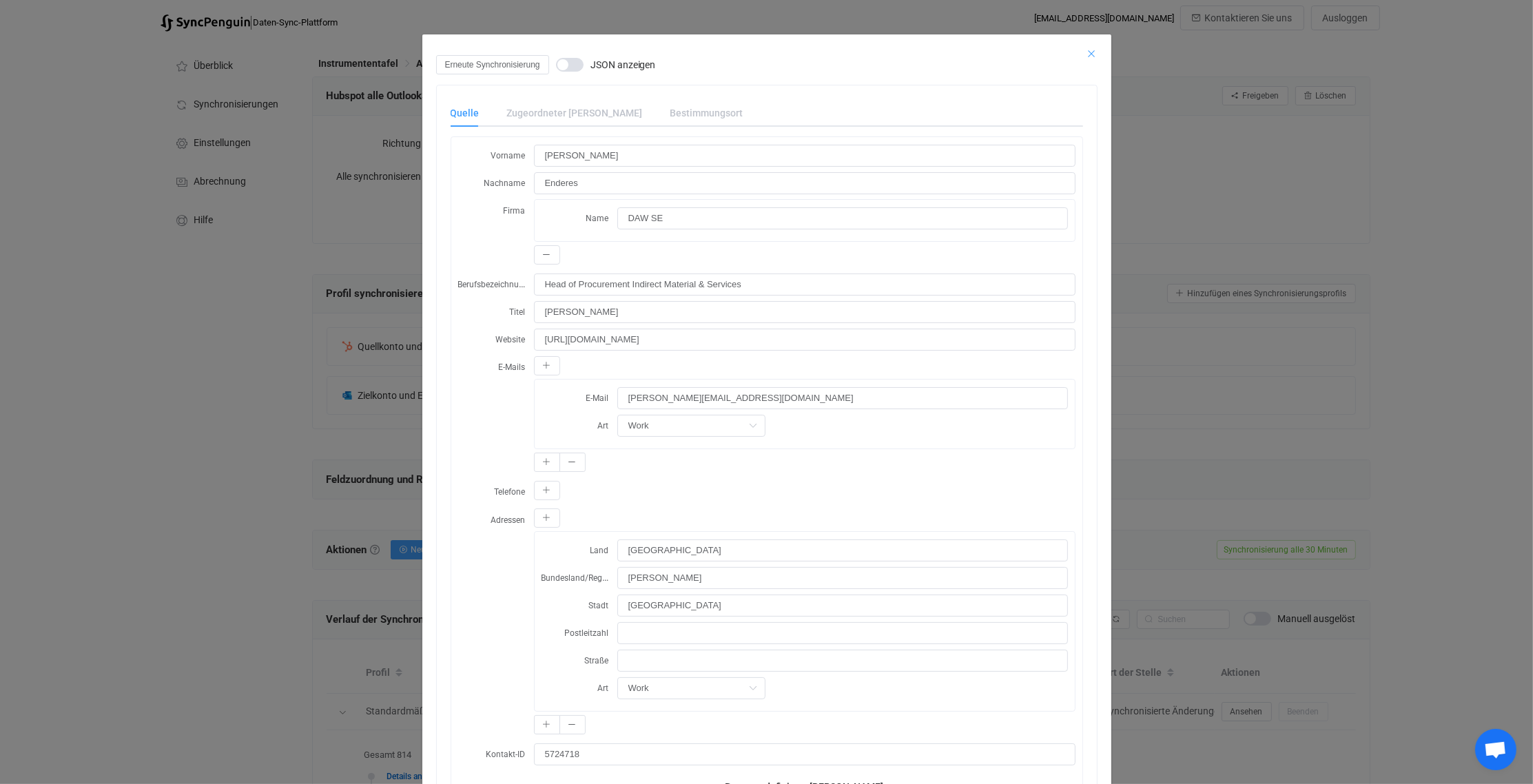
click at [1086, 51] on icon "Schließen" at bounding box center [1092, 54] width 11 height 11
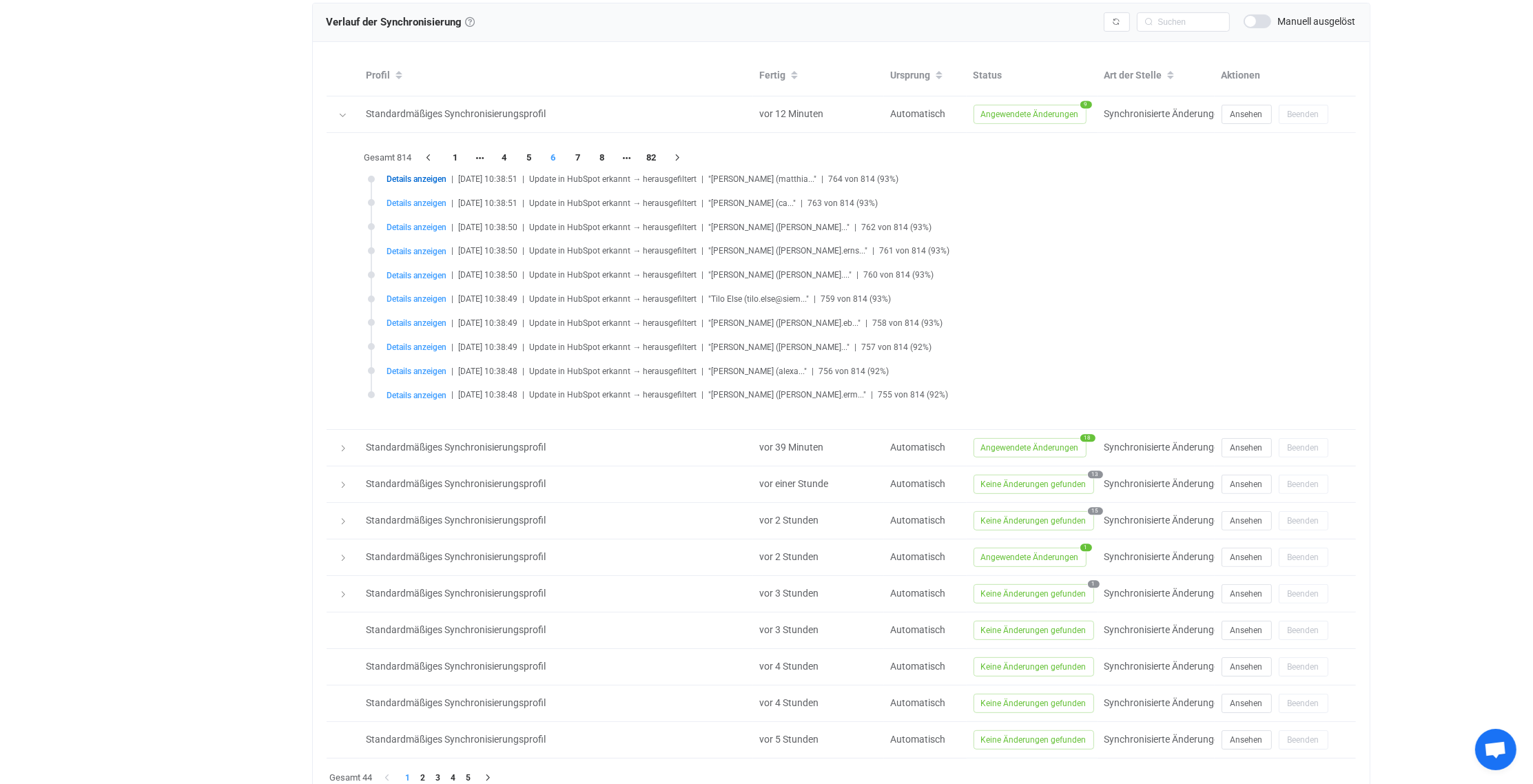
scroll to position [654, 0]
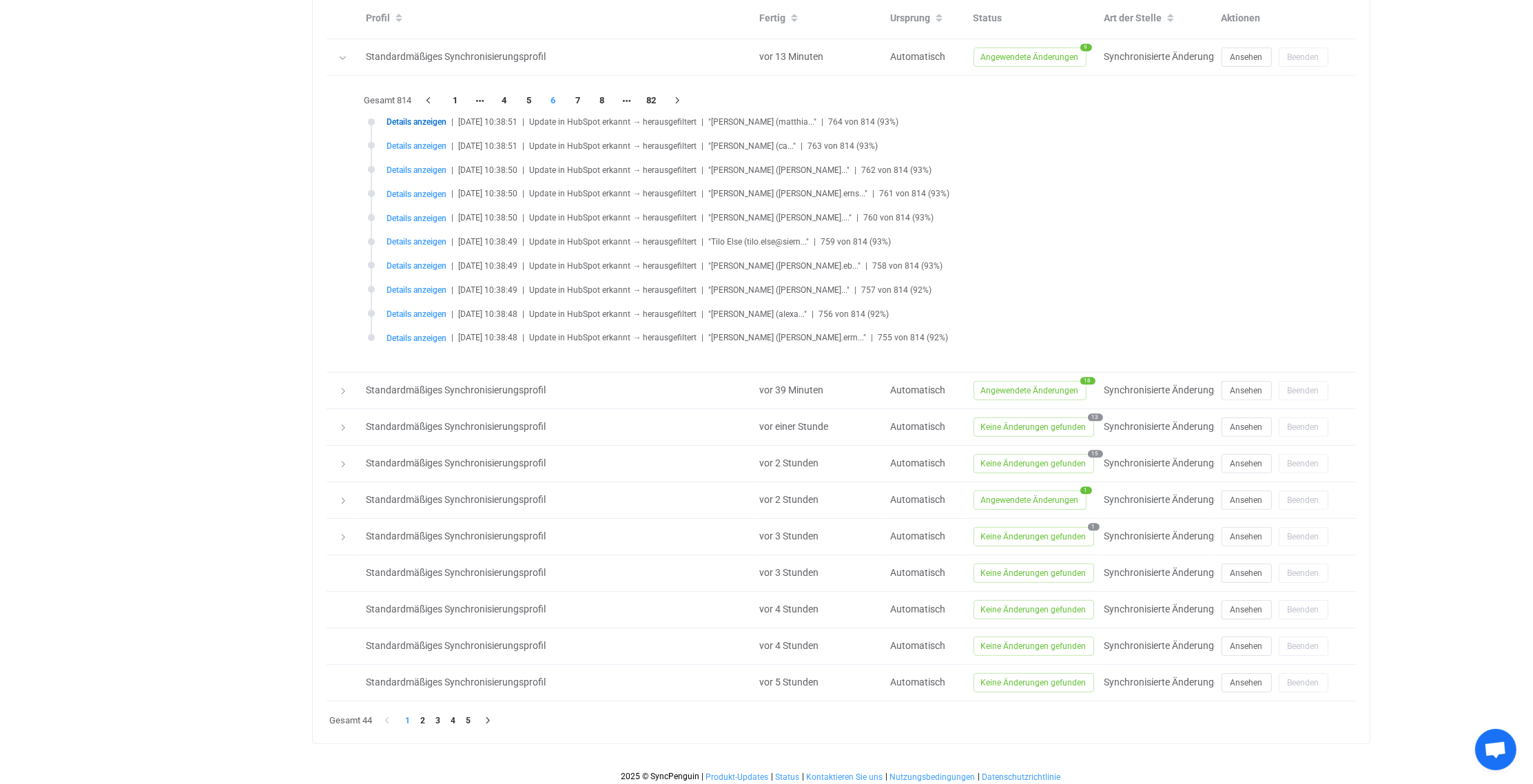
click at [424, 714] on li "2" at bounding box center [423, 721] width 15 height 15
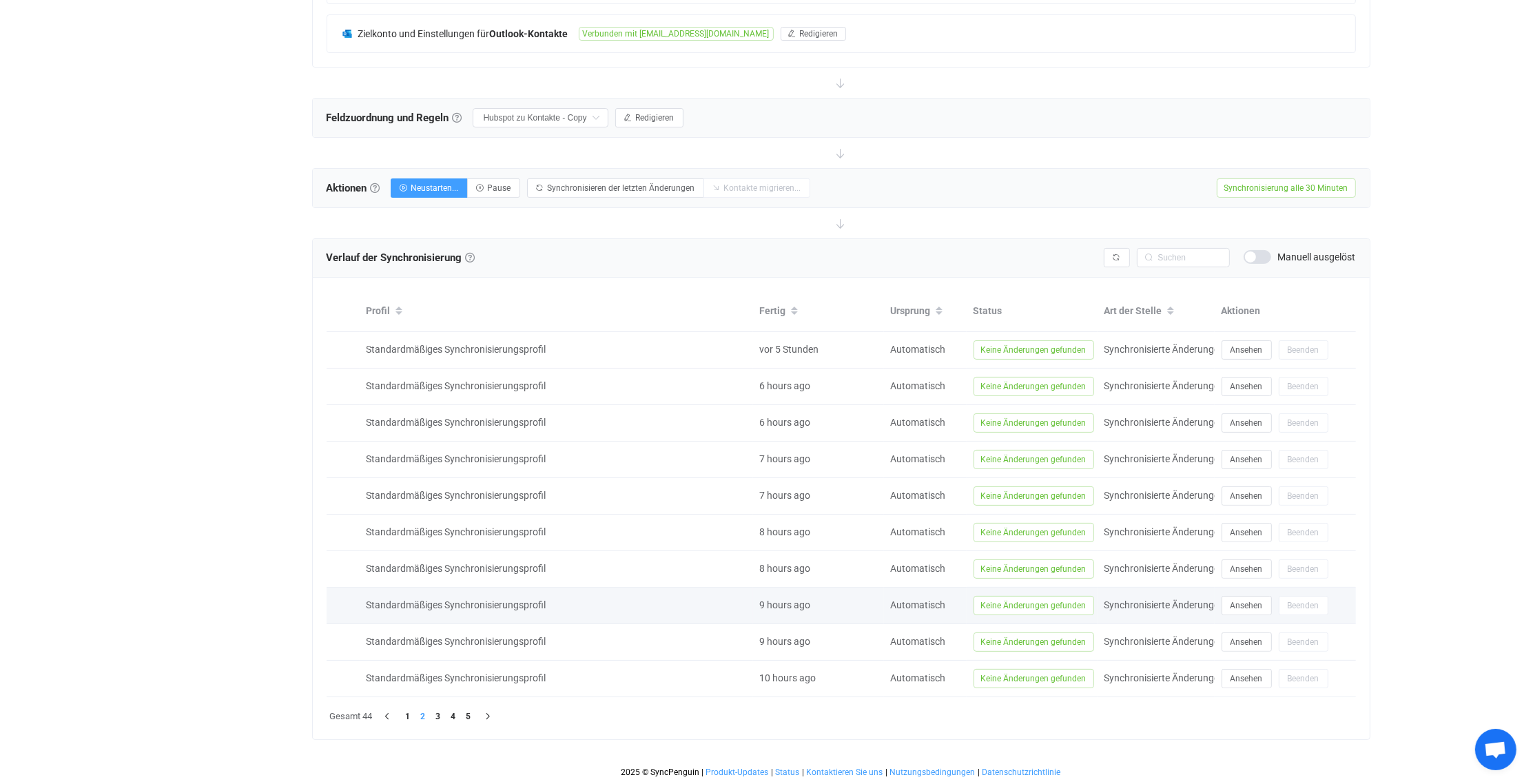
scroll to position [359, 0]
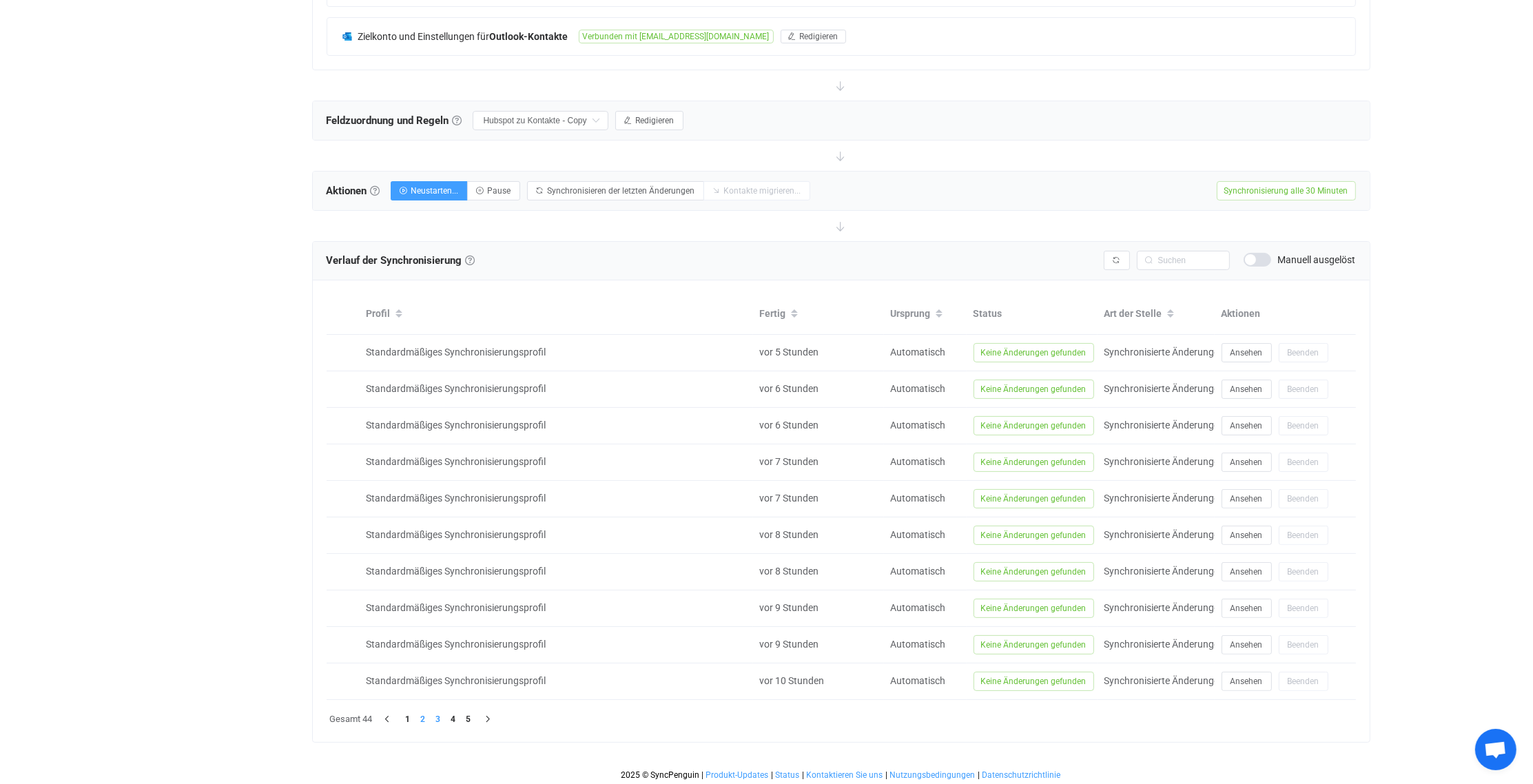
click at [438, 714] on li "3" at bounding box center [438, 719] width 15 height 15
click at [454, 712] on li "4" at bounding box center [454, 719] width 15 height 15
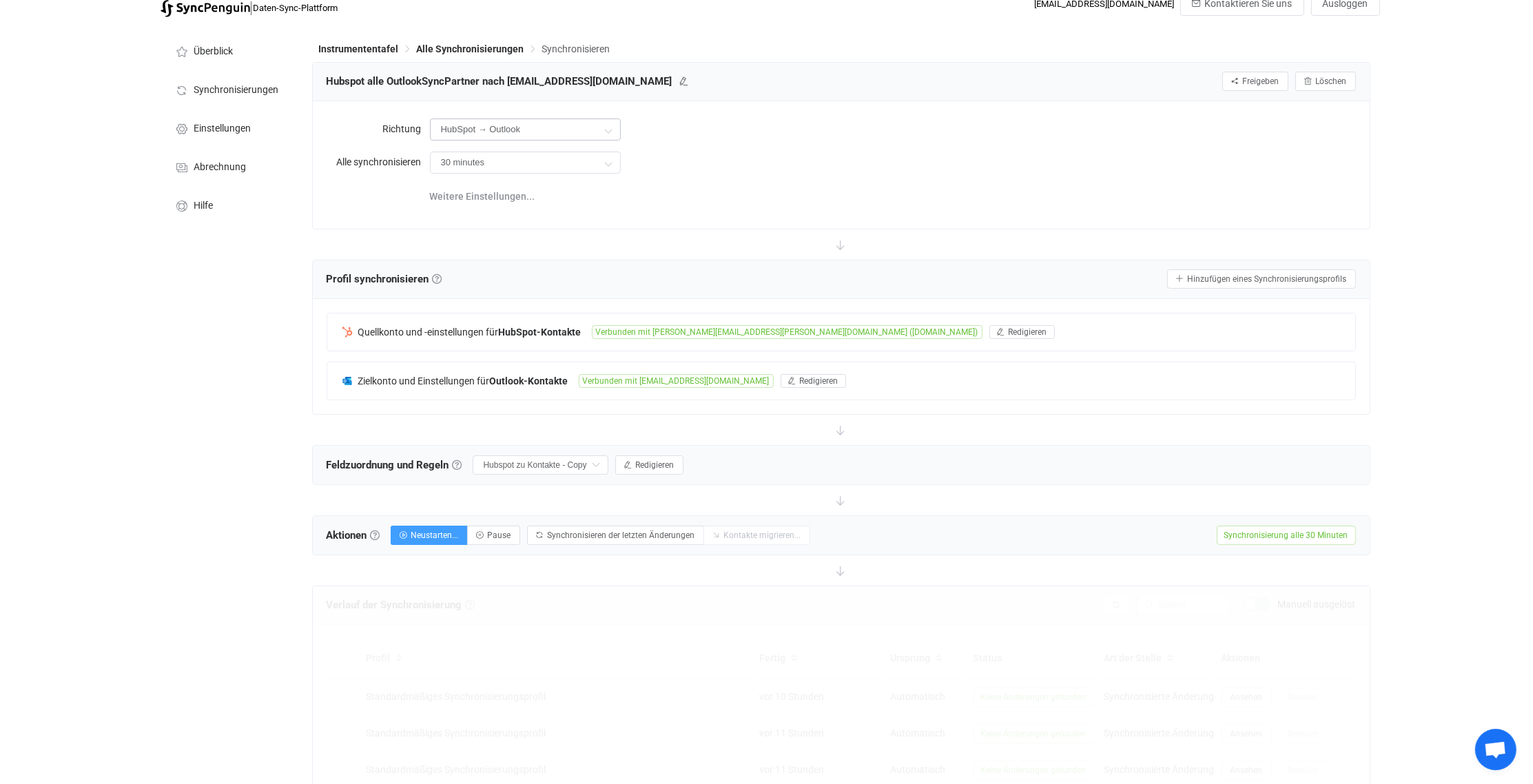
scroll to position [0, 0]
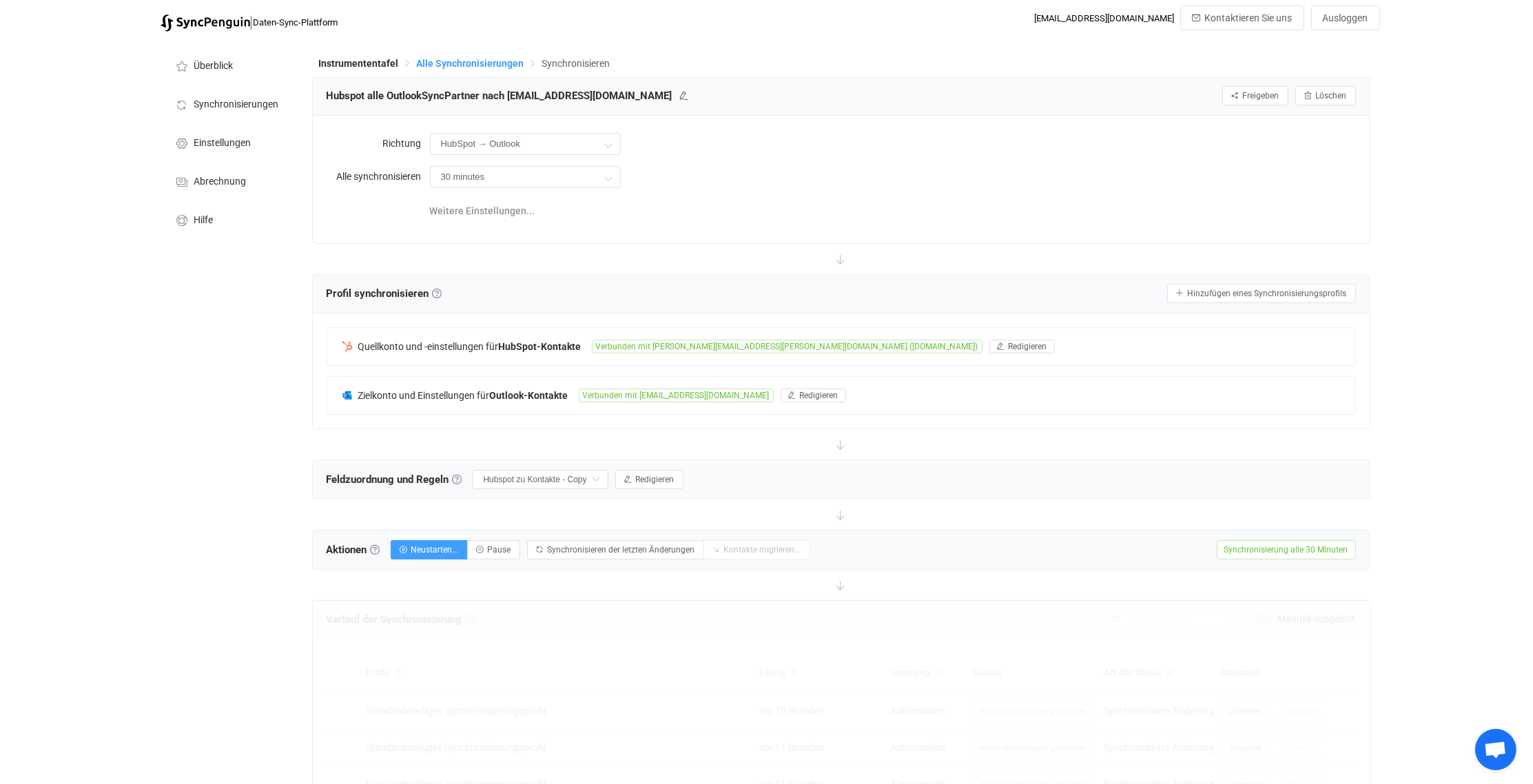
click at [467, 61] on span "Alle Synchronisierungen" at bounding box center [470, 63] width 107 height 11
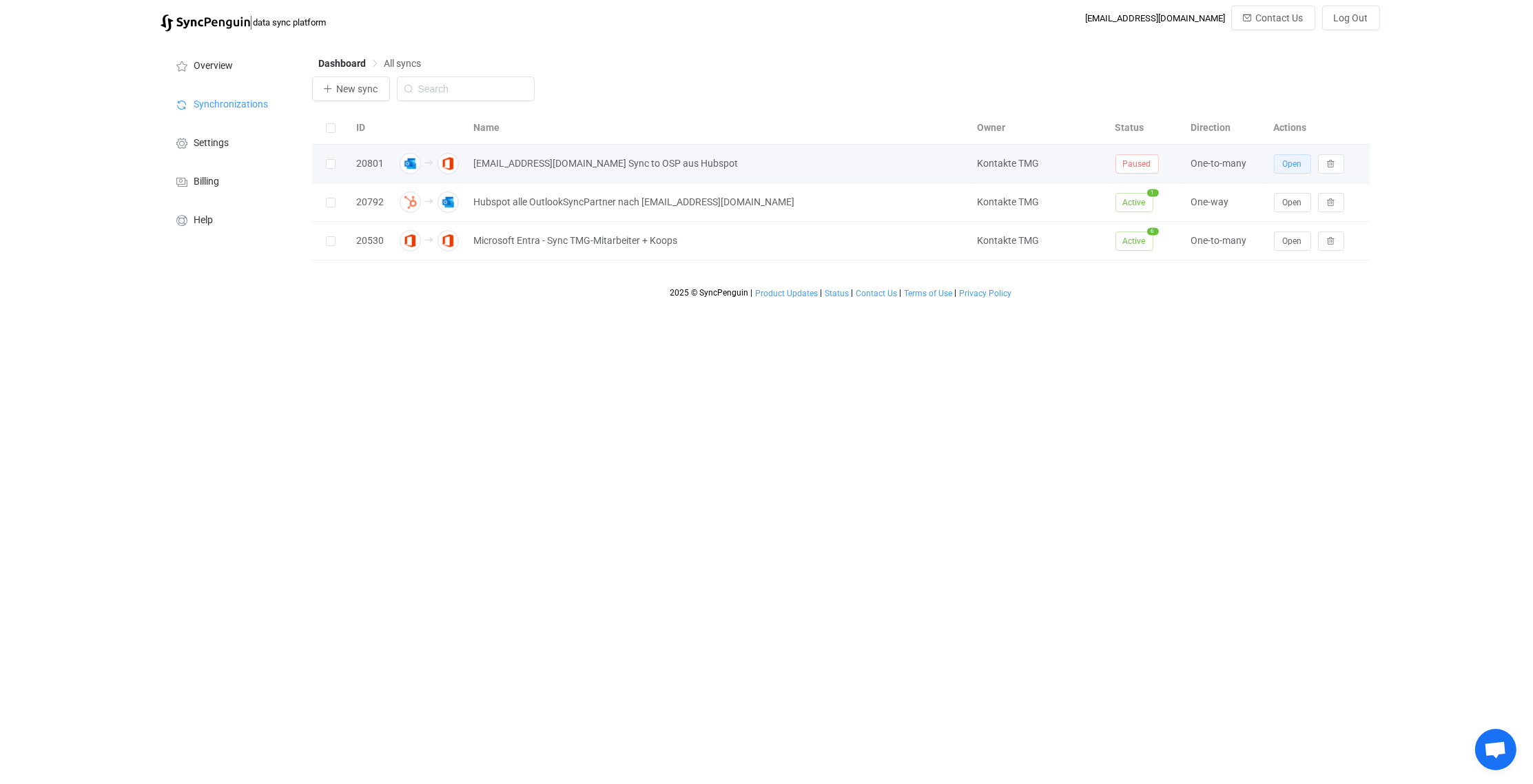
click at [1293, 163] on span "Open" at bounding box center [1293, 164] width 20 height 10
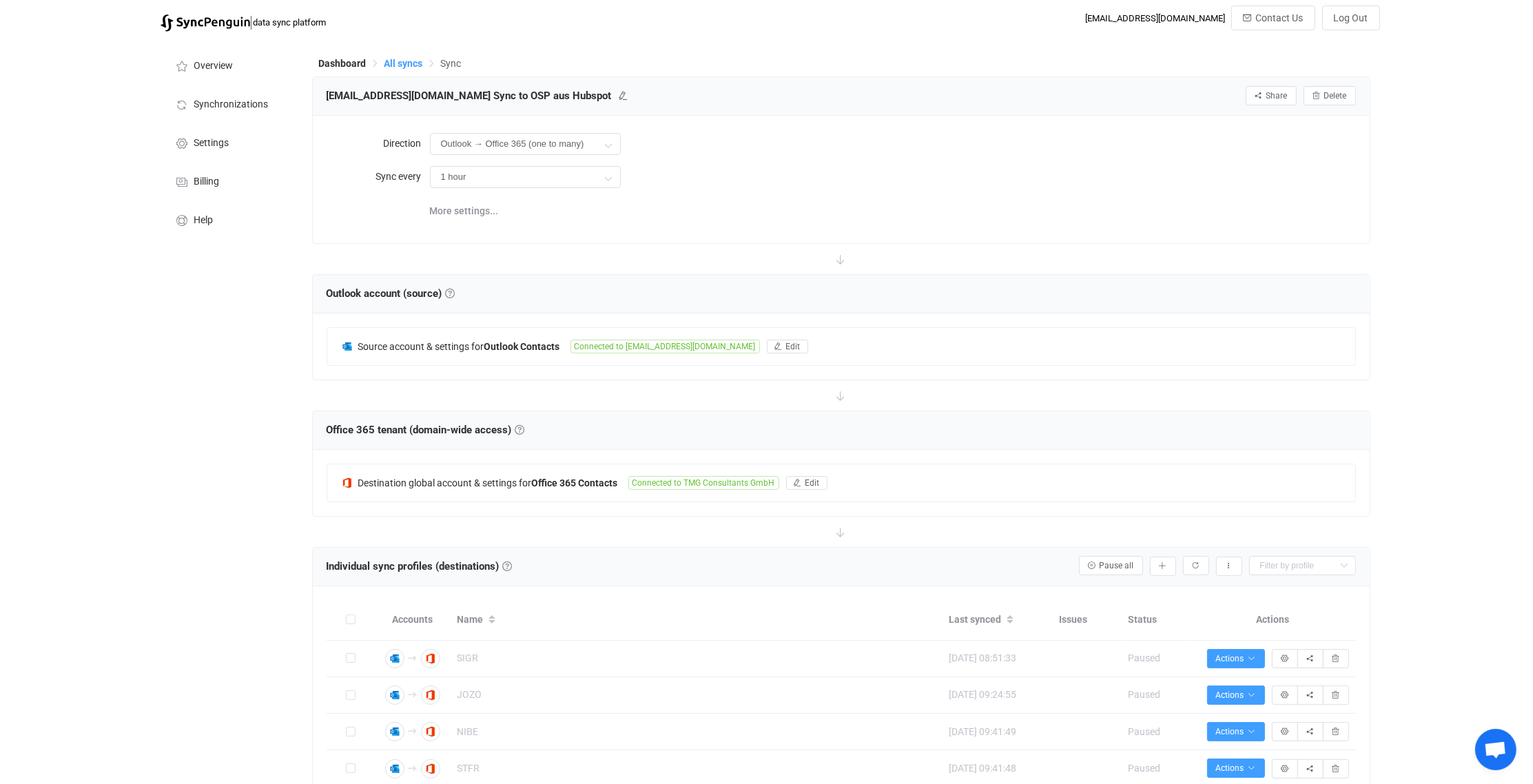
click at [396, 62] on span "All syncs" at bounding box center [403, 63] width 38 height 11
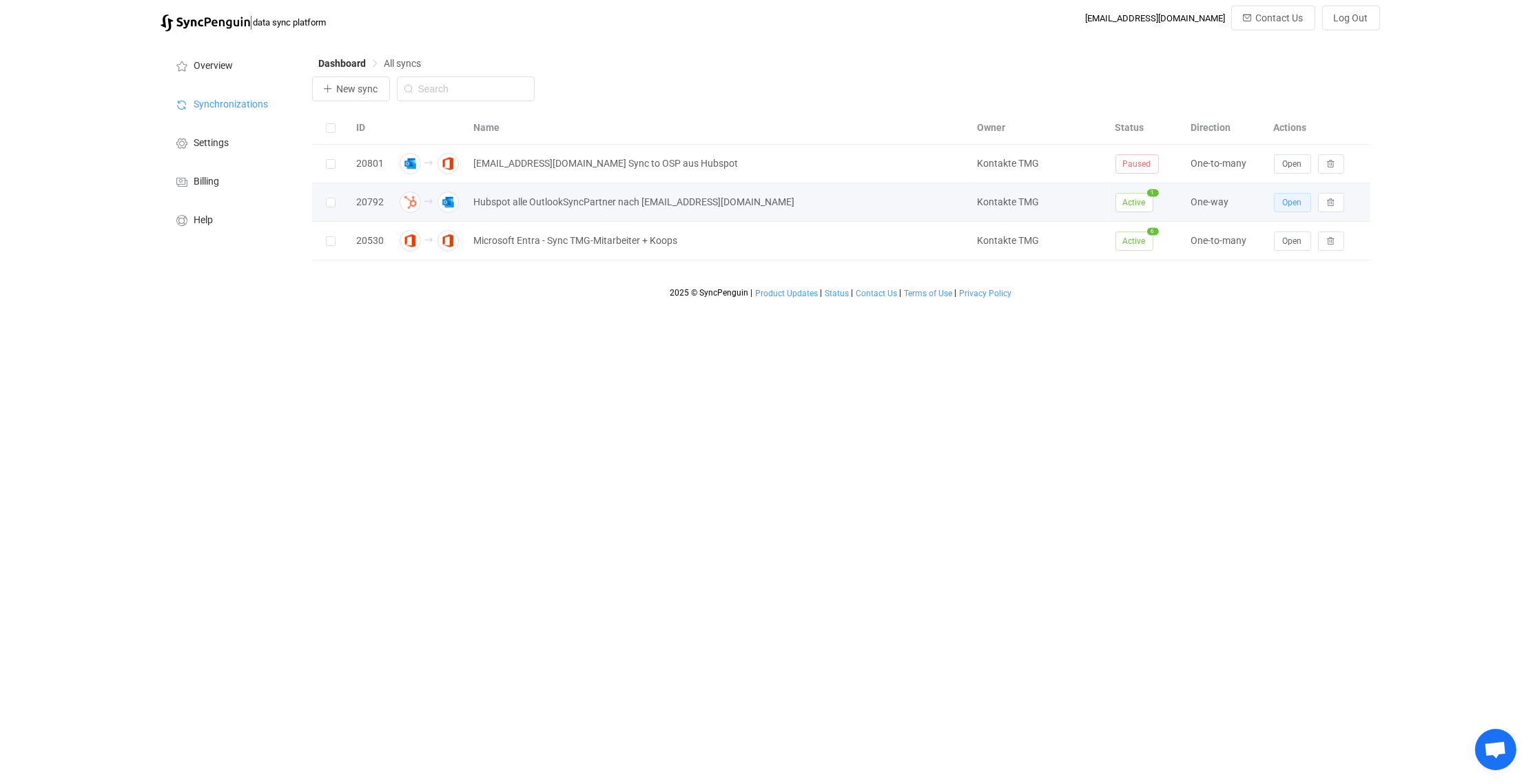
click at [1292, 197] on span "Open" at bounding box center [1293, 202] width 20 height 10
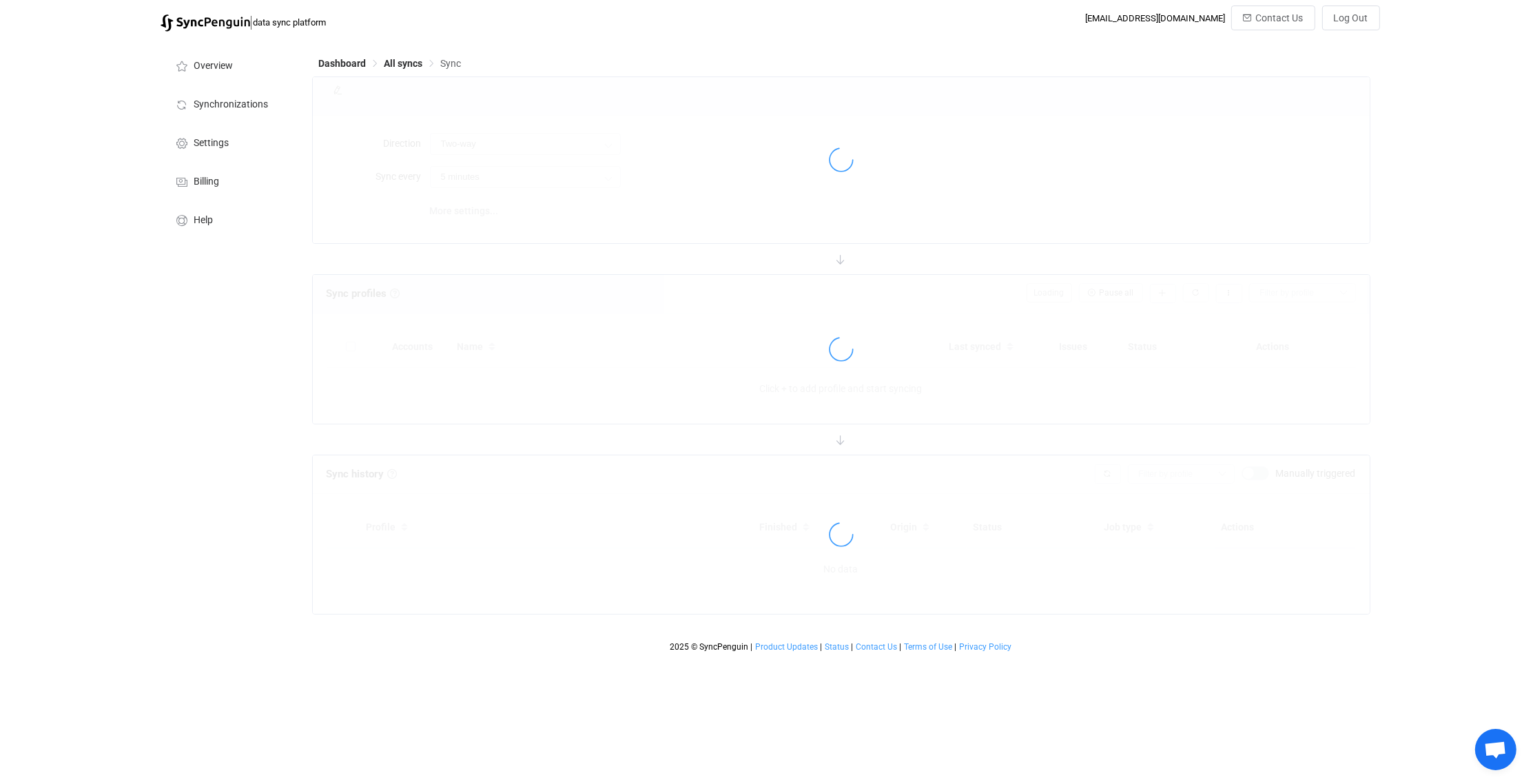
type input "HubSpot → Outlook"
type input "30 minutes"
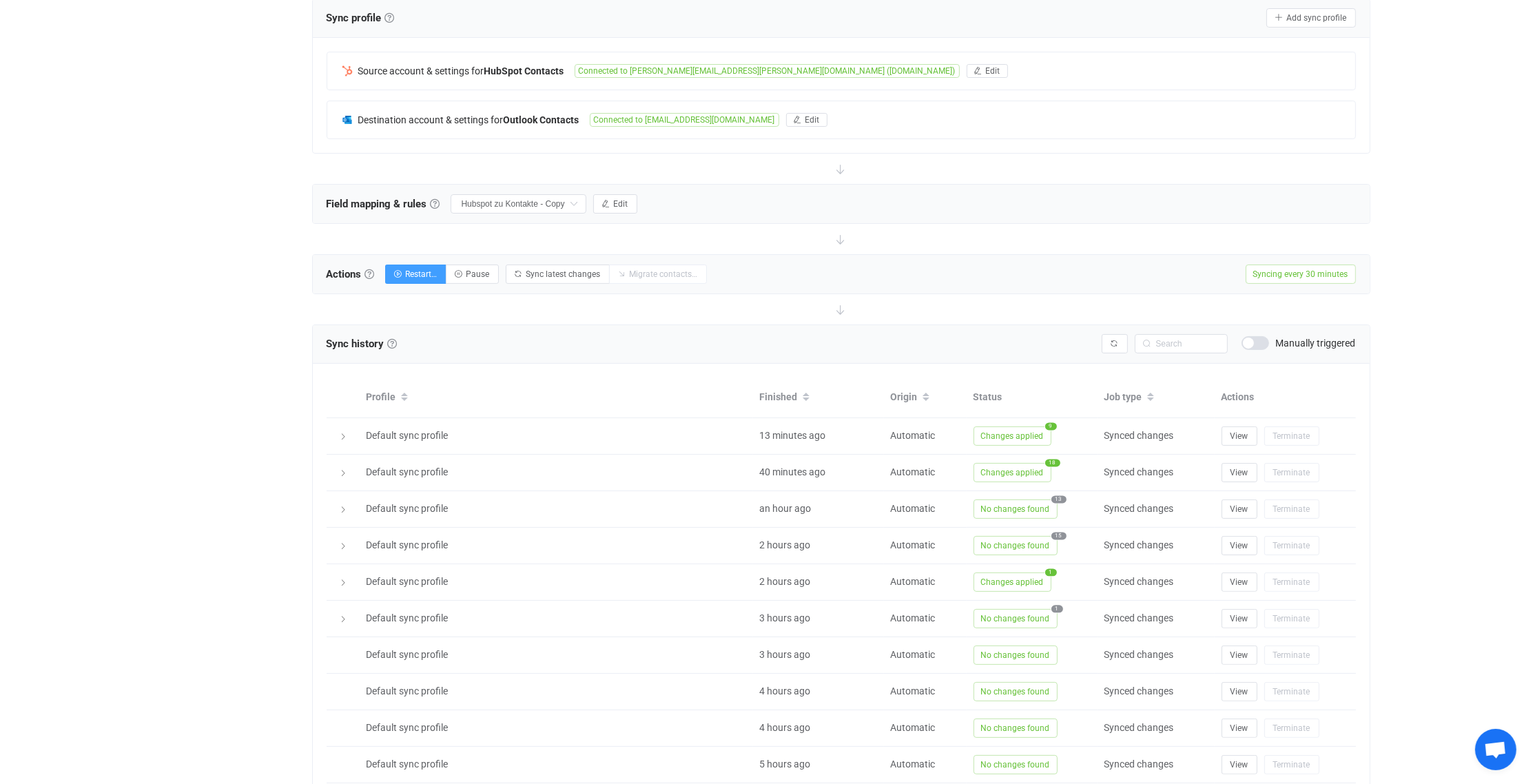
scroll to position [359, 0]
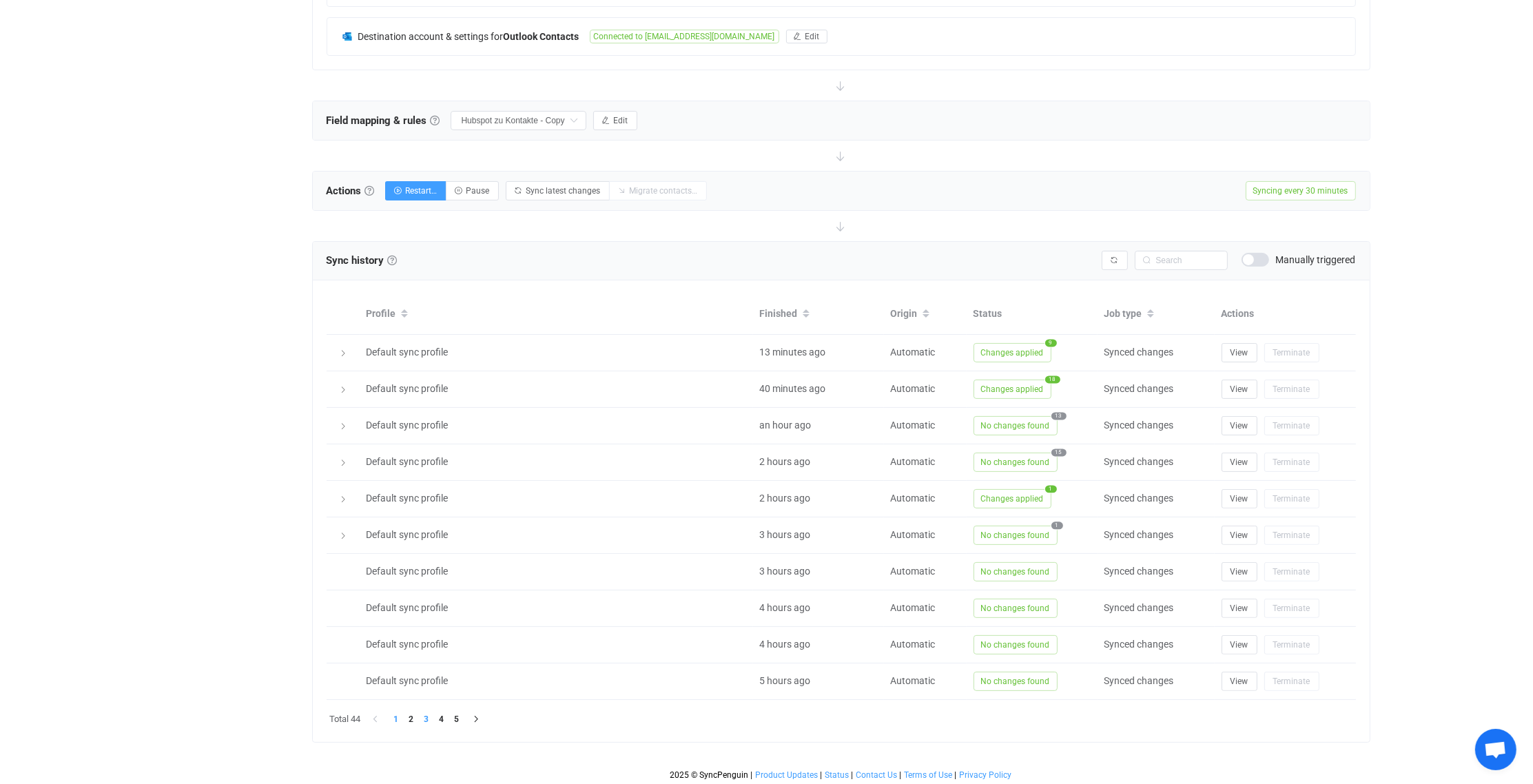
click at [428, 714] on li "3" at bounding box center [426, 719] width 15 height 15
click at [442, 714] on li "4" at bounding box center [442, 719] width 15 height 15
click at [1246, 677] on span "View" at bounding box center [1240, 681] width 18 height 10
click at [1503, 751] on span "Open chat" at bounding box center [1495, 751] width 23 height 20
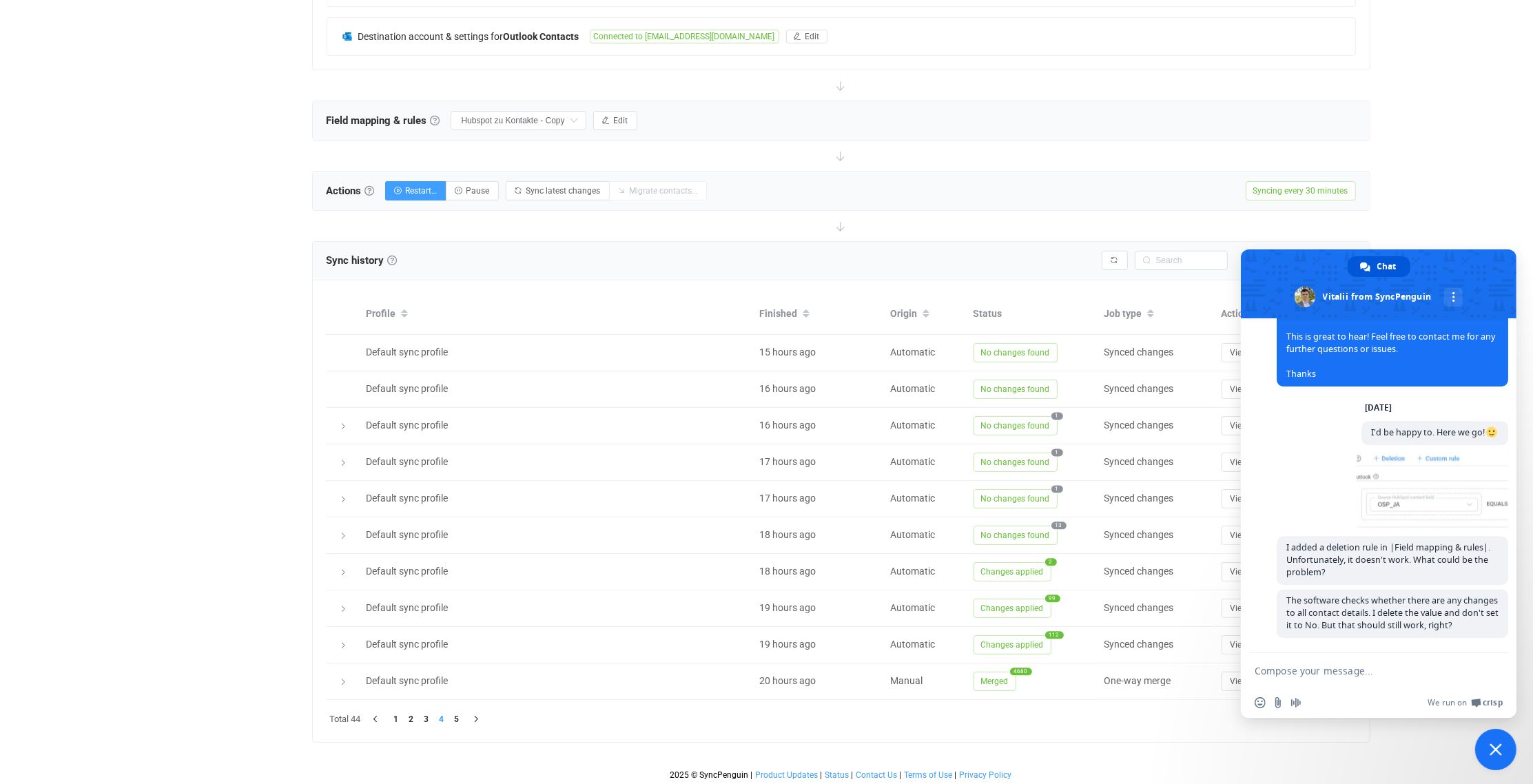
paste textarea "For an example, see the two screenshots with the record ID and the values."
type textarea "For an example, see the two screenshots with the record ID and the values."
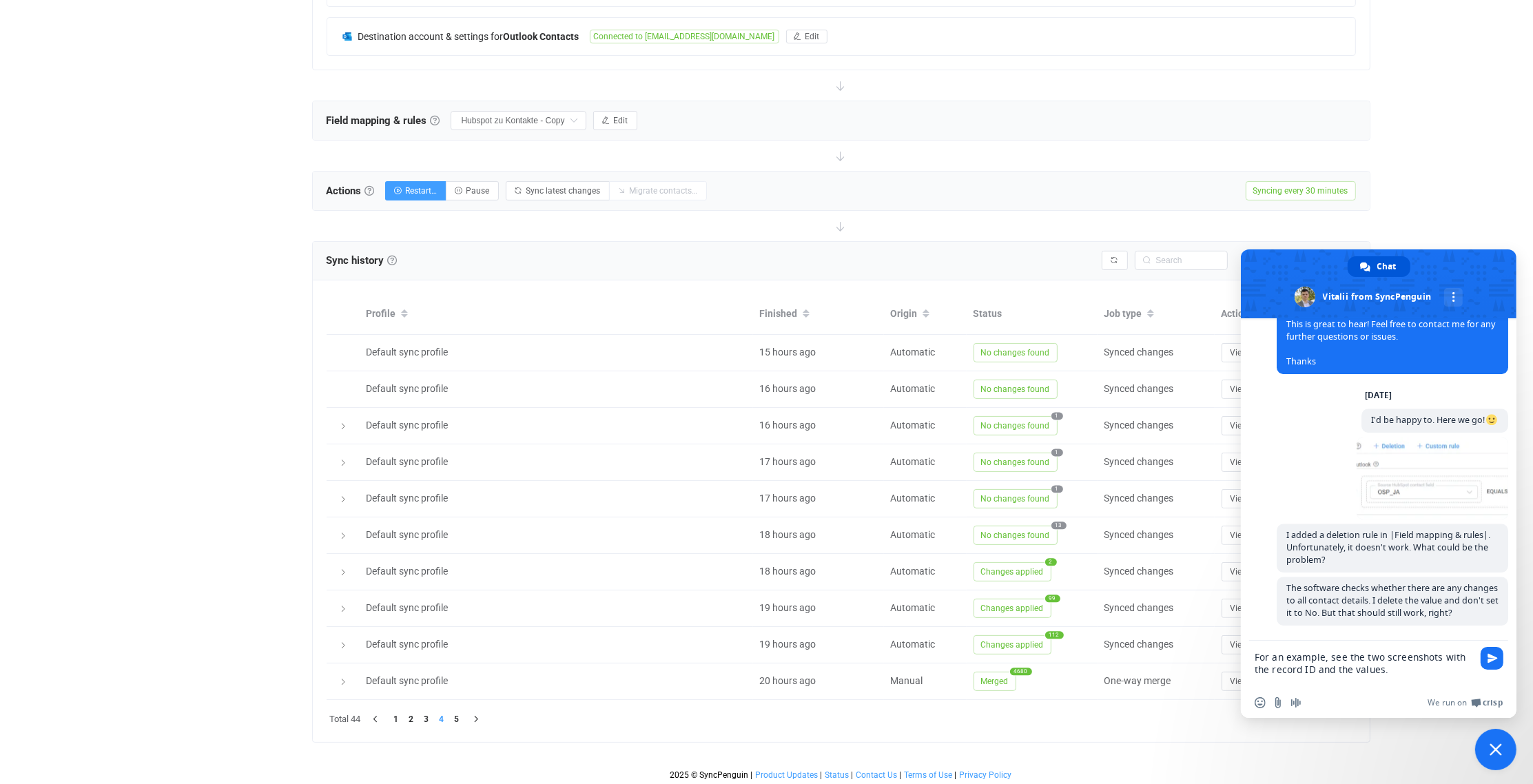
drag, startPoint x: 1395, startPoint y: 670, endPoint x: 1253, endPoint y: 656, distance: 142.7
click at [1253, 656] on div "For an example, see the two screenshots with the record ID and the values." at bounding box center [1378, 663] width 276 height 47
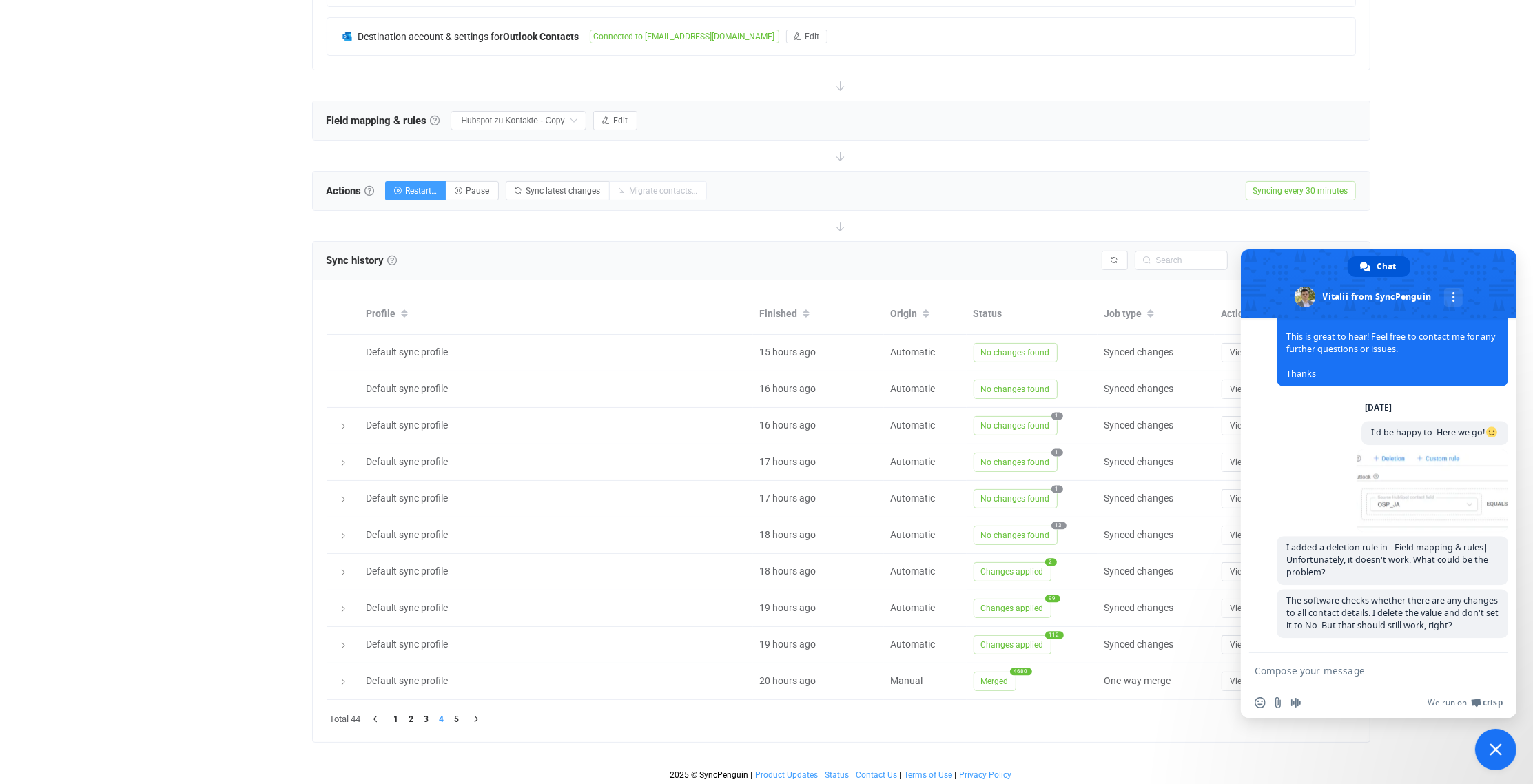
paste textarea "The next thing that interests me is why I can't filter based on a specific valu…"
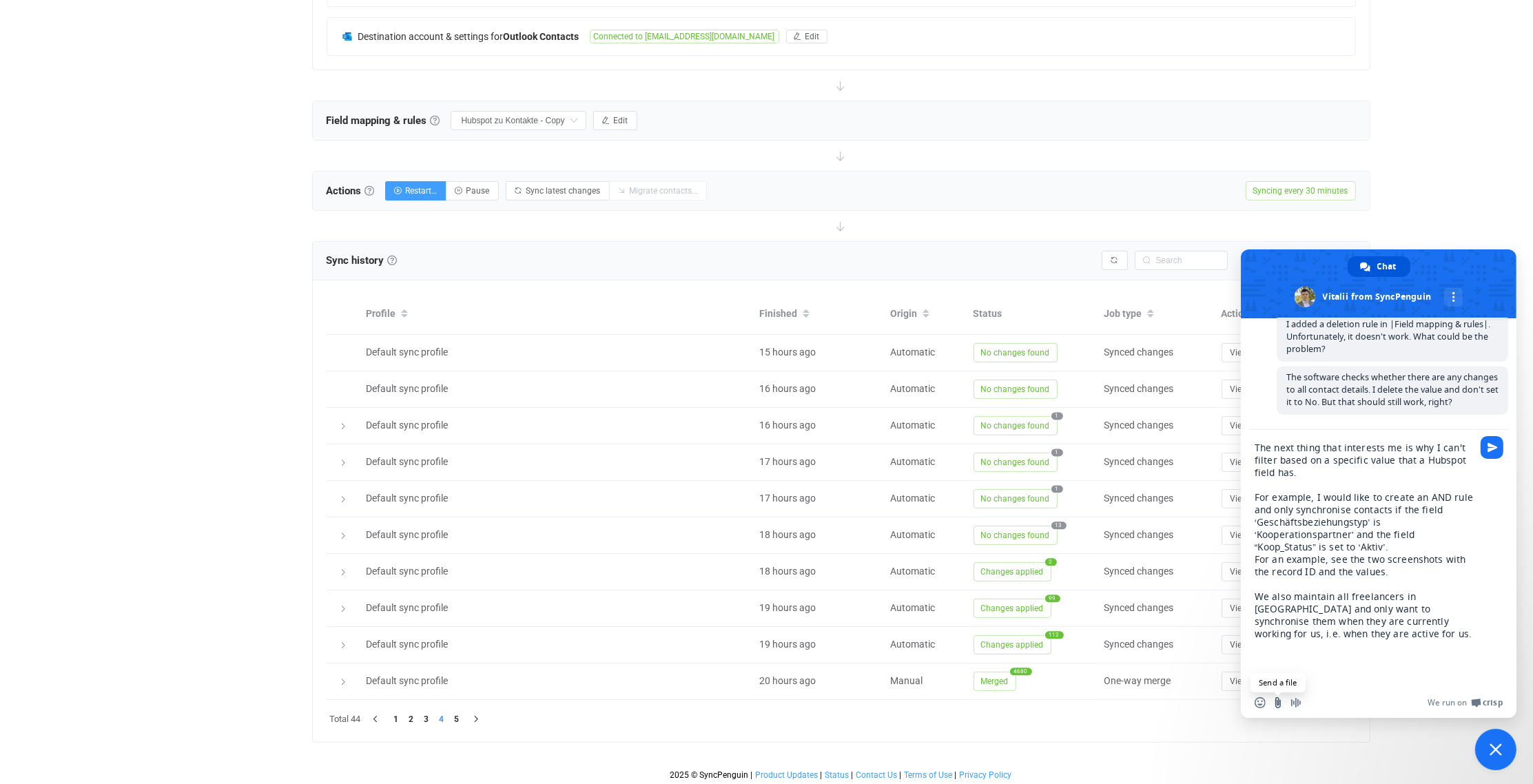
type textarea "The next thing that interests me is why I can't filter based on a specific valu…"
click at [1280, 698] on input "Send a file" at bounding box center [1278, 702] width 11 height 11
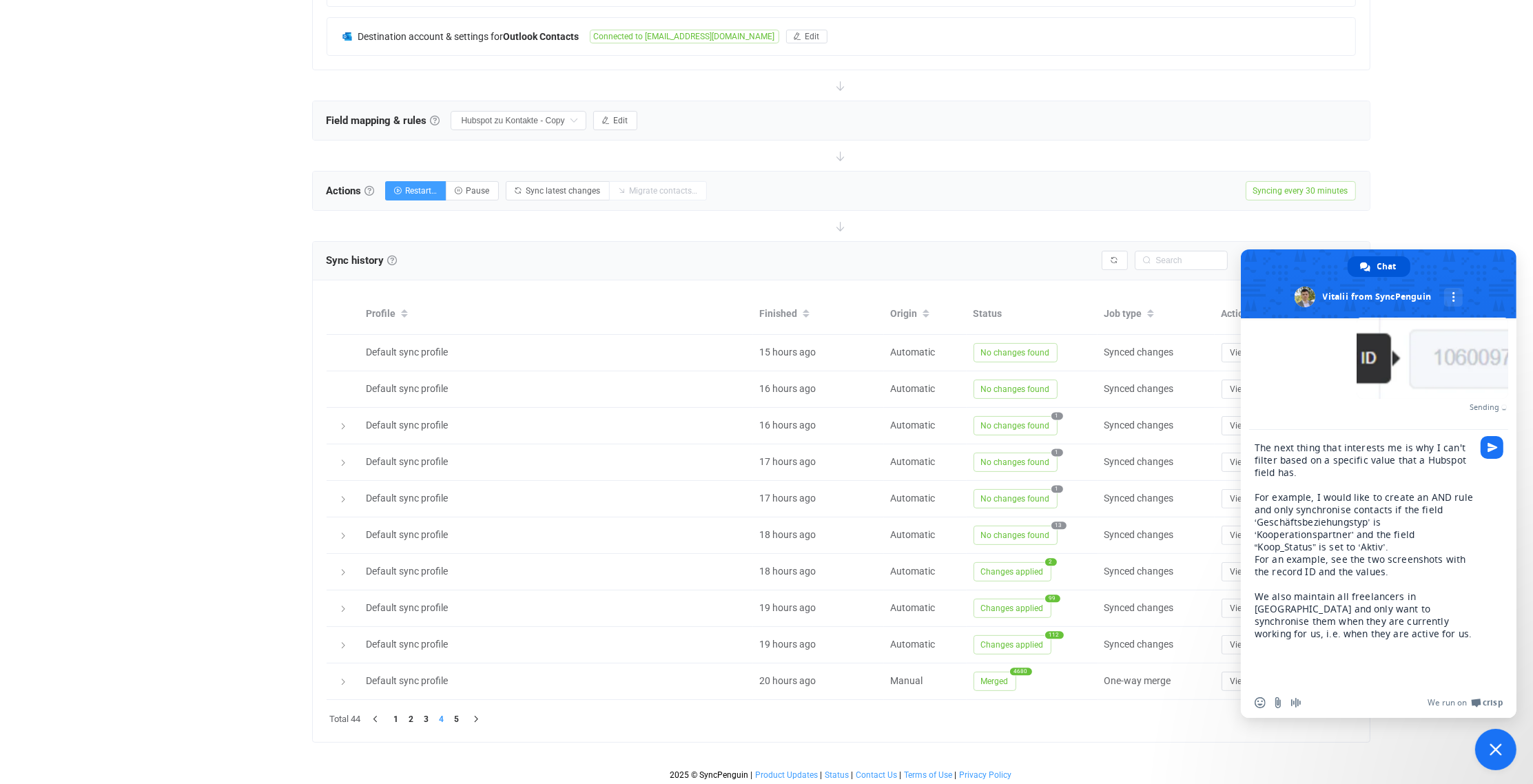
scroll to position [5370, 0]
click at [1490, 447] on span "Send" at bounding box center [1493, 447] width 10 height 10
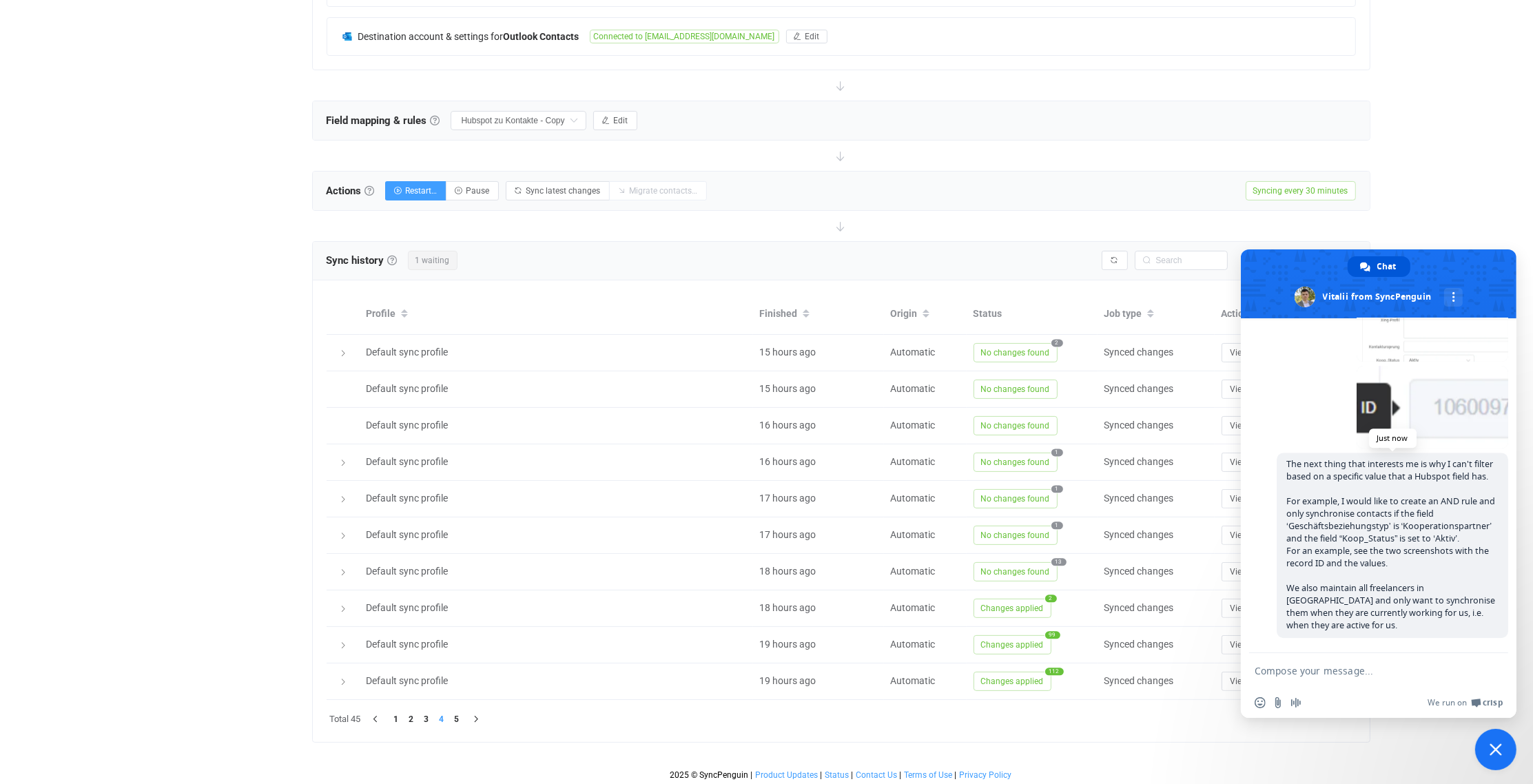
scroll to position [5372, 0]
paste textarea "The next thing that interests me is why I can't filter based on a specific valu…"
type textarea "The next thing that interests me is why I can't filter based on a specific valu…"
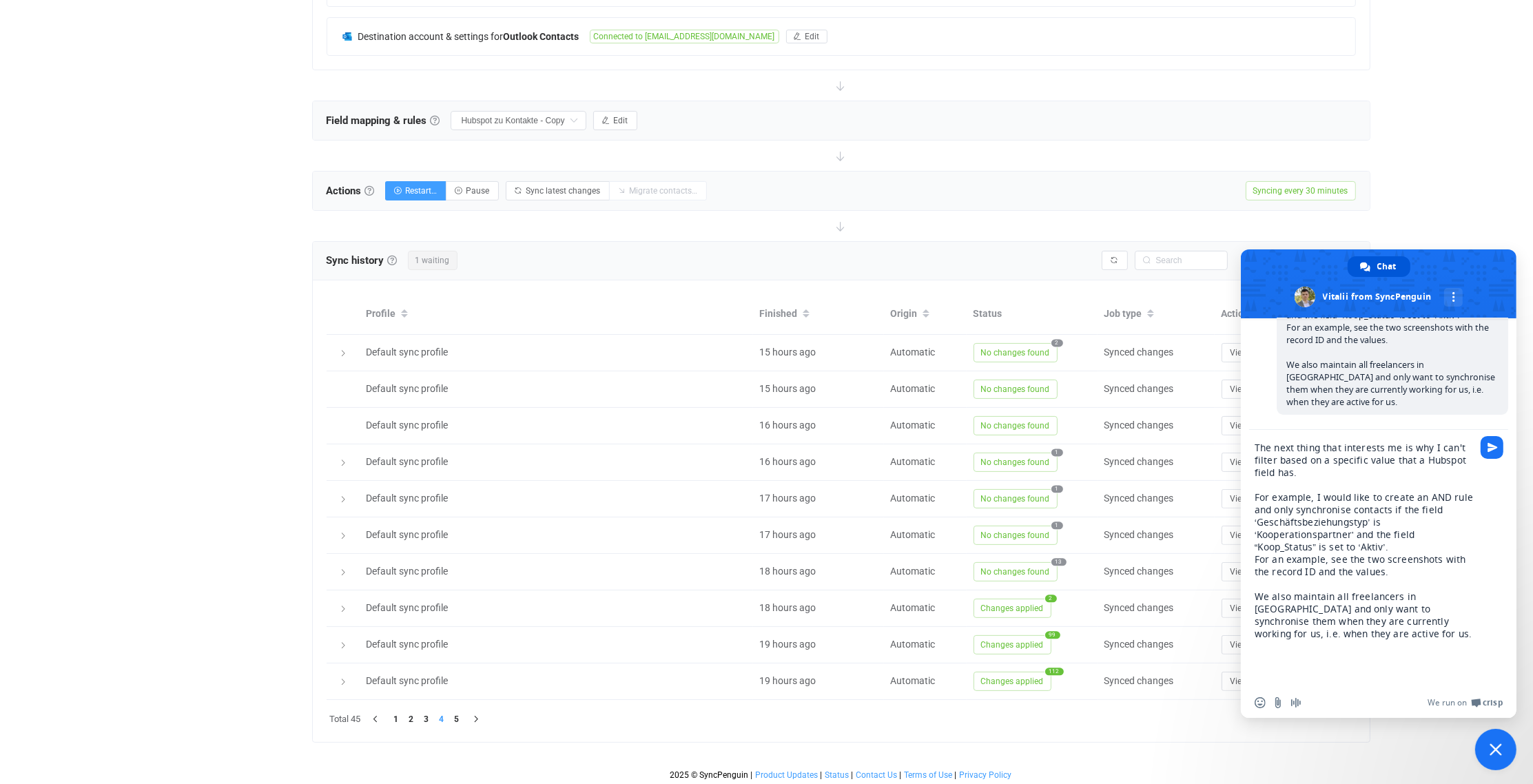
scroll to position [0, 0]
drag, startPoint x: 1363, startPoint y: 649, endPoint x: 1241, endPoint y: 437, distance: 244.6
click at [1241, 437] on div "The next thing that interests me is why I can't filter based on a specific valu…" at bounding box center [1378, 558] width 276 height 257
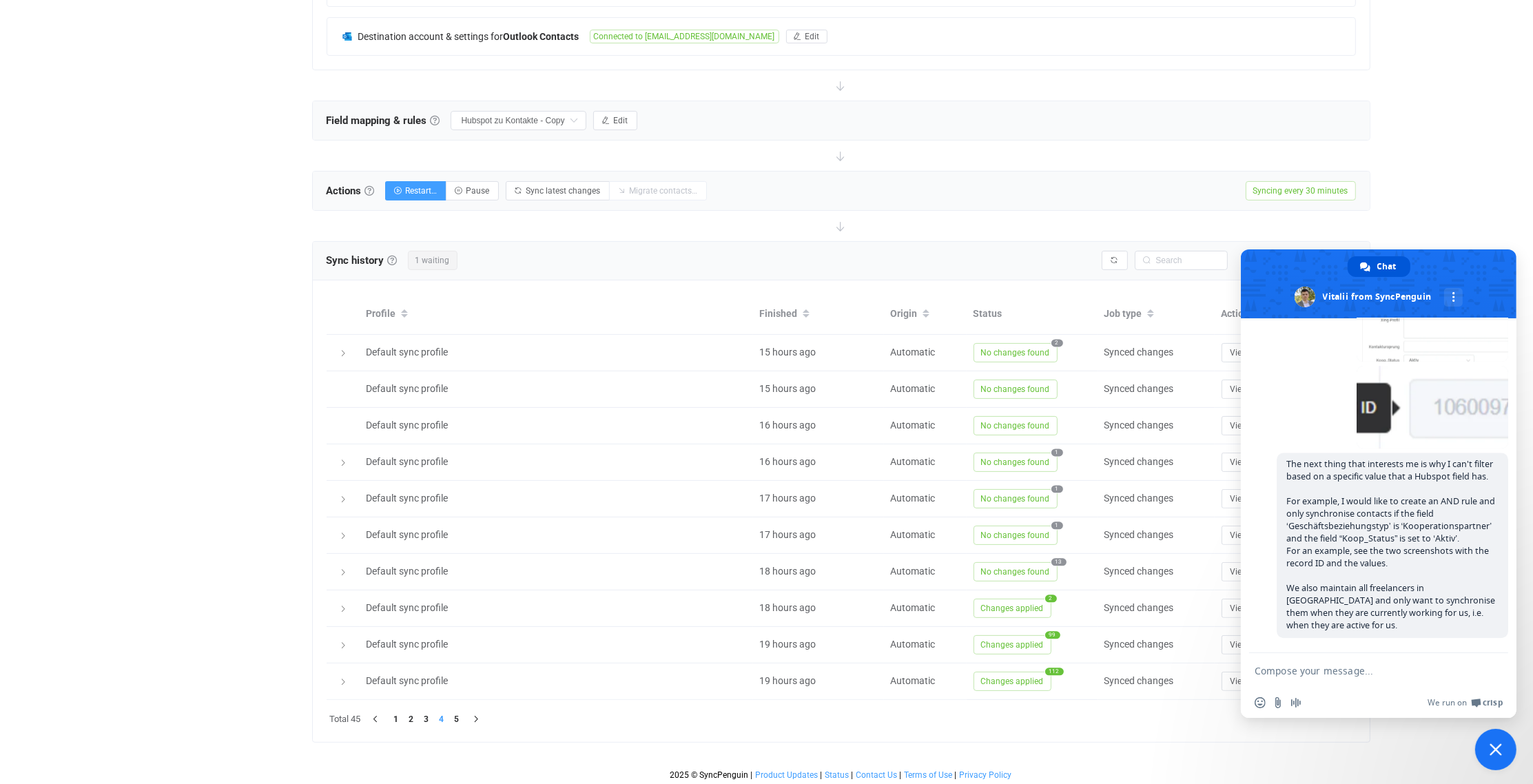
paste textarea "The screenshots are always above the text."
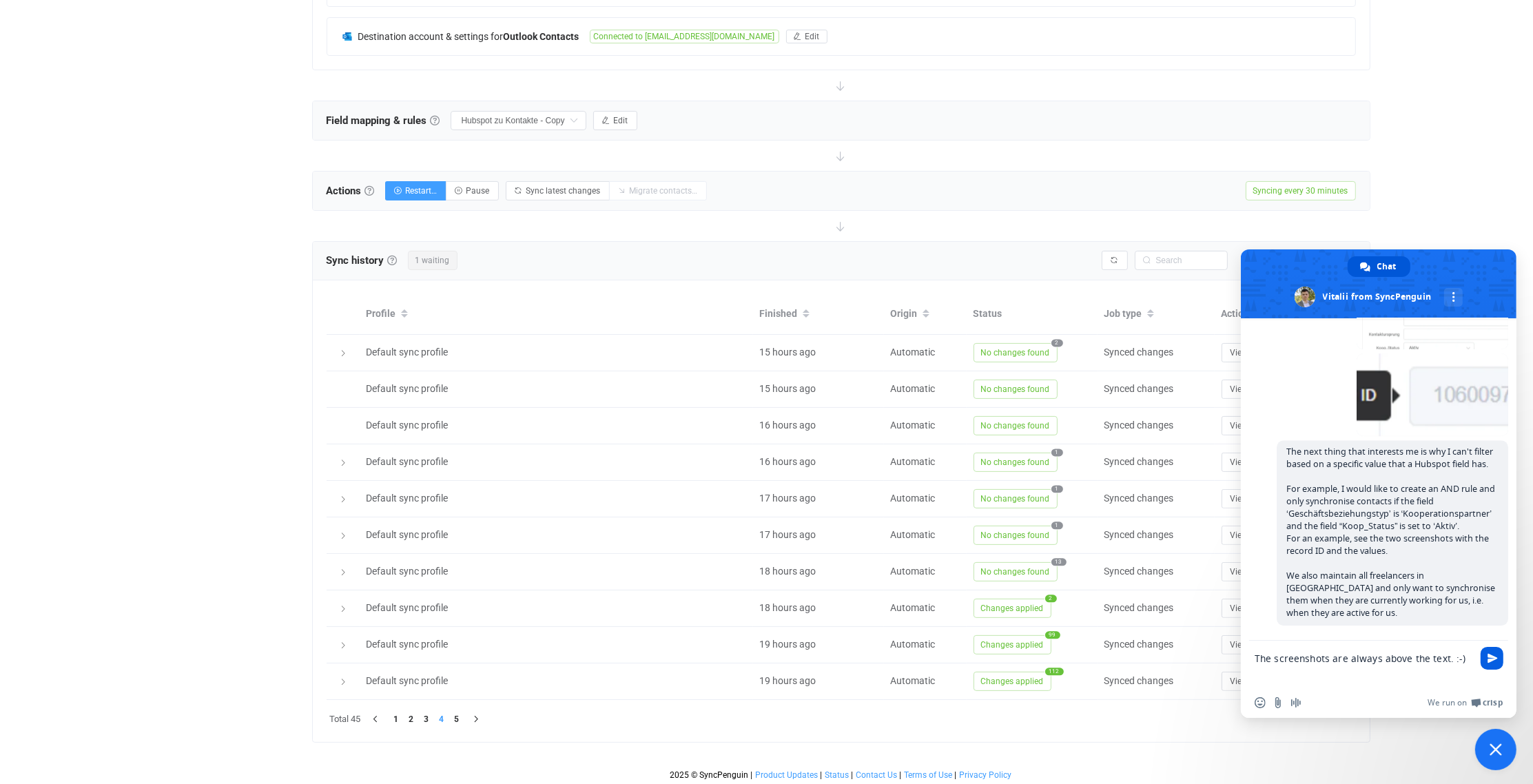
type textarea "The screenshots are always above the text. :-)"
click at [1496, 656] on span "Send" at bounding box center [1493, 658] width 10 height 10
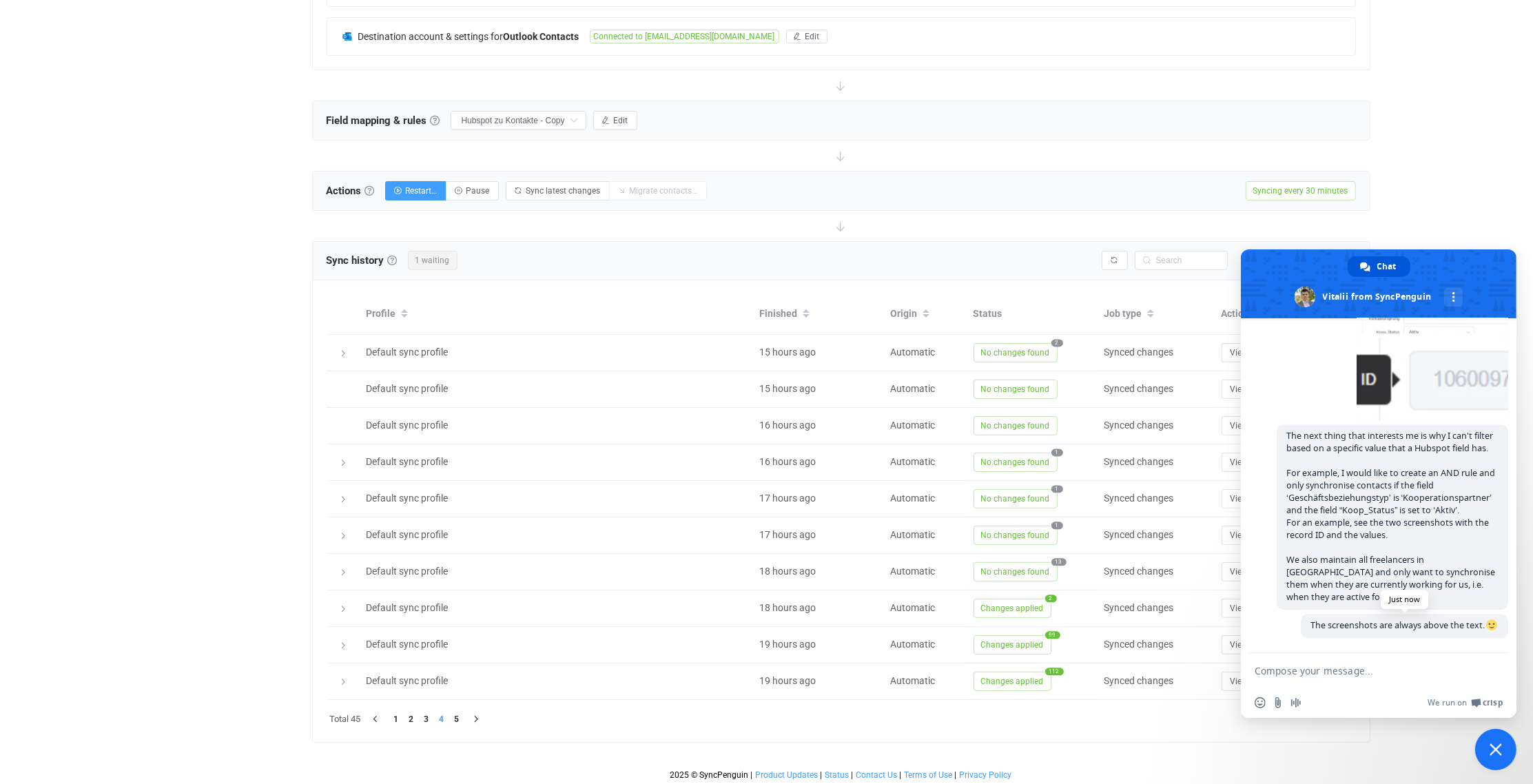
scroll to position [5401, 0]
click at [1495, 751] on span "Close chat" at bounding box center [1496, 749] width 13 height 13
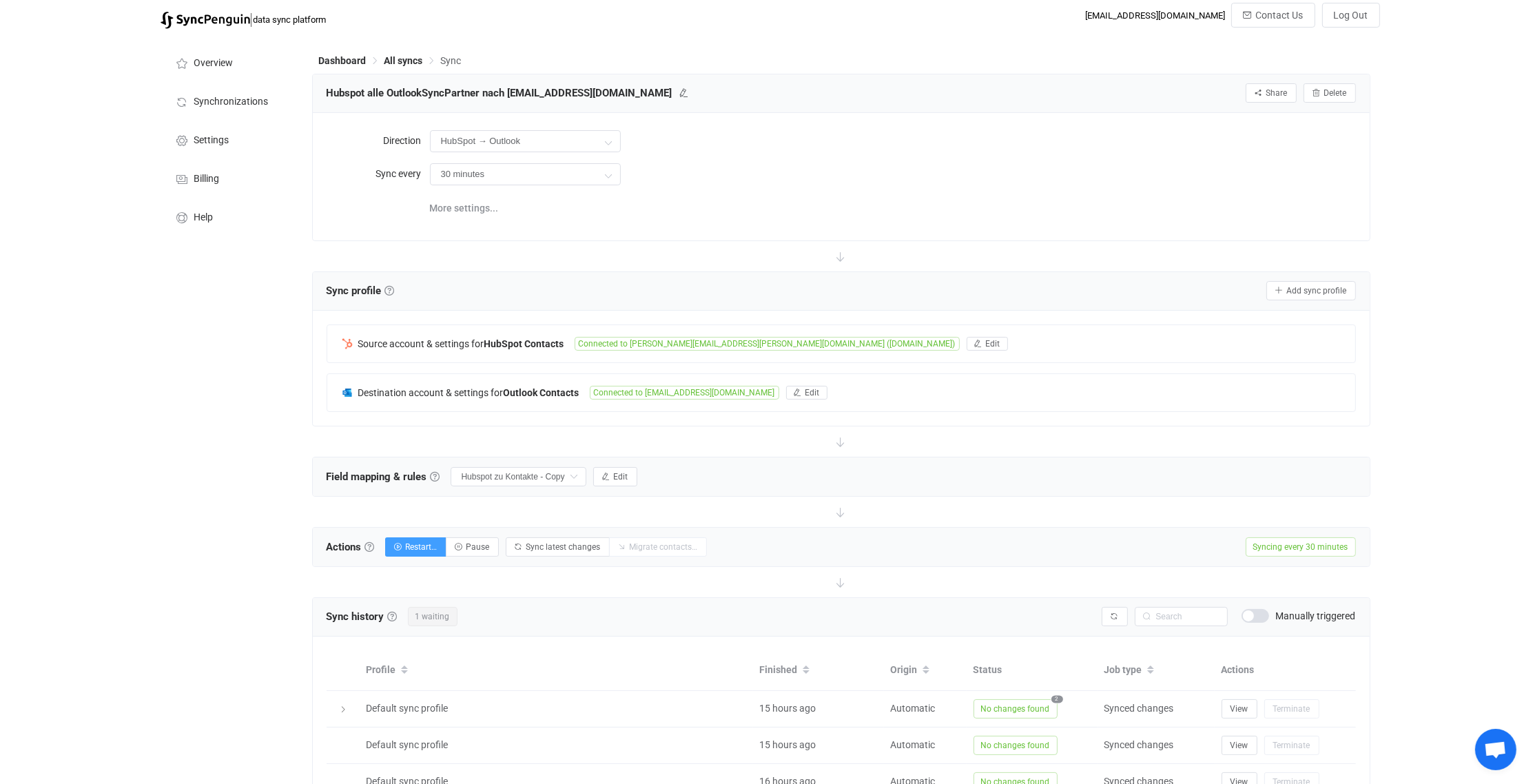
scroll to position [0, 0]
click at [404, 61] on span "All syncs" at bounding box center [403, 63] width 38 height 11
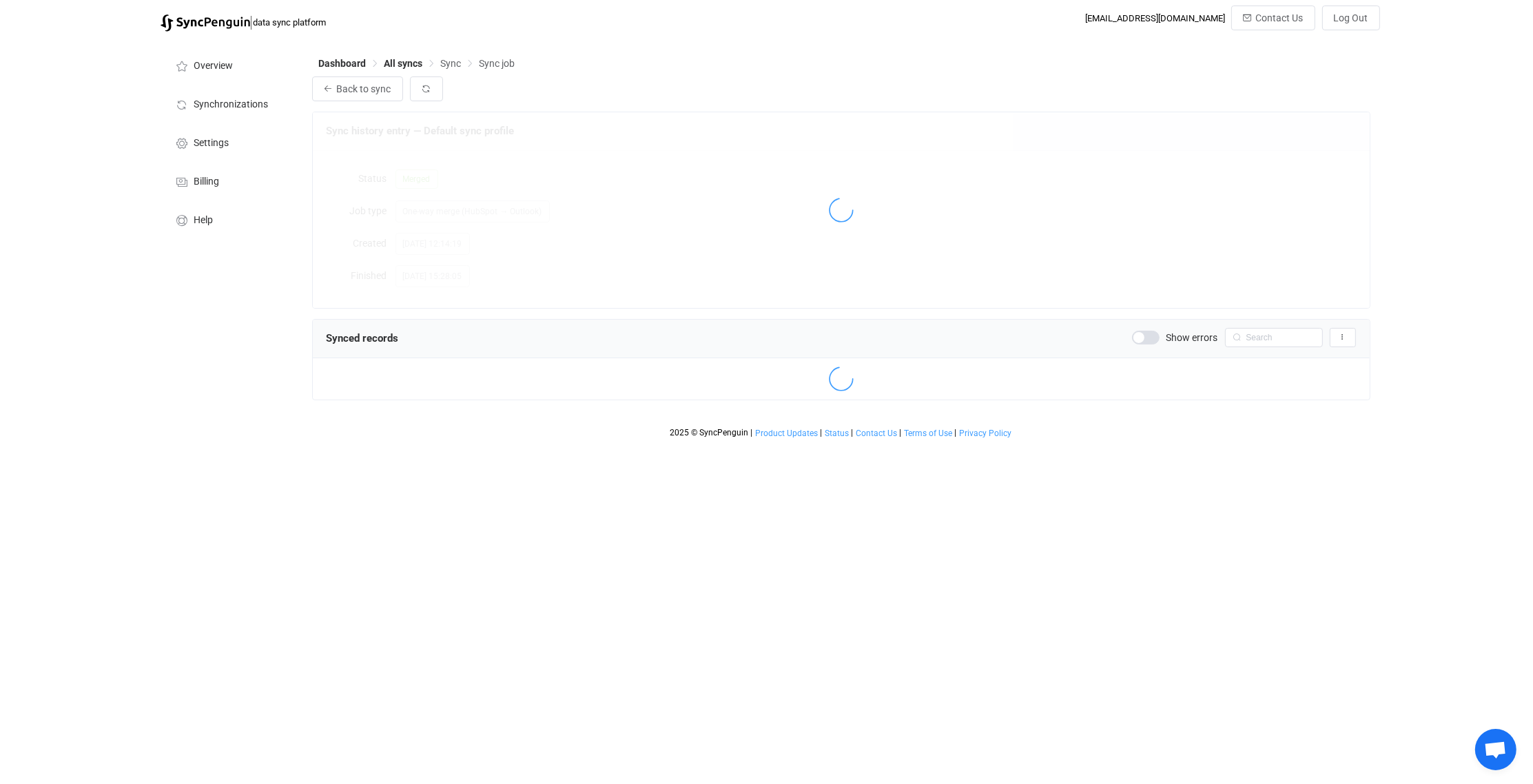
scroll to position [4973, 0]
click at [1261, 338] on input "text" at bounding box center [1274, 338] width 98 height 20
type input "d"
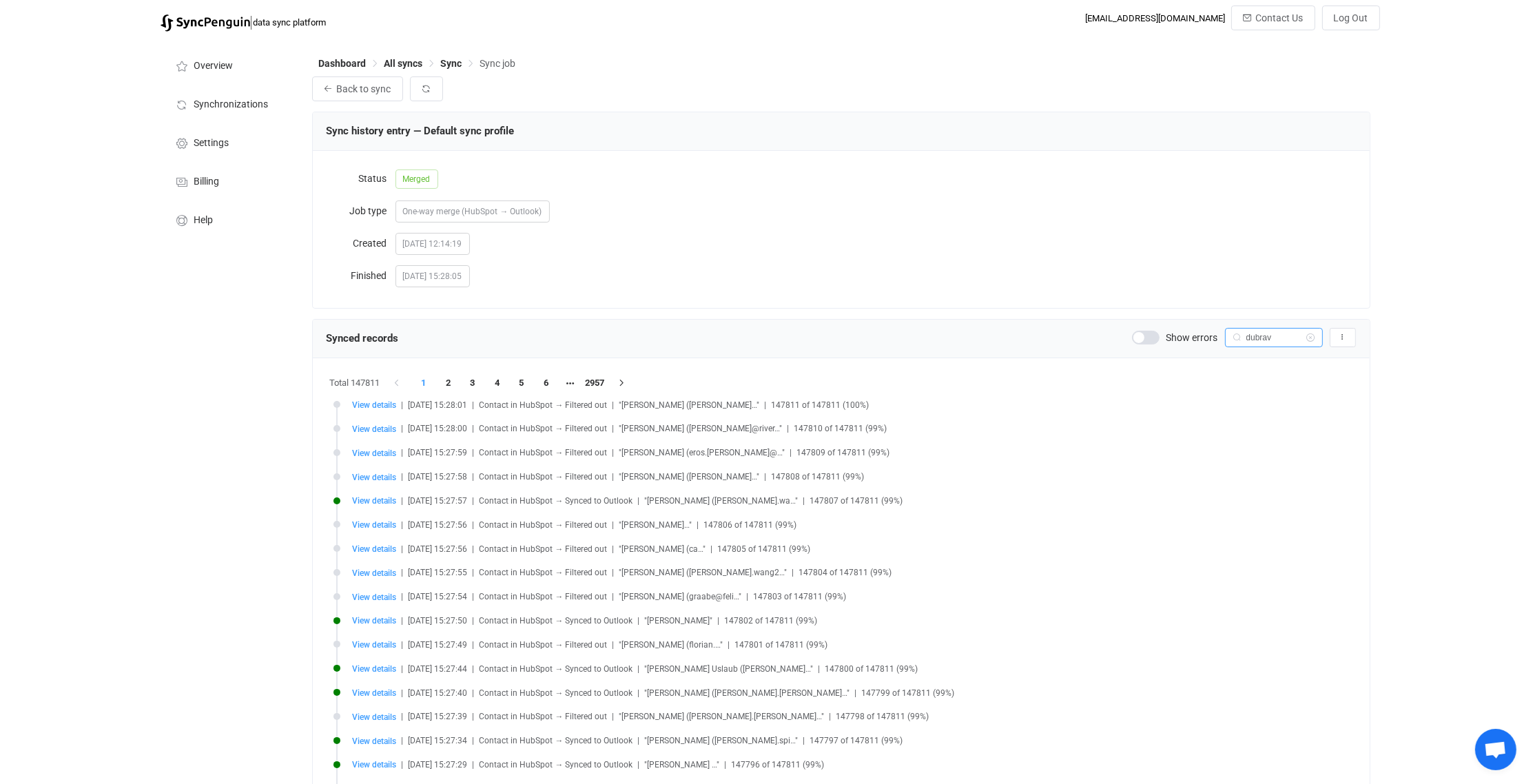
type input "dubrav"
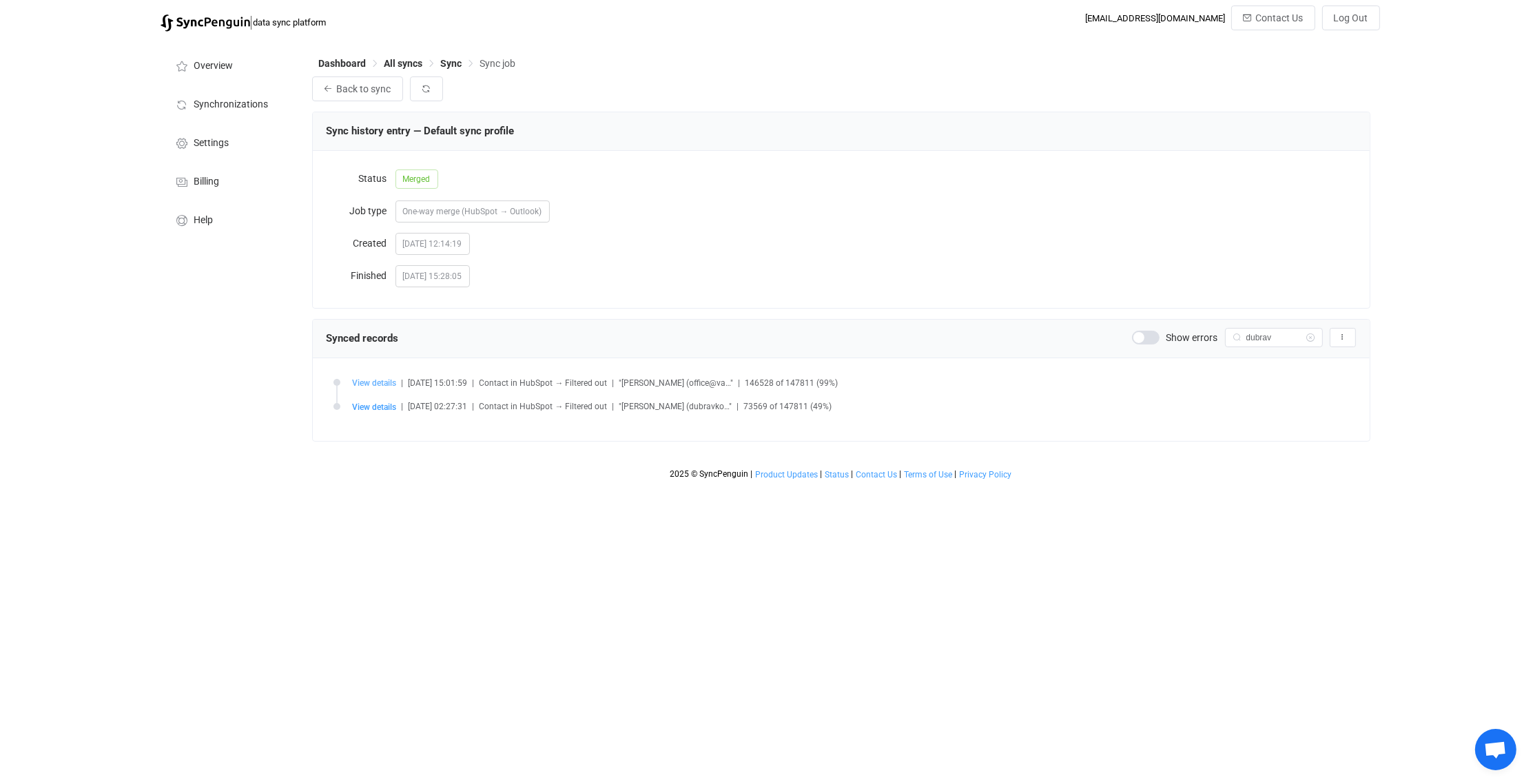
click at [371, 378] on span "View details" at bounding box center [375, 383] width 44 height 10
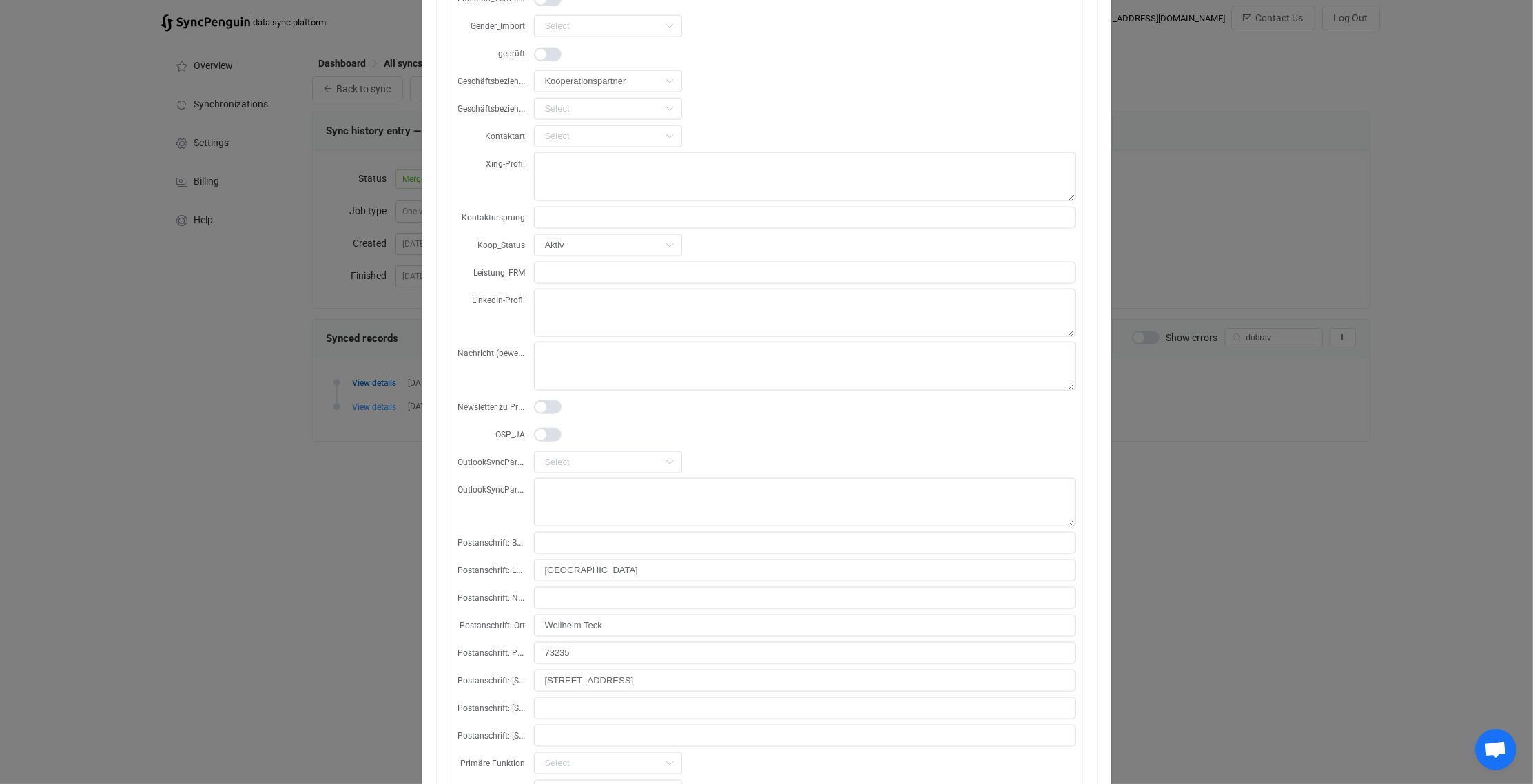
scroll to position [1953, 0]
